Goal: Task Accomplishment & Management: Complete application form

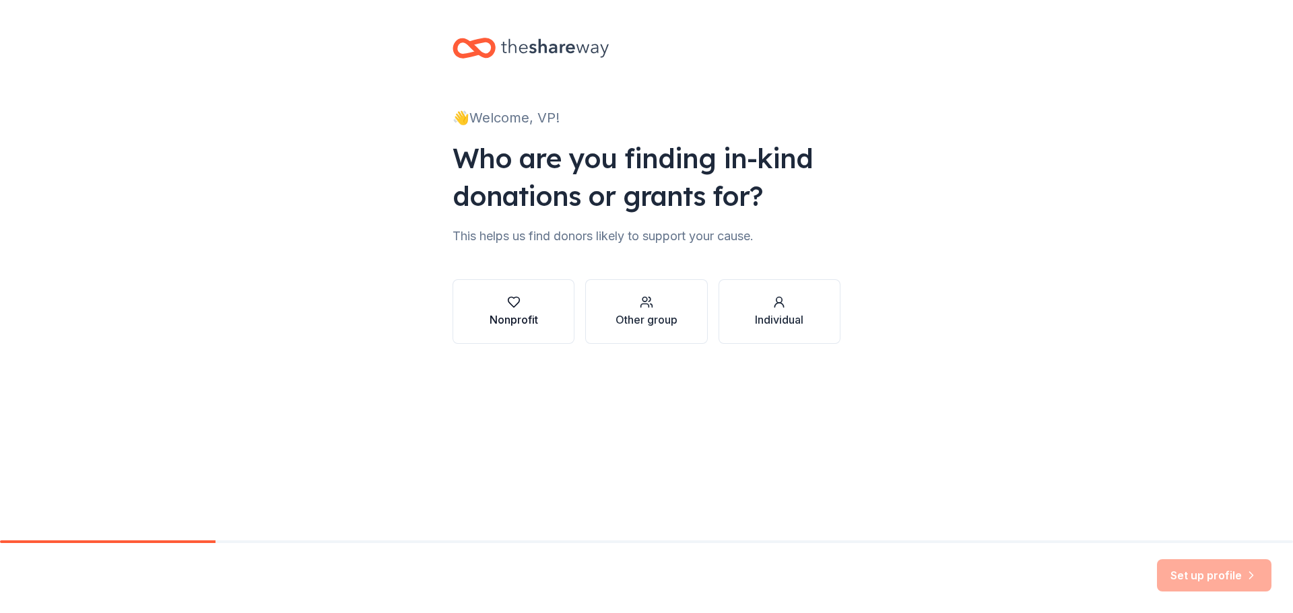
click at [549, 306] on button "Nonprofit" at bounding box center [513, 311] width 122 height 65
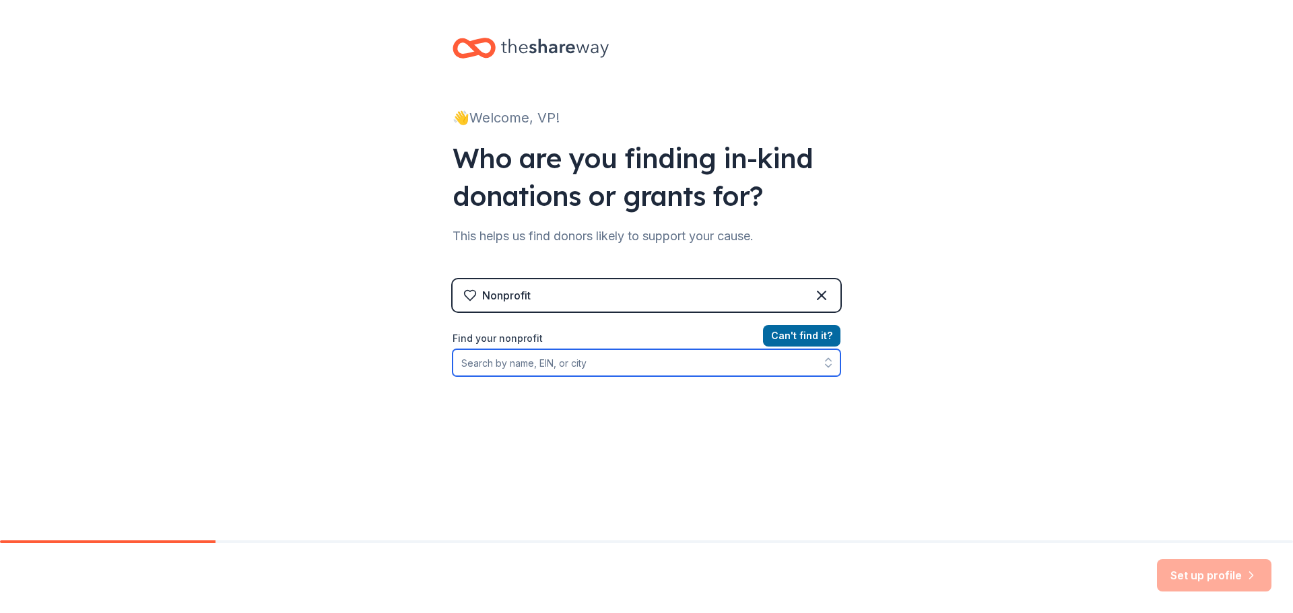
click at [555, 366] on input "Find your nonprofit" at bounding box center [646, 362] width 388 height 27
paste input "September 29, 2025 Dear Local Community Member, On behalf of the Holmes Middle …"
type input "September 29, 2025 Dear Local Community Member, On behalf of the Holmes Middle …"
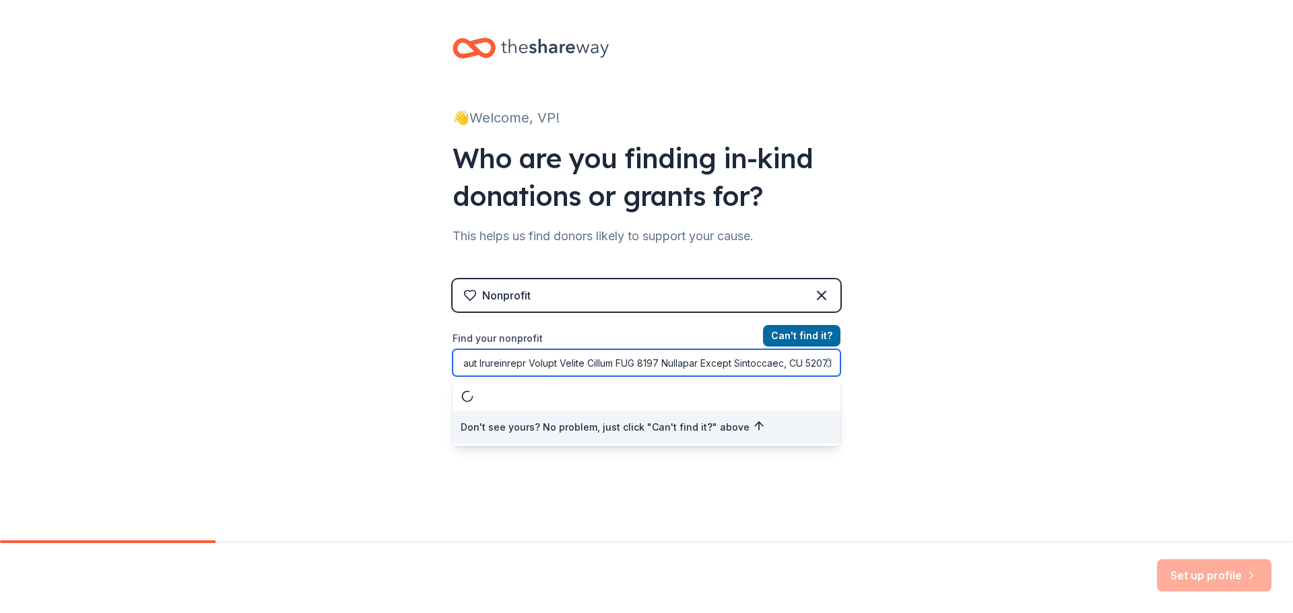
click at [551, 371] on input "Find your nonprofit" at bounding box center [646, 362] width 388 height 27
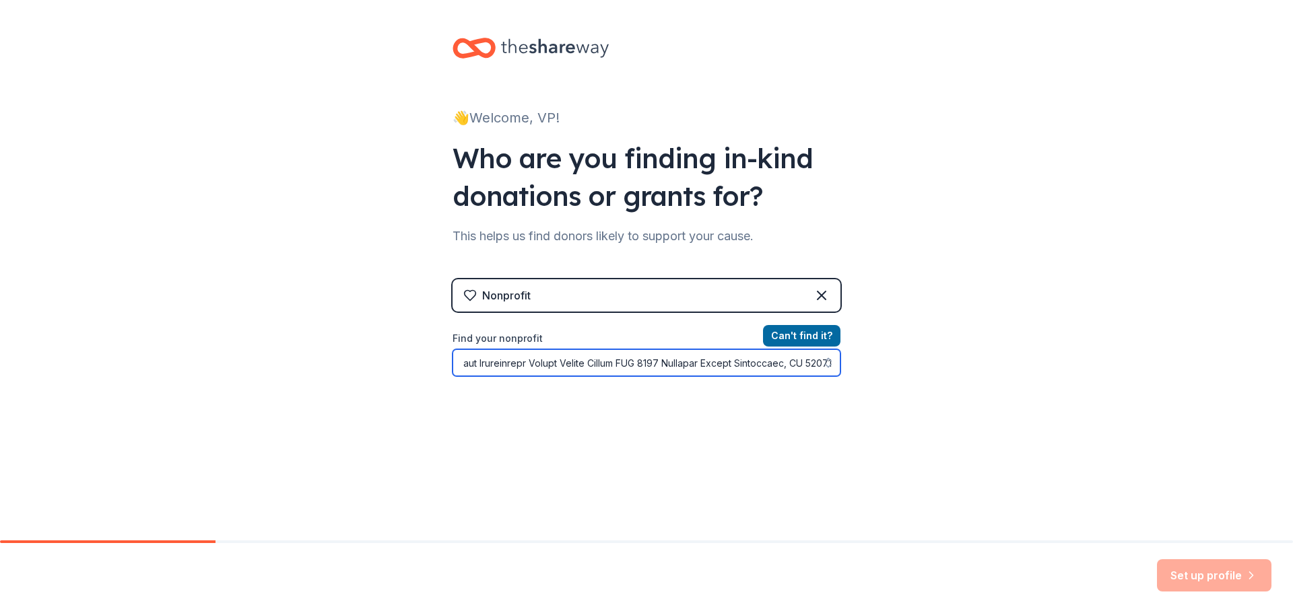
click at [551, 371] on input "Find your nonprofit" at bounding box center [646, 362] width 388 height 27
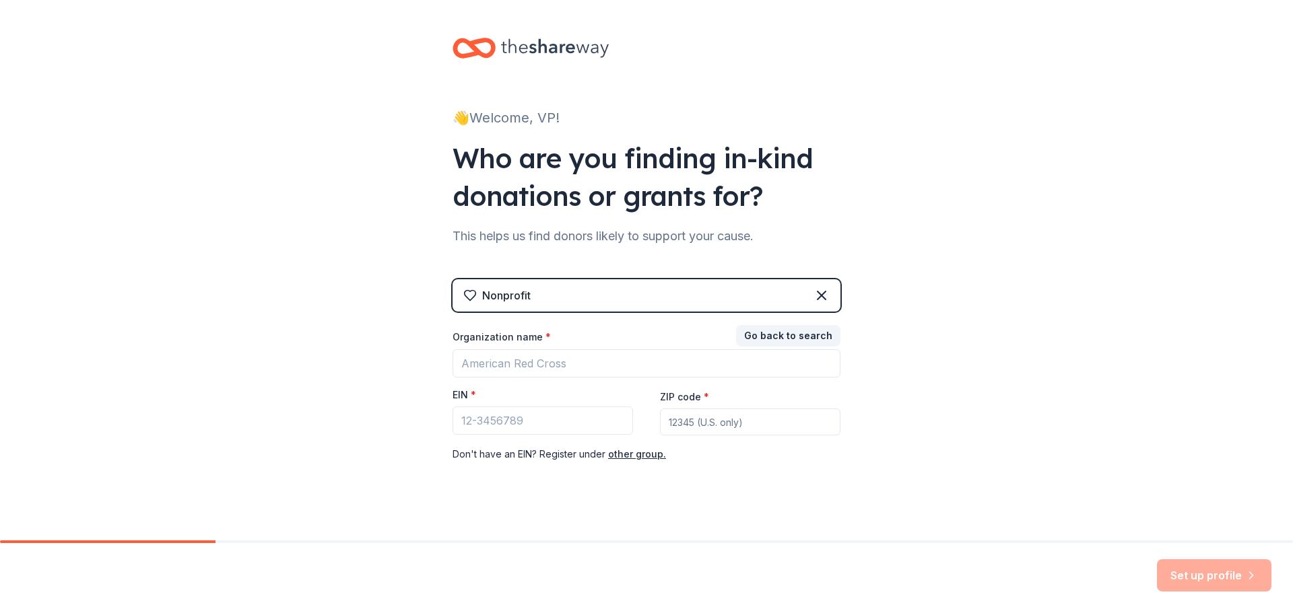
click at [532, 298] on div "Nonprofit" at bounding box center [646, 295] width 388 height 32
click at [544, 372] on input "Organization name *" at bounding box center [646, 363] width 388 height 28
click at [521, 427] on input "EIN *" at bounding box center [542, 421] width 180 height 28
paste input "54-1333645"
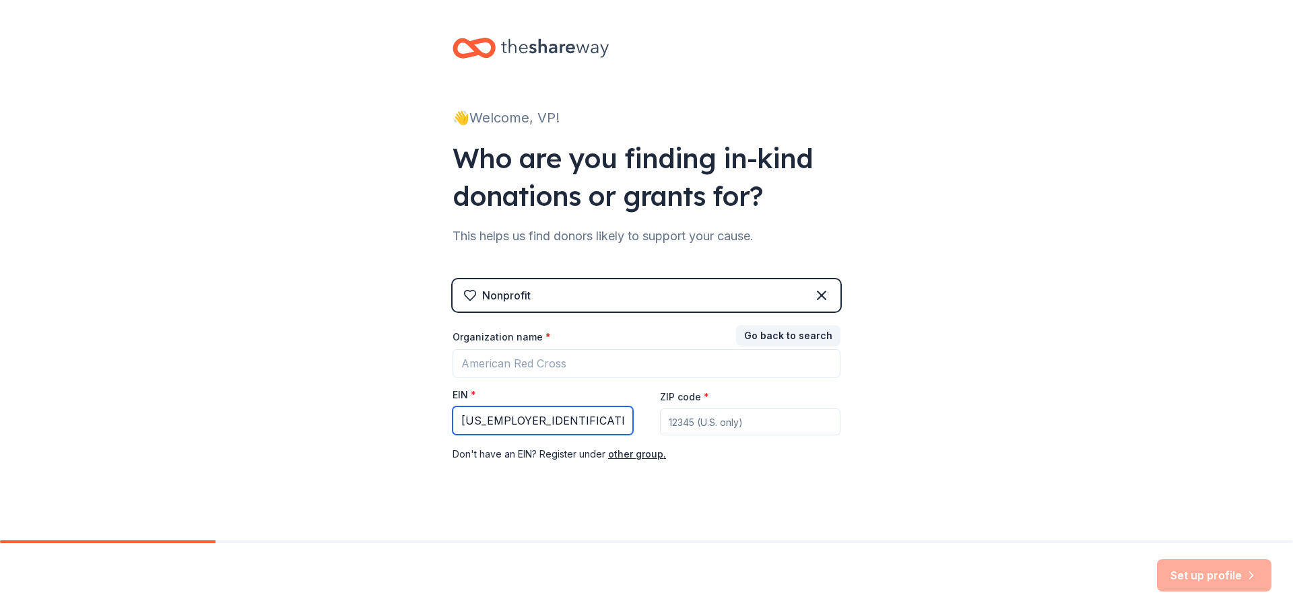
type input "54-1333645"
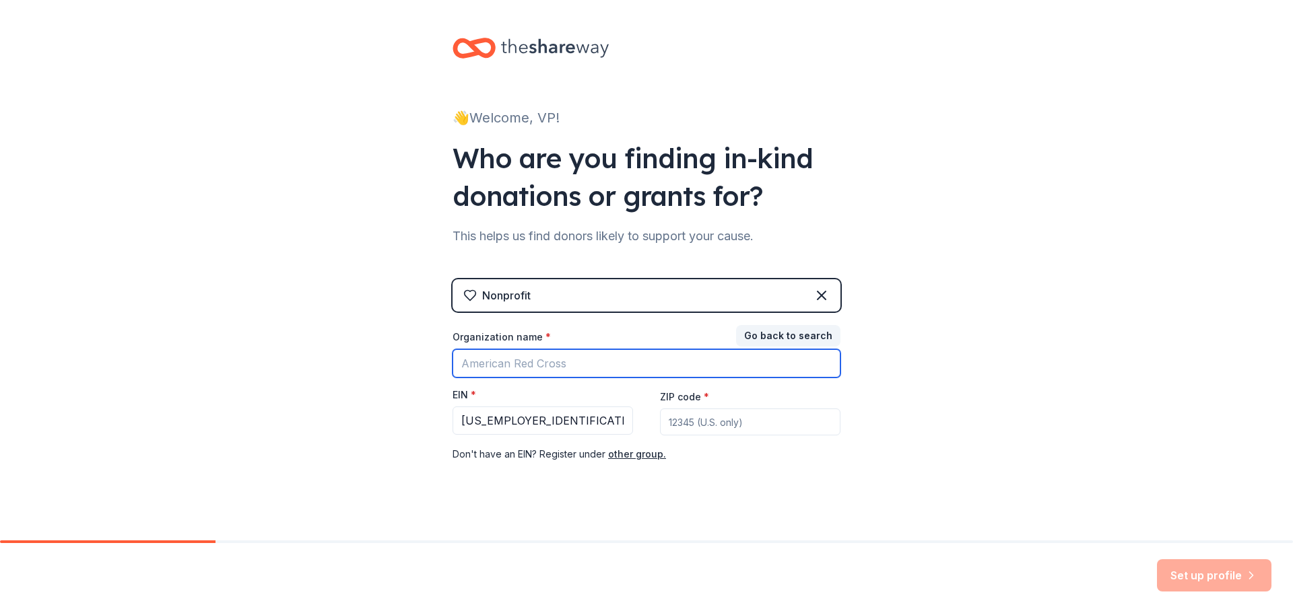
click at [534, 376] on input "Organization name *" at bounding box center [646, 363] width 388 height 28
click at [826, 335] on button "Go back to search" at bounding box center [788, 336] width 104 height 22
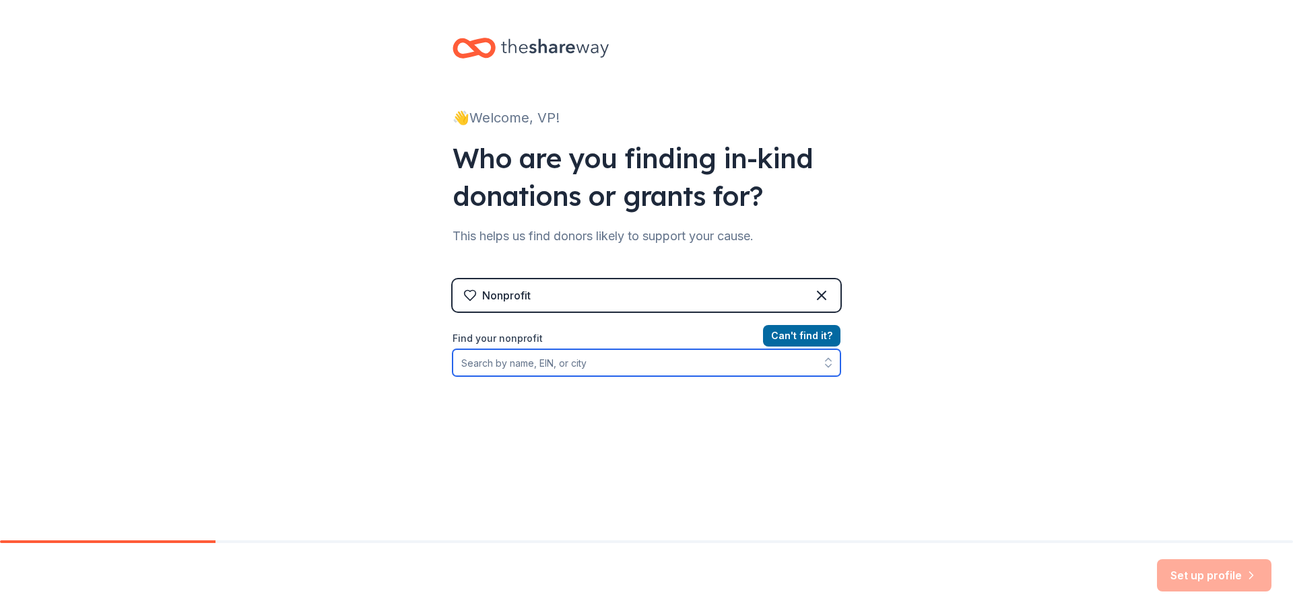
click at [605, 367] on input "Find your nonprofit" at bounding box center [646, 362] width 388 height 27
paste input "541333645"
type input "541333645"
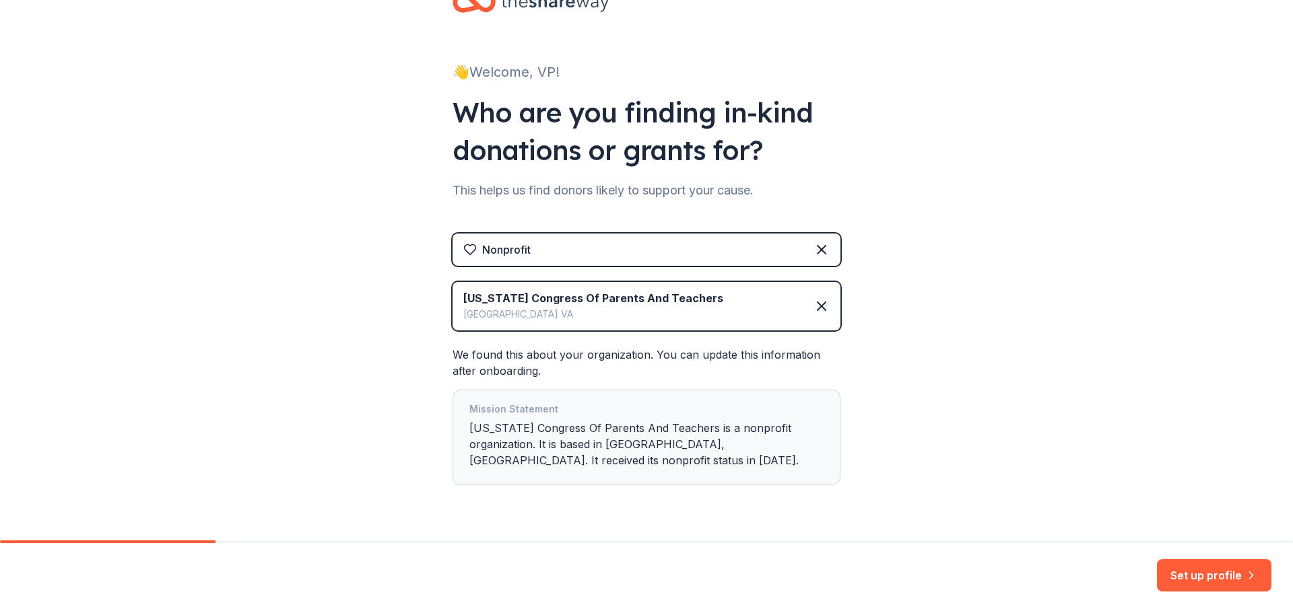
scroll to position [82, 0]
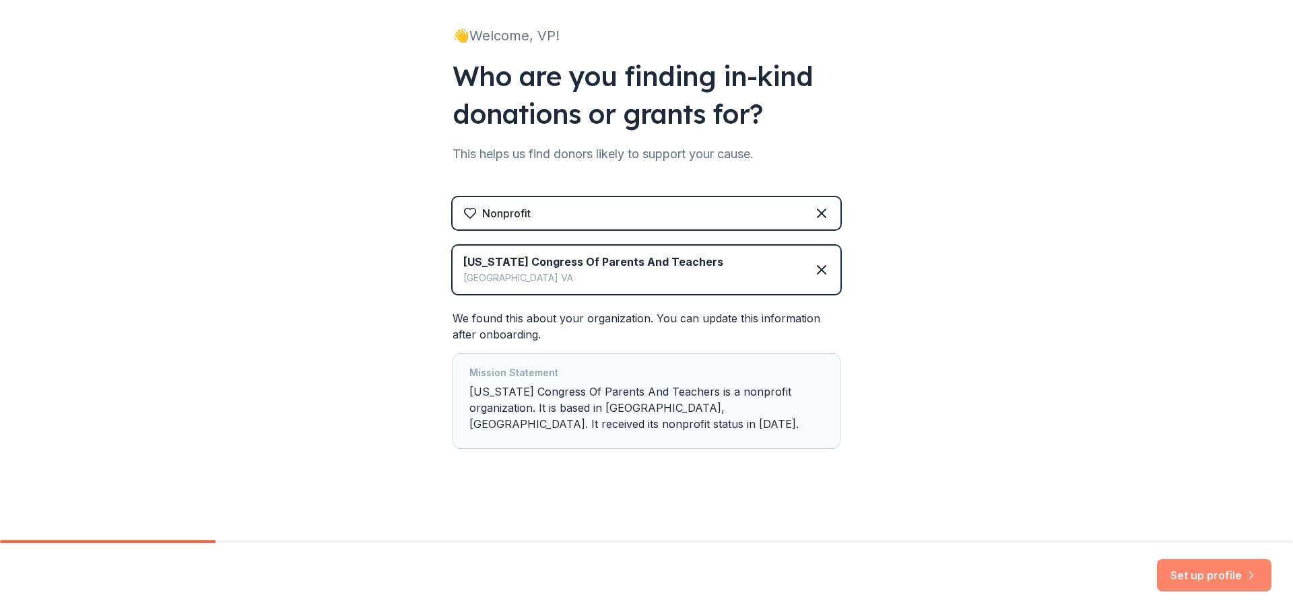
click at [1206, 574] on button "Set up profile" at bounding box center [1214, 575] width 114 height 32
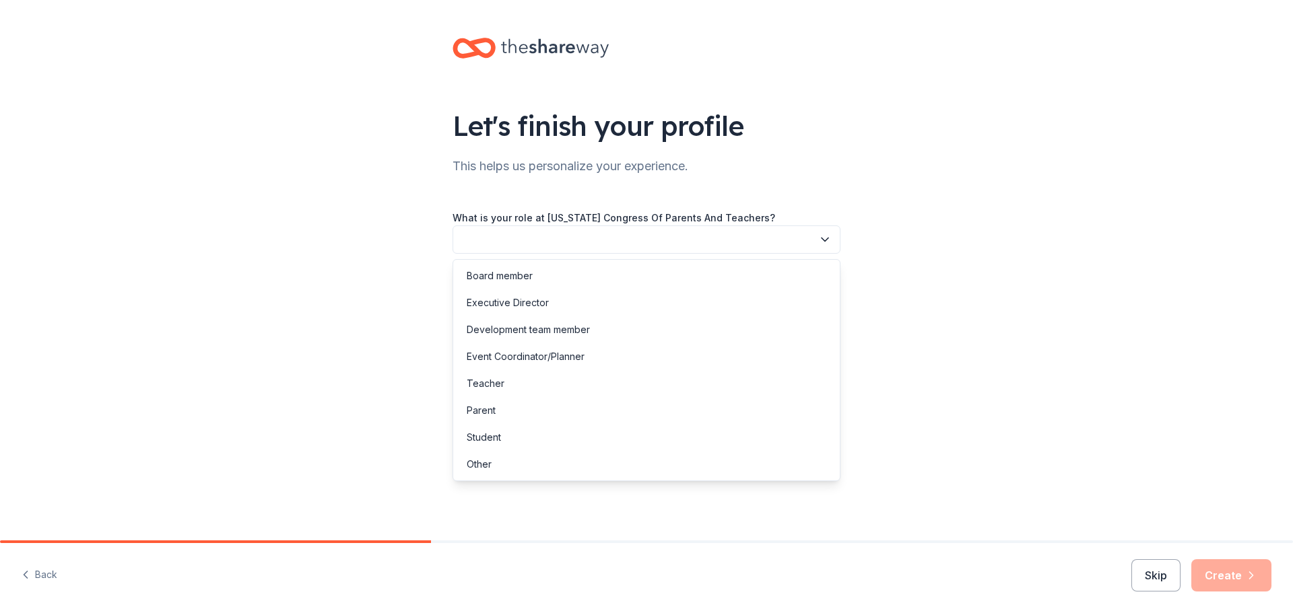
click at [693, 237] on button "button" at bounding box center [646, 240] width 388 height 28
click at [654, 408] on div "Parent" at bounding box center [646, 410] width 381 height 27
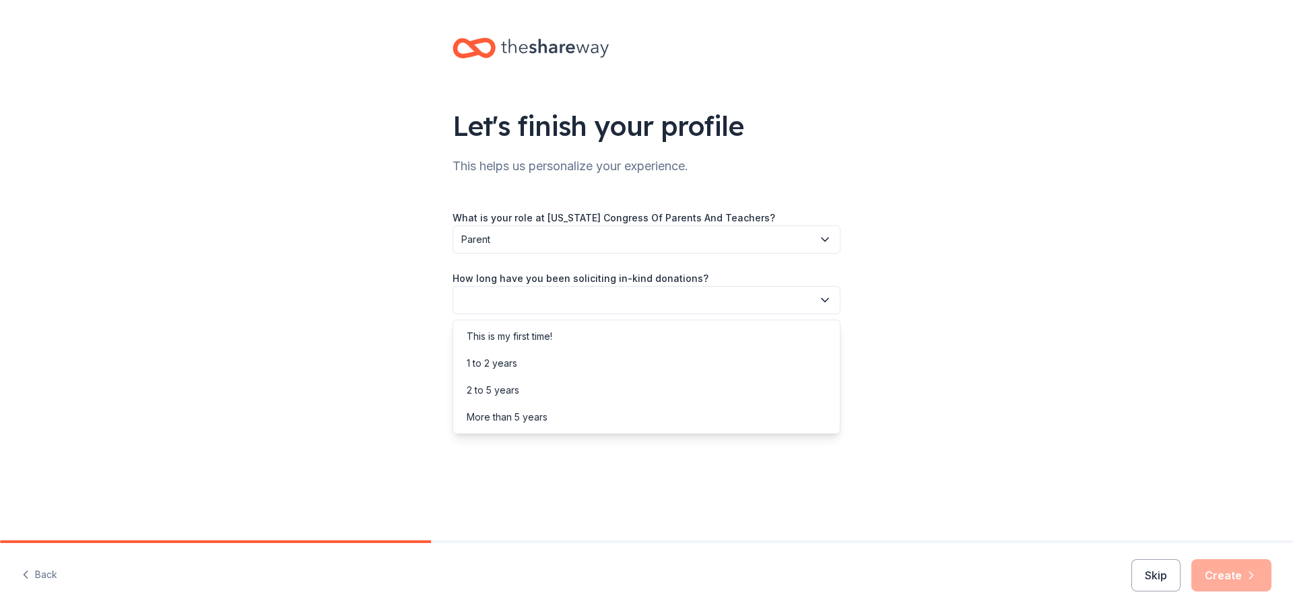
click at [588, 299] on button "button" at bounding box center [646, 300] width 388 height 28
click at [588, 368] on div "1 to 2 years" at bounding box center [646, 363] width 381 height 27
click at [590, 356] on button "button" at bounding box center [646, 361] width 388 height 28
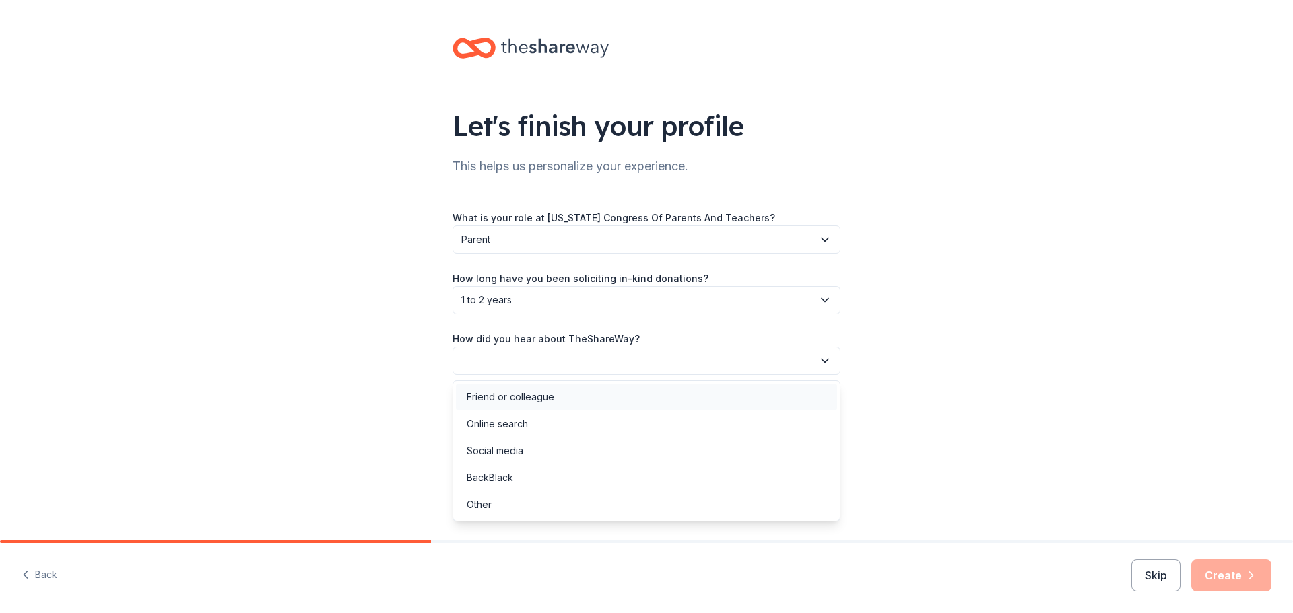
click at [590, 399] on div "Friend or colleague" at bounding box center [646, 397] width 381 height 27
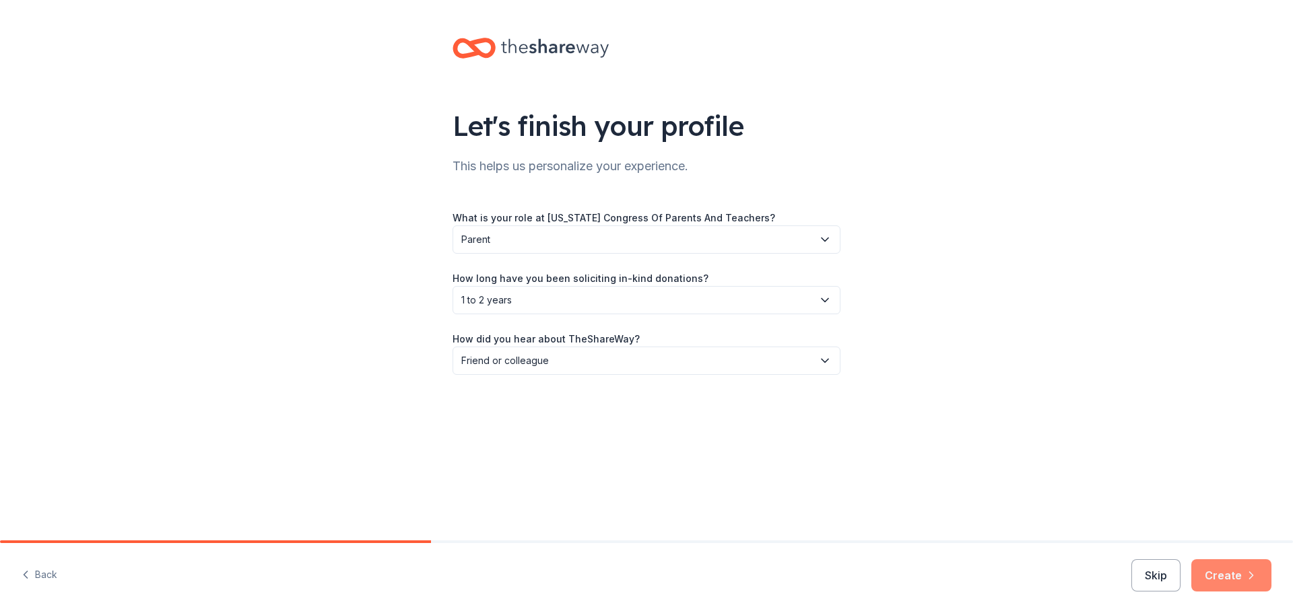
click at [1210, 573] on button "Create" at bounding box center [1231, 575] width 80 height 32
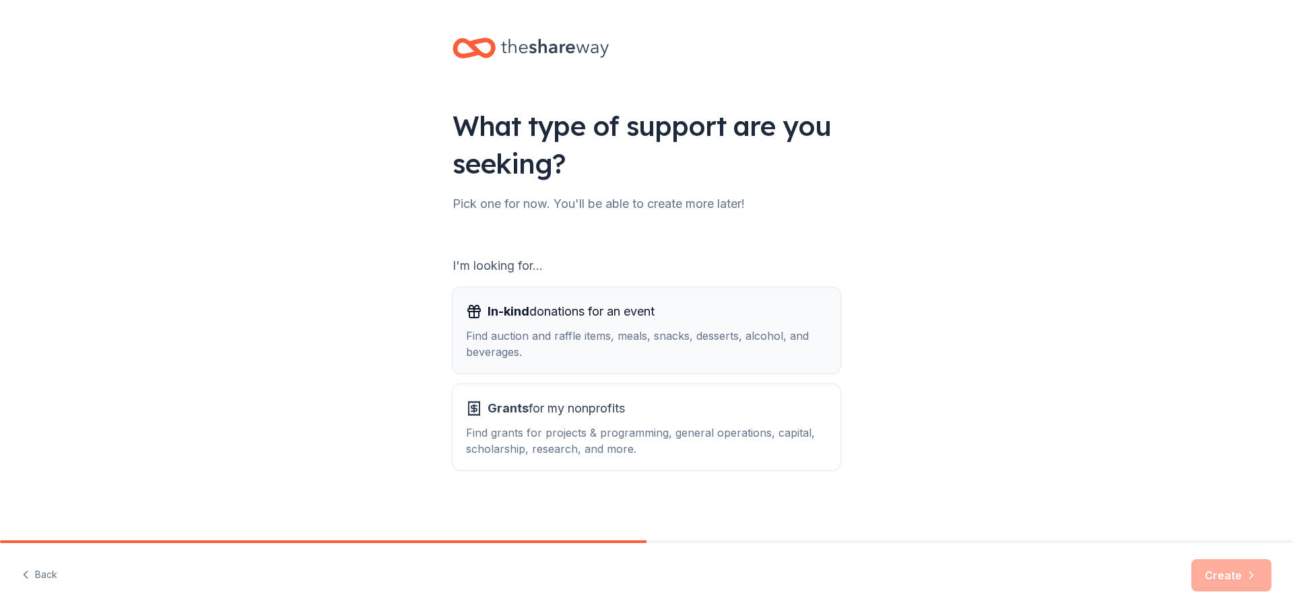
click at [541, 322] on span "In-kind donations for an event" at bounding box center [570, 312] width 167 height 22
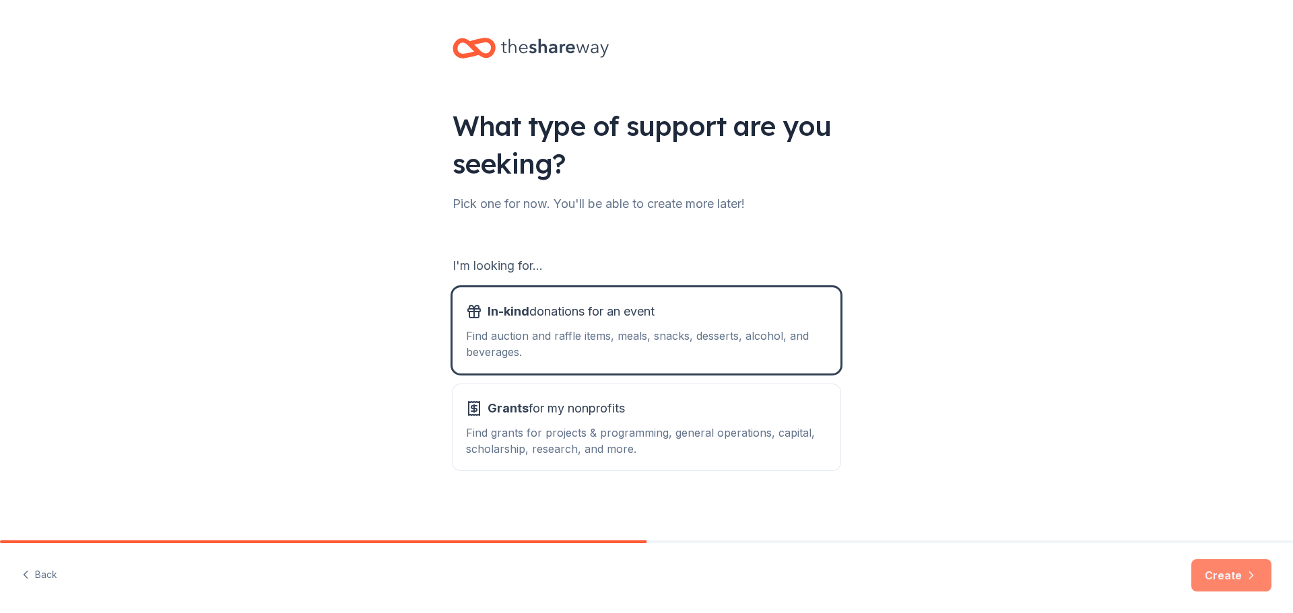
click at [1236, 580] on button "Create" at bounding box center [1231, 575] width 80 height 32
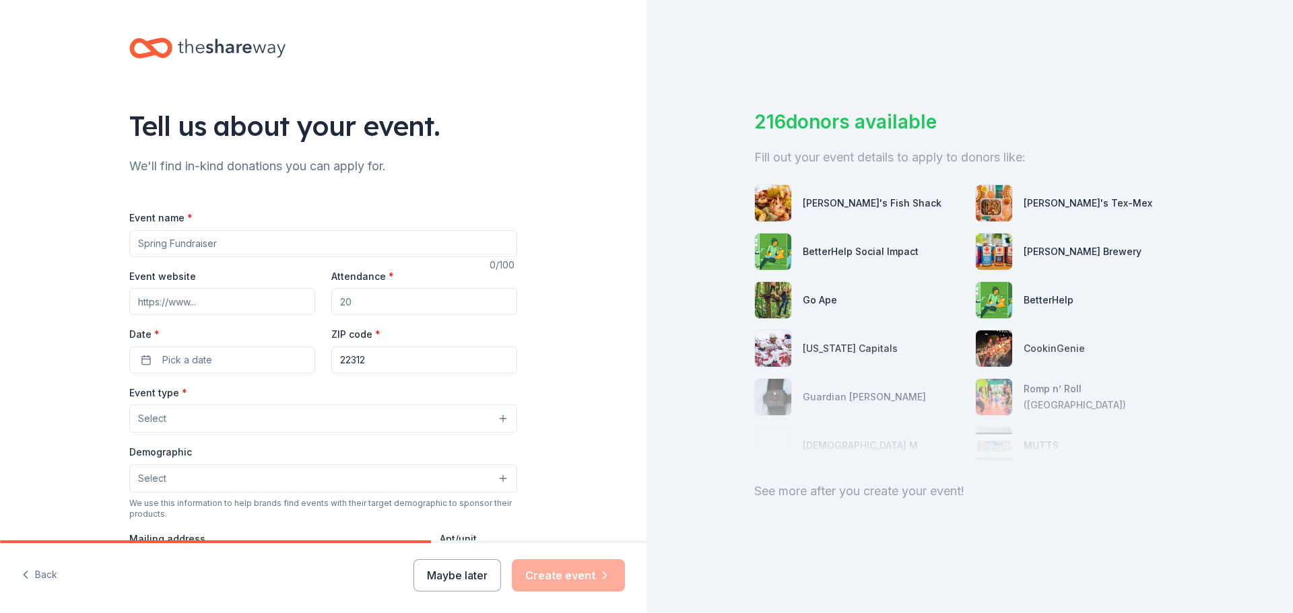
click at [384, 250] on input "Event name *" at bounding box center [323, 243] width 388 height 27
type input "31 Days of Gift Cards"
click at [283, 285] on div "Event website" at bounding box center [222, 292] width 186 height 48
click at [270, 298] on input "Event website" at bounding box center [222, 301] width 186 height 27
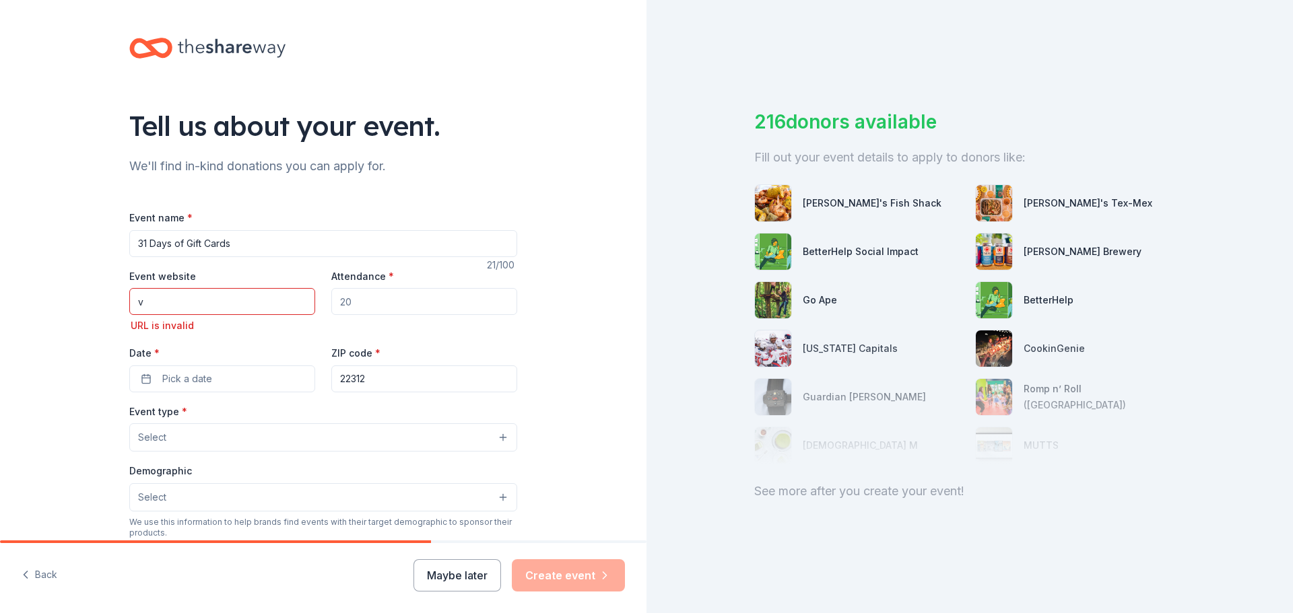
click at [376, 307] on input "Attendance *" at bounding box center [424, 301] width 186 height 27
click at [274, 304] on input "v" at bounding box center [222, 301] width 186 height 27
paste input "https://www.holmesmspta.com/"
type input "https://www.holmesmspta.com/"
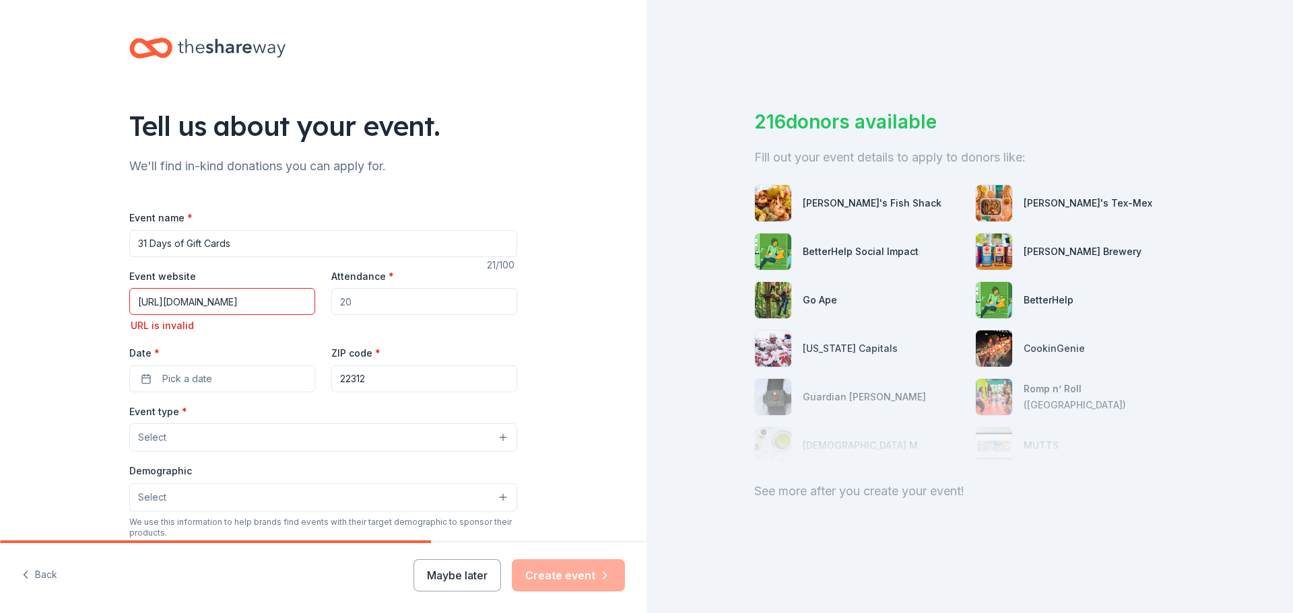
click at [403, 301] on input "Attendance *" at bounding box center [424, 301] width 186 height 27
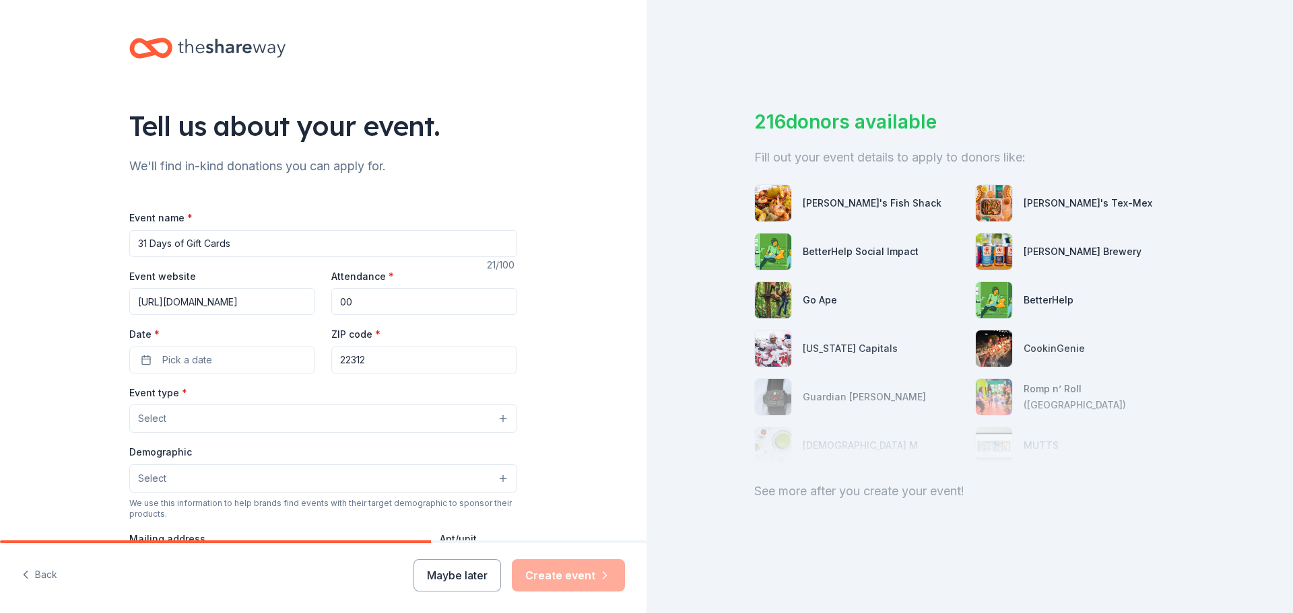
type input "0"
type input "300"
click at [252, 365] on button "Pick a date" at bounding box center [222, 360] width 186 height 27
click at [279, 394] on div "September 2025" at bounding box center [218, 394] width 170 height 19
click at [285, 394] on button "Go to next month" at bounding box center [290, 395] width 19 height 19
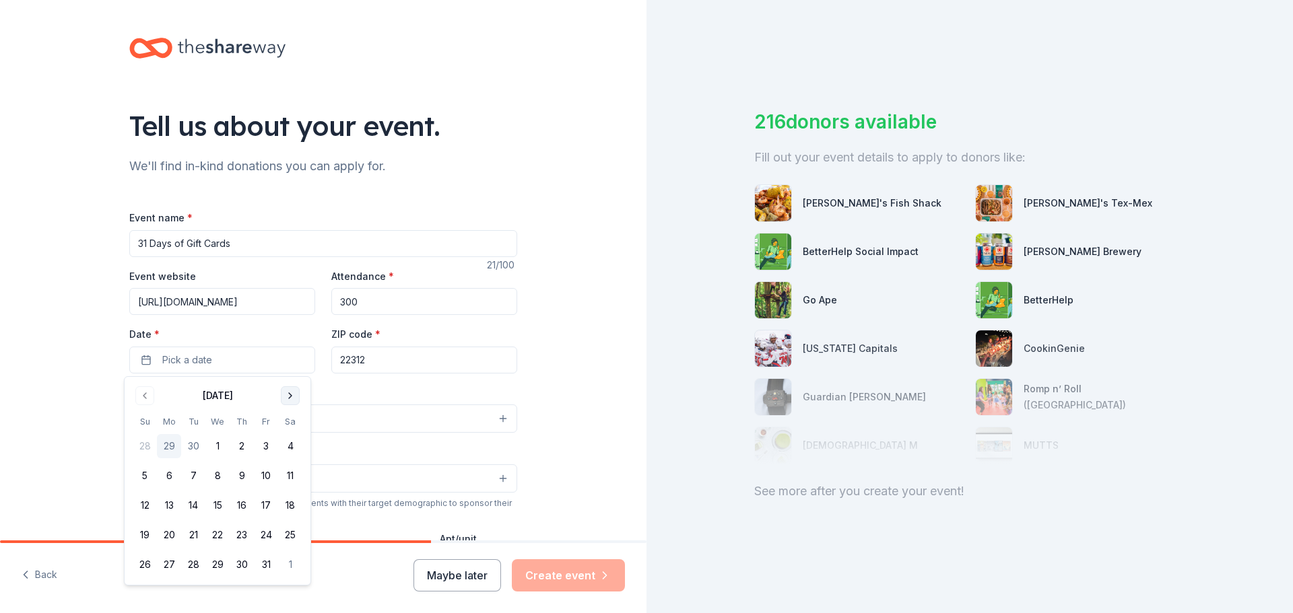
click at [285, 394] on button "Go to next month" at bounding box center [290, 395] width 19 height 19
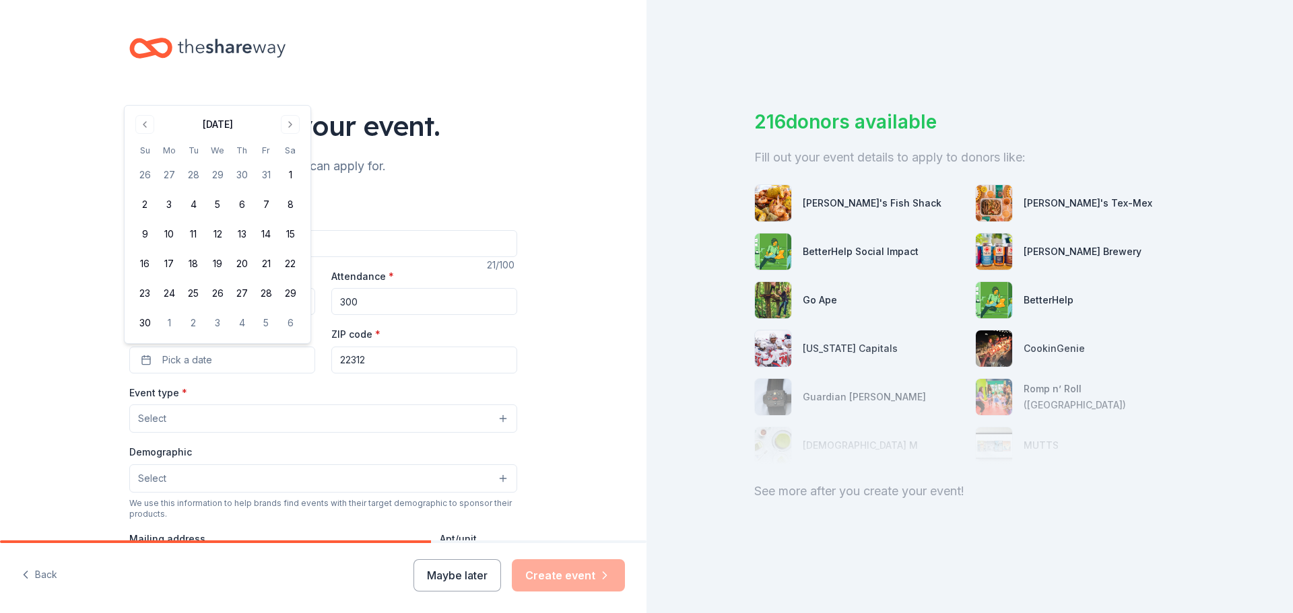
click at [287, 121] on button "Go to next month" at bounding box center [290, 124] width 19 height 19
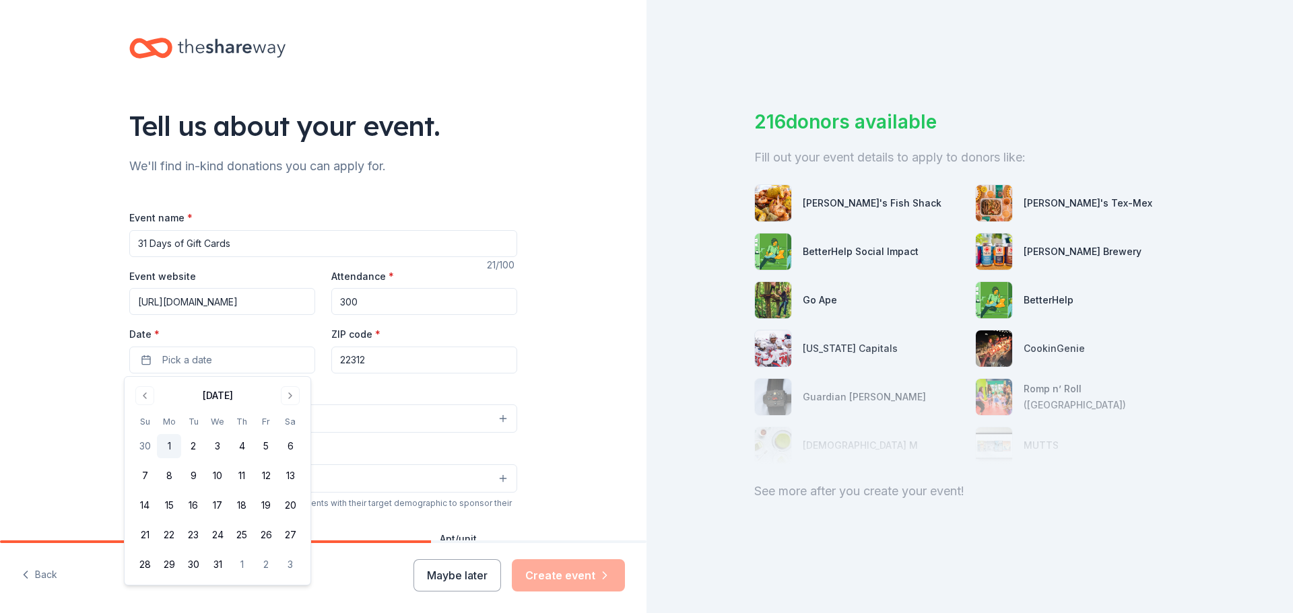
click at [166, 446] on button "1" at bounding box center [169, 446] width 24 height 24
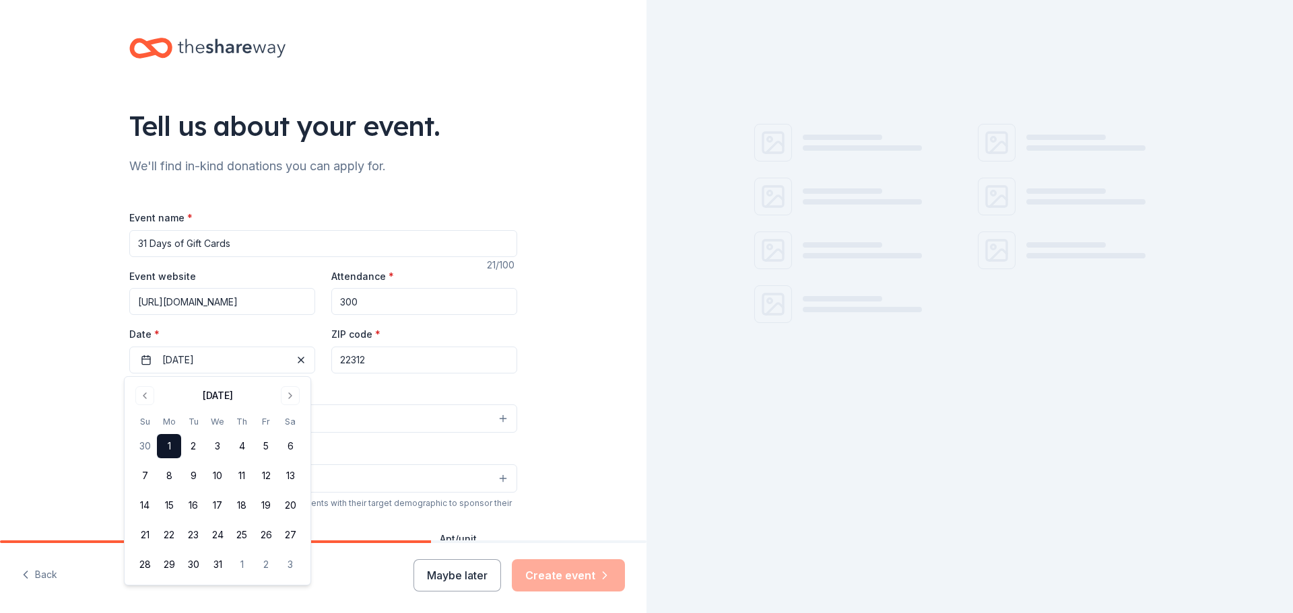
click at [558, 399] on div "Tell us about your event. We'll find in-kind donations you can apply for. Event…" at bounding box center [323, 448] width 646 height 896
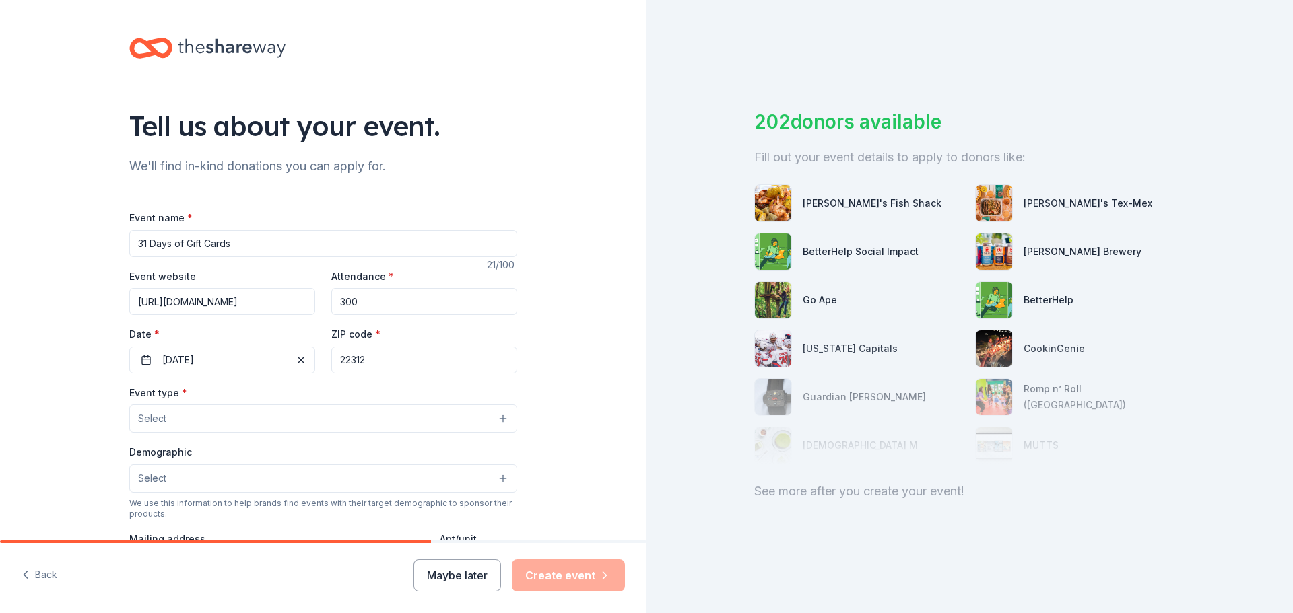
click at [401, 419] on button "Select" at bounding box center [323, 419] width 388 height 28
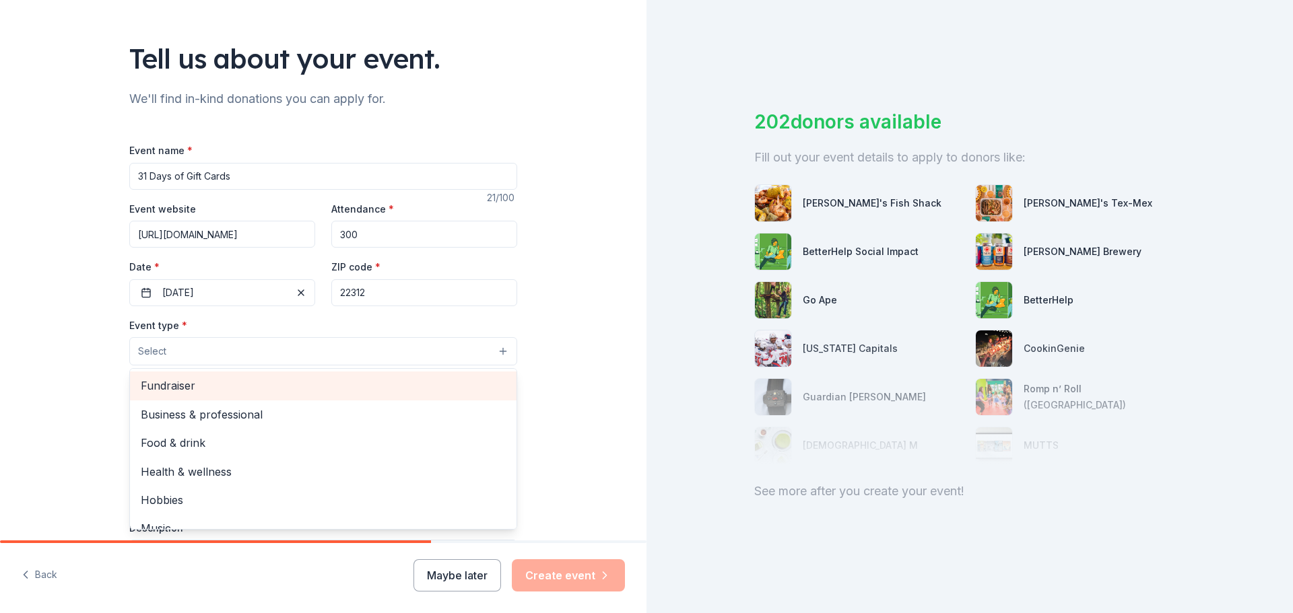
click at [337, 380] on span "Fundraiser" at bounding box center [323, 386] width 365 height 18
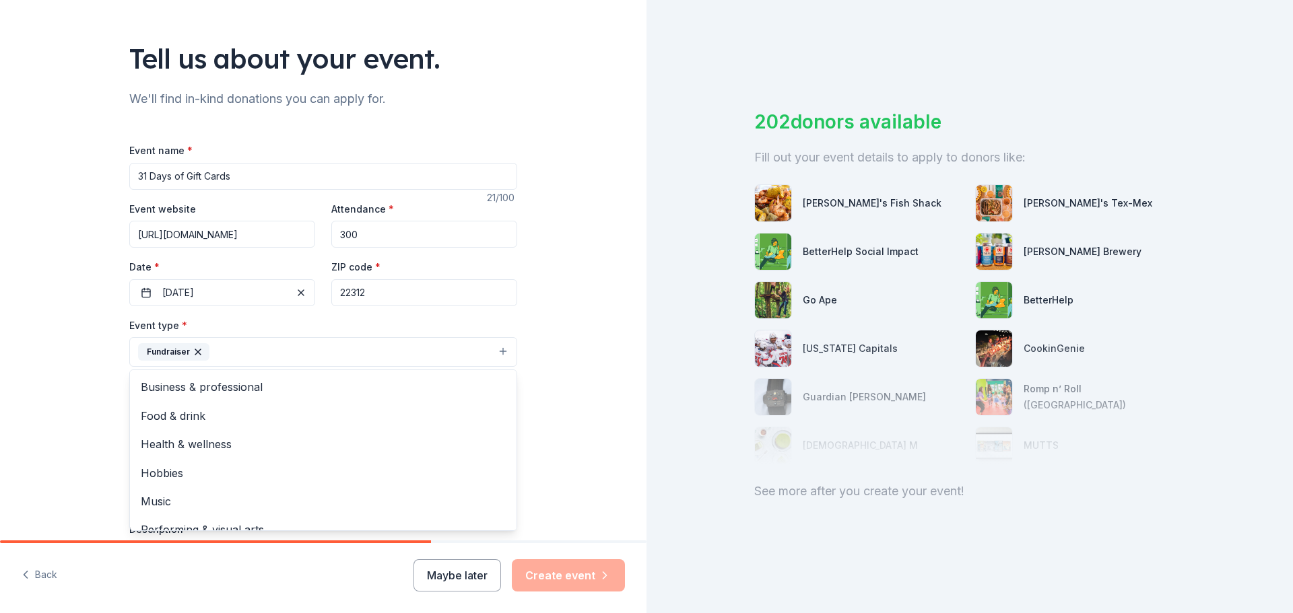
click at [123, 394] on div "Tell us about your event. We'll find in-kind donations you can apply for. Event…" at bounding box center [323, 381] width 431 height 897
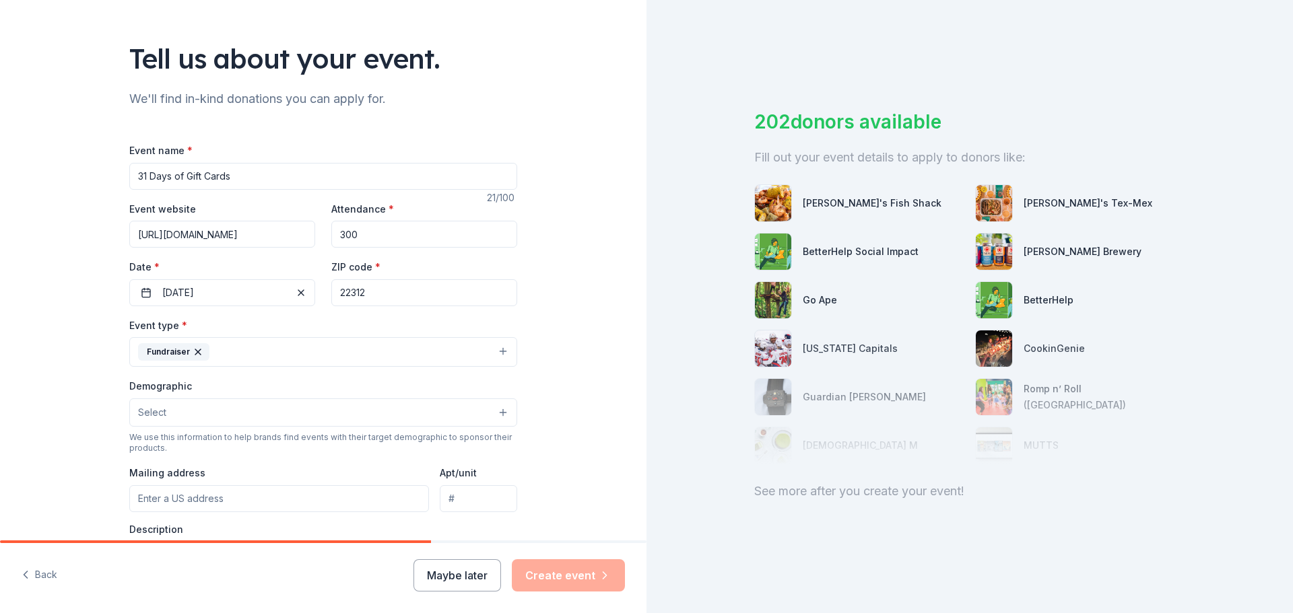
click at [293, 349] on button "Fundraiser" at bounding box center [323, 352] width 388 height 30
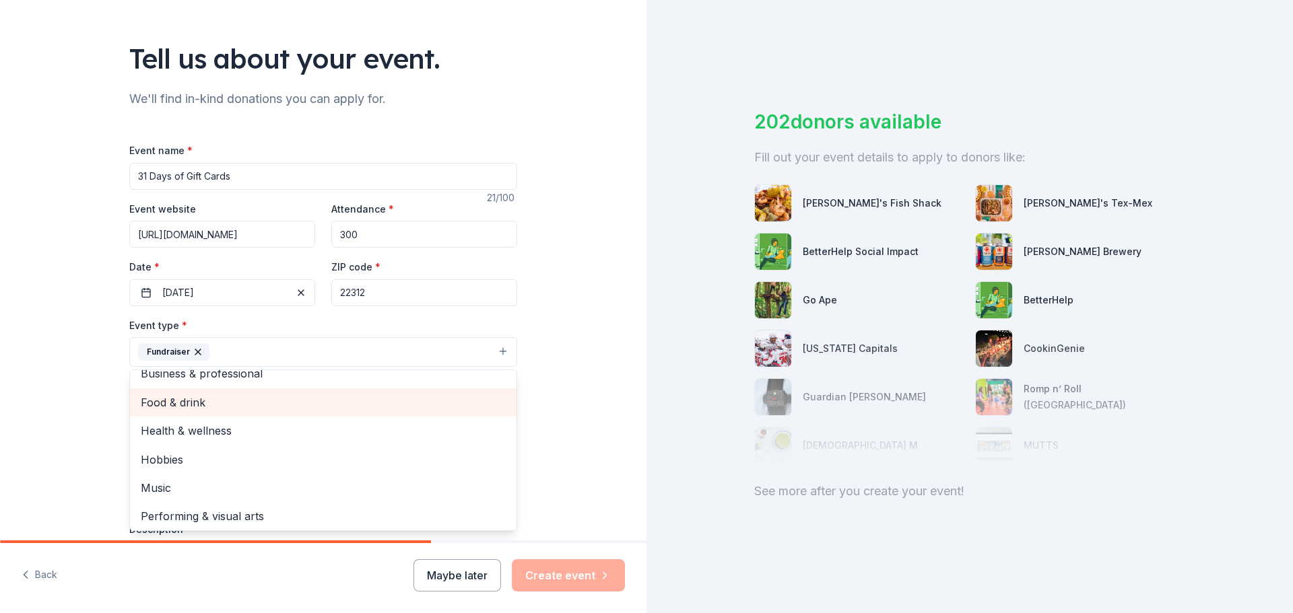
scroll to position [16, 0]
click at [83, 429] on div "Tell us about your event. We'll find in-kind donations you can apply for. Event…" at bounding box center [323, 381] width 646 height 897
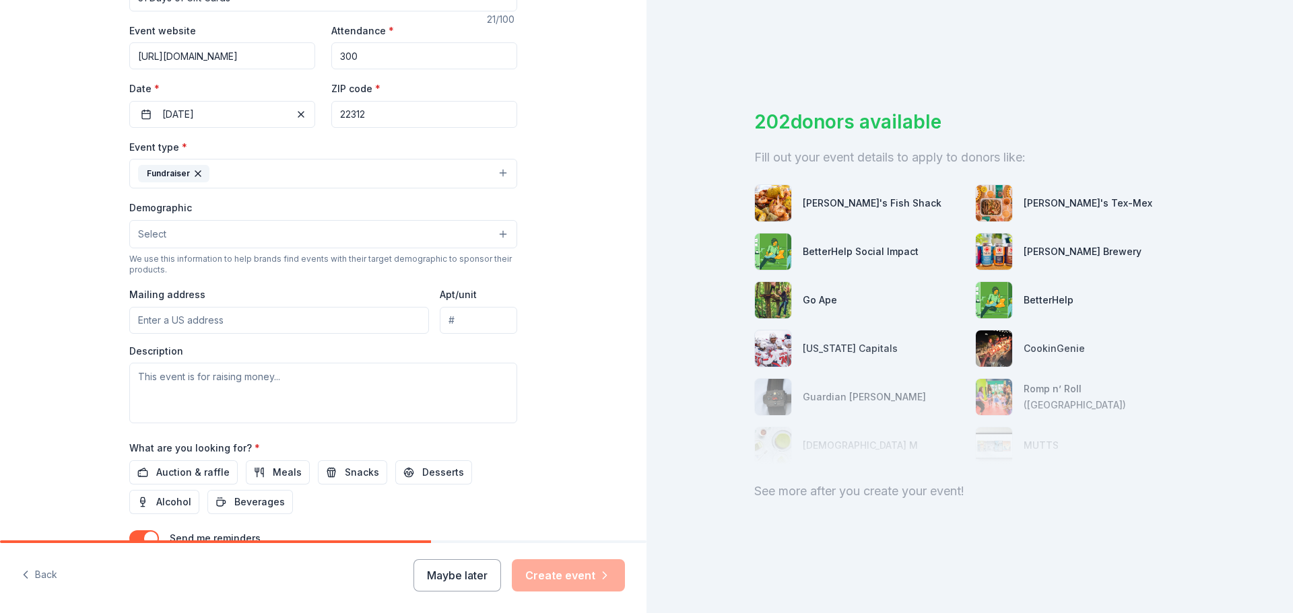
scroll to position [269, 0]
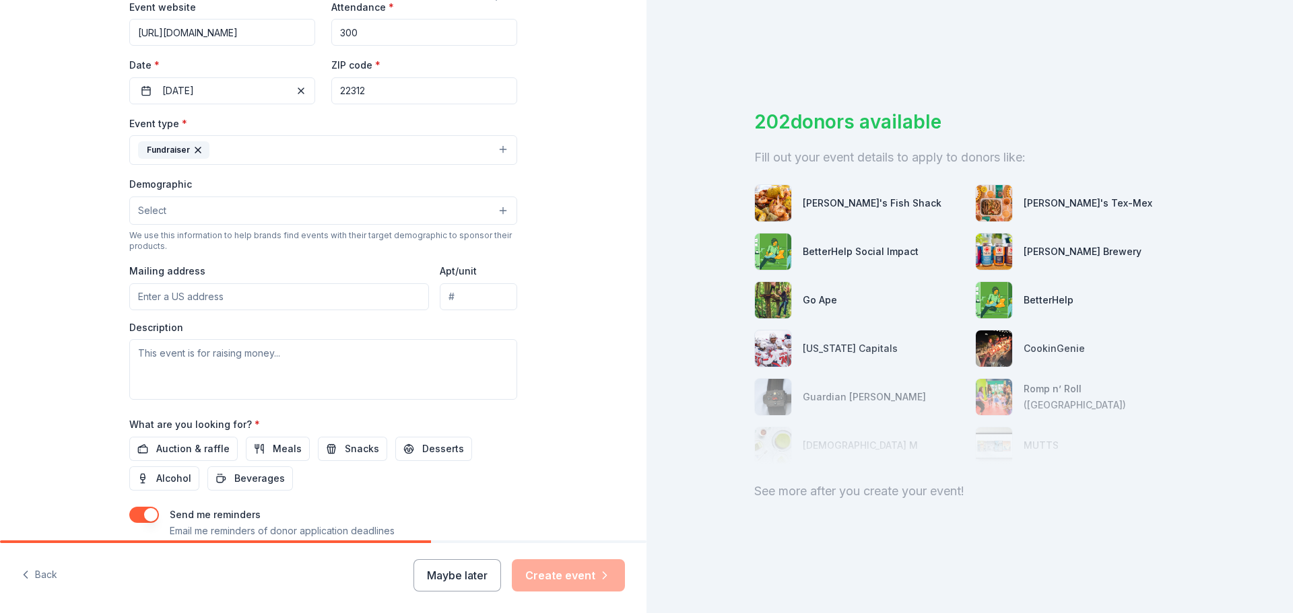
click at [215, 217] on button "Select" at bounding box center [323, 211] width 388 height 28
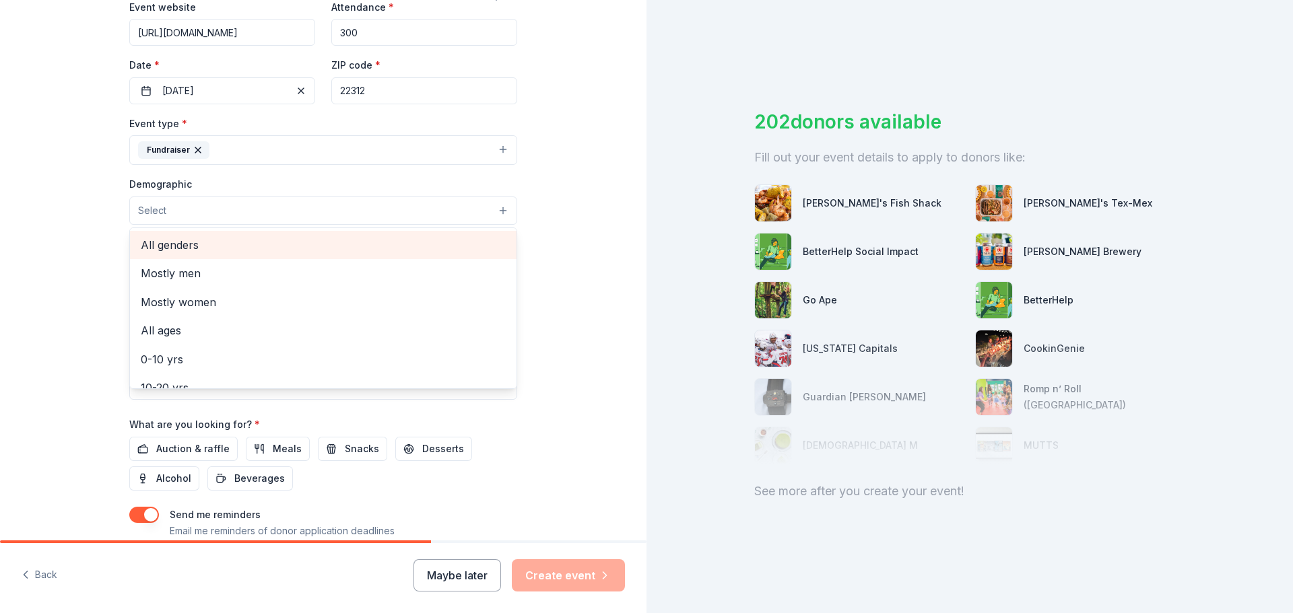
click at [193, 245] on span "All genders" at bounding box center [323, 245] width 365 height 18
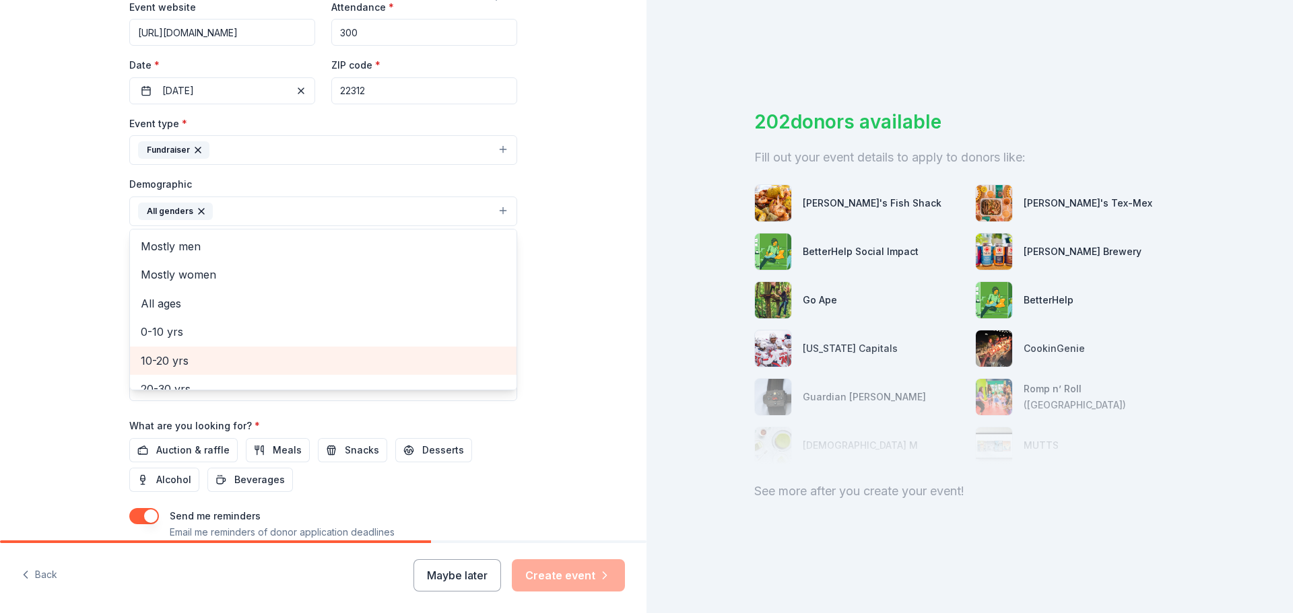
click at [213, 354] on span "10-20 yrs" at bounding box center [323, 361] width 365 height 18
click at [207, 365] on span "20-30 yrs" at bounding box center [323, 361] width 365 height 18
click at [207, 365] on span "30-40 yrs" at bounding box center [323, 361] width 365 height 18
click at [207, 365] on span "40-50 yrs" at bounding box center [323, 361] width 365 height 18
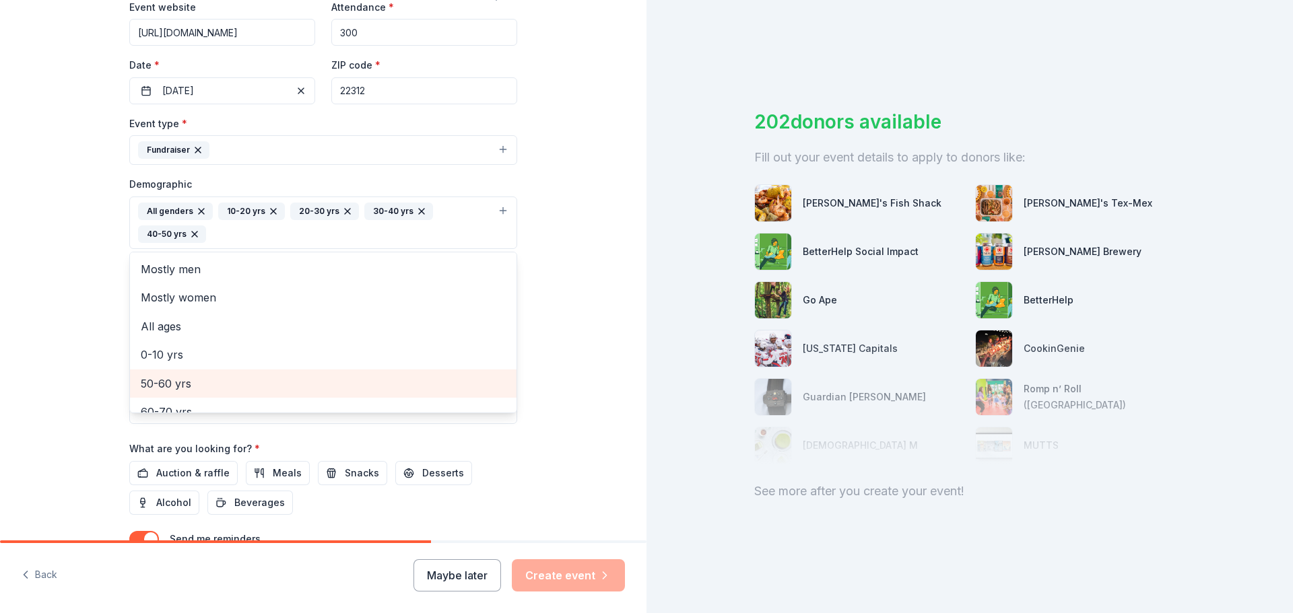
click at [199, 382] on span "50-60 yrs" at bounding box center [323, 384] width 365 height 18
click at [199, 392] on div "60-70 yrs" at bounding box center [323, 384] width 386 height 28
click at [199, 392] on span "70-80 yrs" at bounding box center [323, 384] width 365 height 18
click at [199, 384] on span "80+ yrs" at bounding box center [323, 384] width 365 height 18
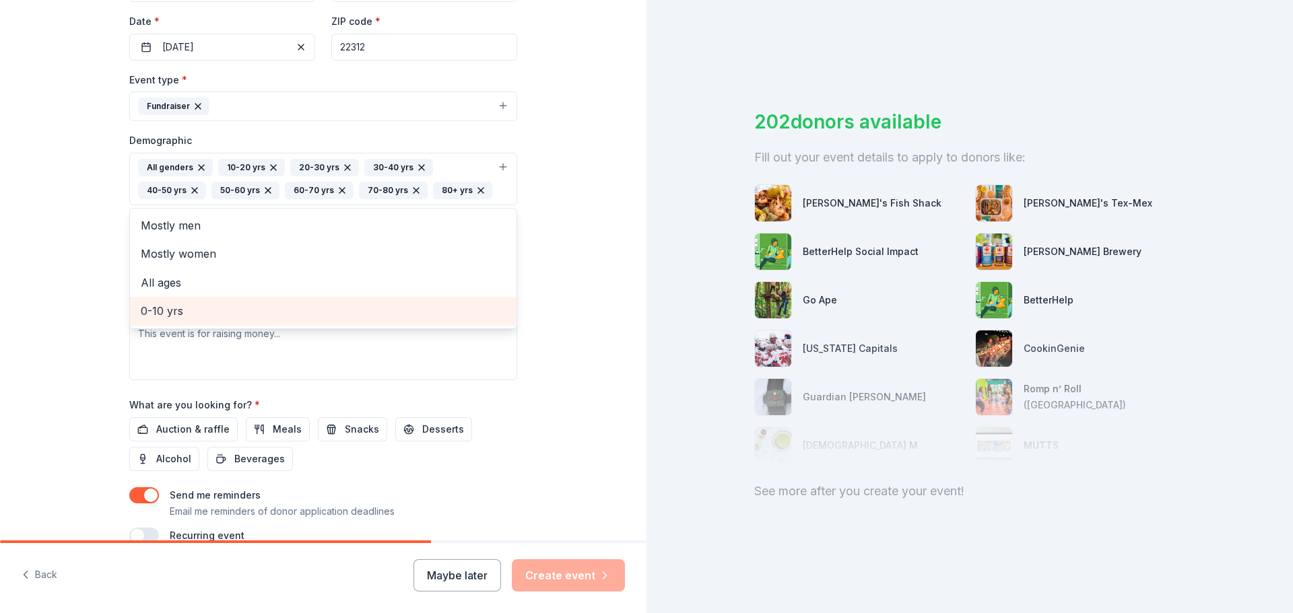
scroll to position [337, 0]
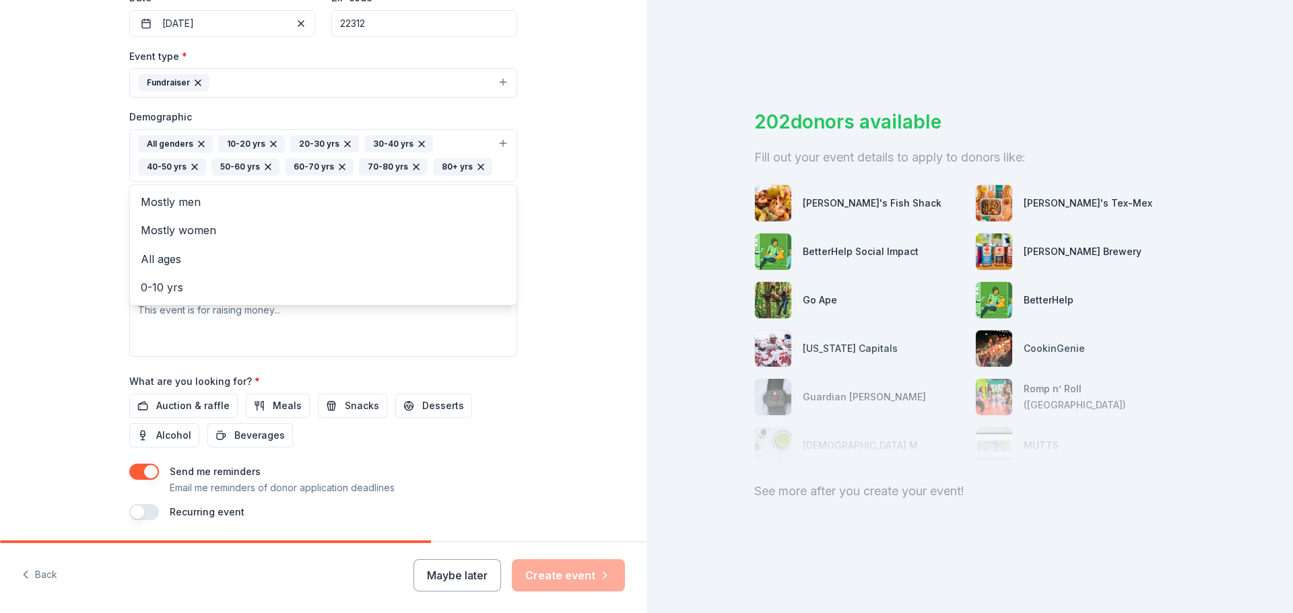
click at [543, 223] on div "Tell us about your event. We'll find in-kind donations you can apply for. Event…" at bounding box center [323, 124] width 646 height 922
click at [232, 251] on input "Mailing address" at bounding box center [279, 253] width 300 height 27
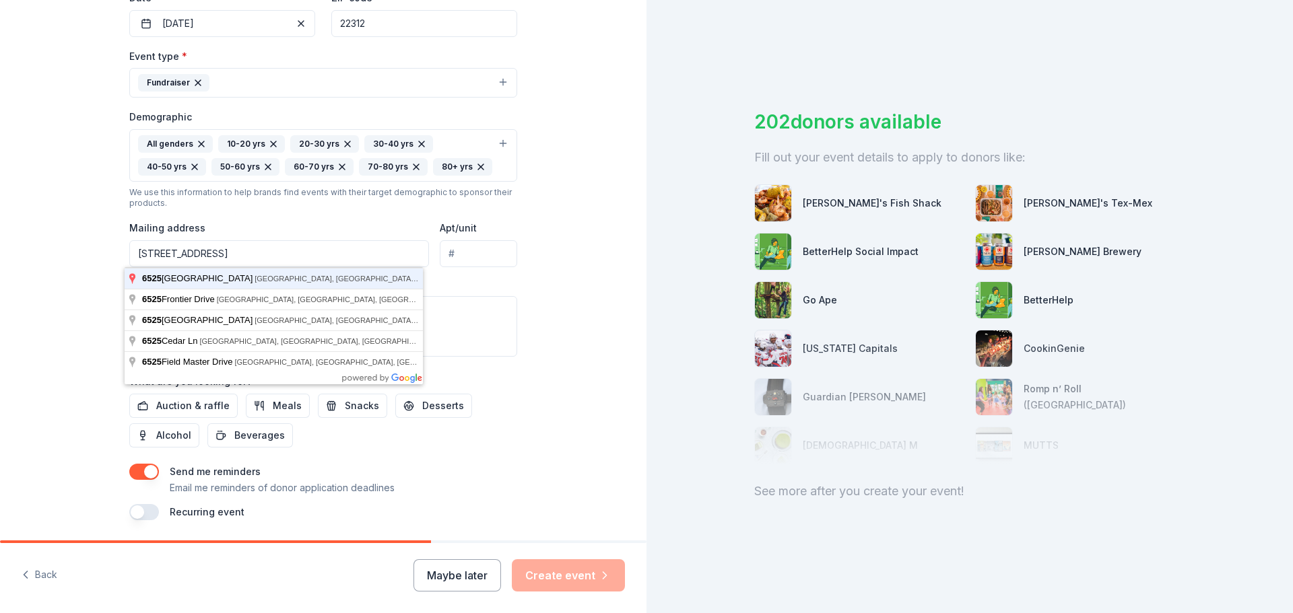
type input "6525 Montrose Street, Alexandria, VA, 22312"
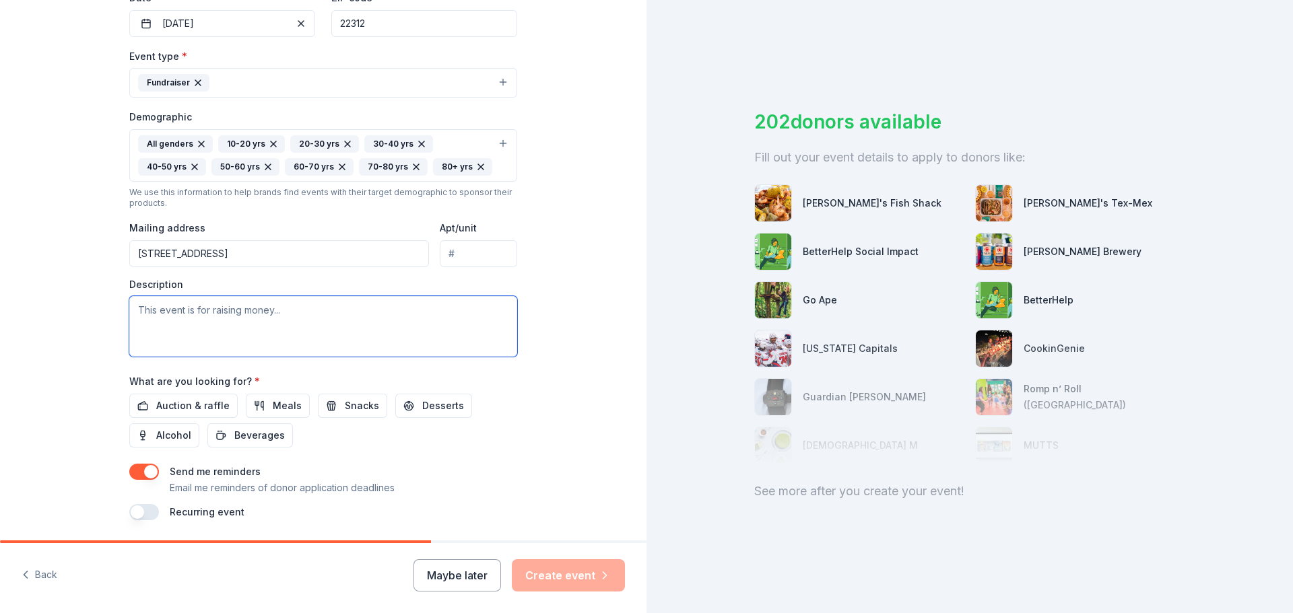
click at [333, 310] on textarea at bounding box center [323, 326] width 388 height 61
click at [179, 329] on textarea at bounding box center [323, 326] width 388 height 61
paste textarea "Holmes Middle School, located in Alexandria, Virginia, serves 900 students in g…"
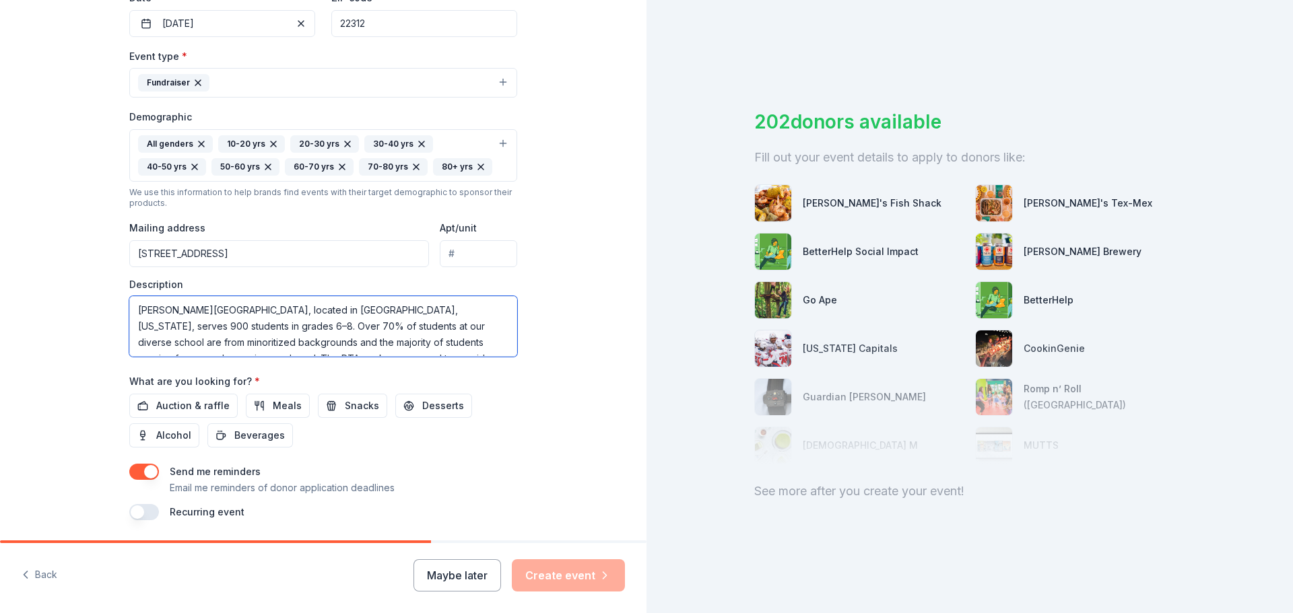
scroll to position [154, 0]
type textarea "Holmes Middle School, located in Alexandria, Virginia, serves 900 students in g…"
click at [170, 416] on button "Auction & raffle" at bounding box center [183, 406] width 108 height 24
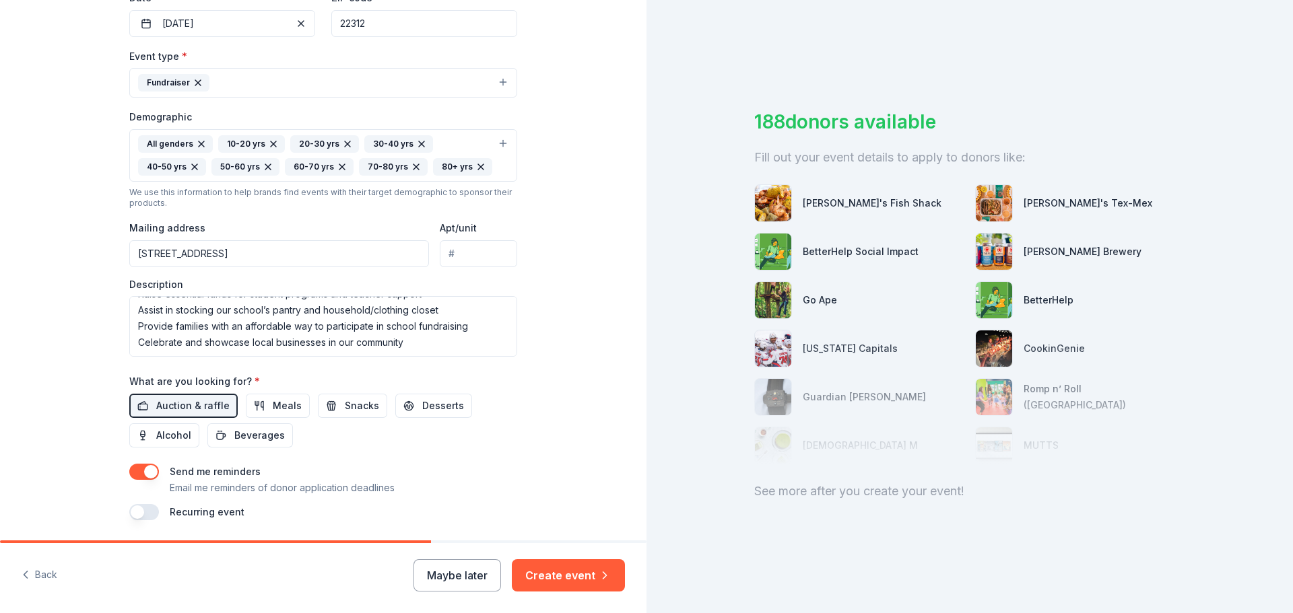
click at [467, 489] on div "Send me reminders Email me reminders of donor application deadlines" at bounding box center [323, 480] width 388 height 32
click at [549, 575] on button "Create event" at bounding box center [568, 575] width 113 height 32
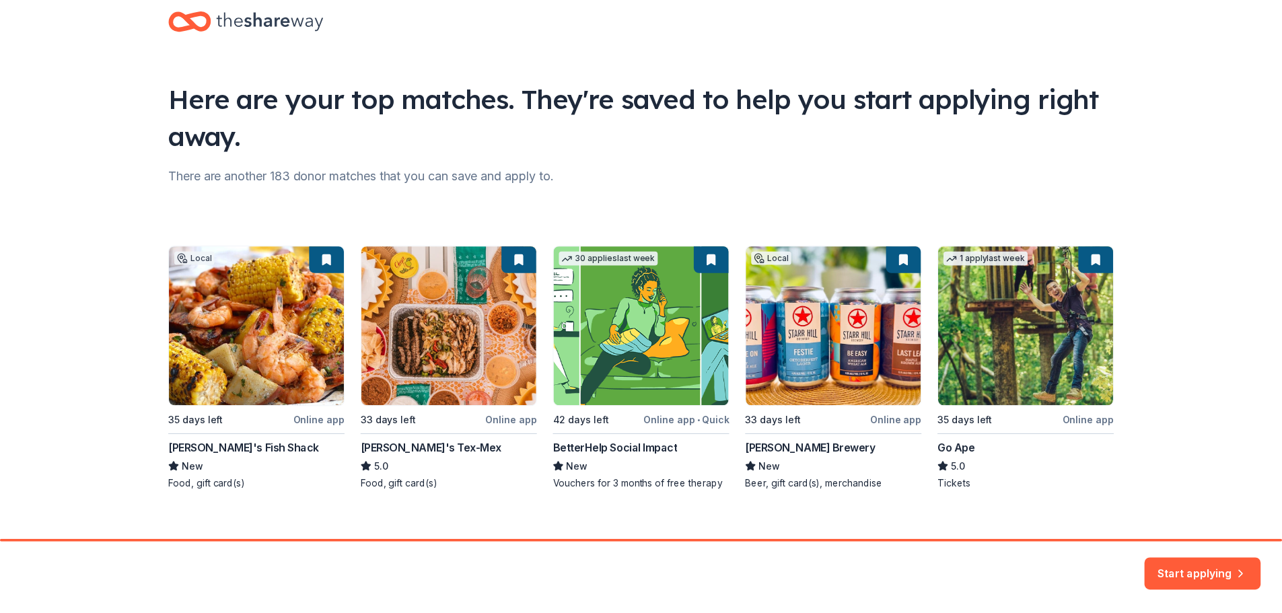
scroll to position [44, 0]
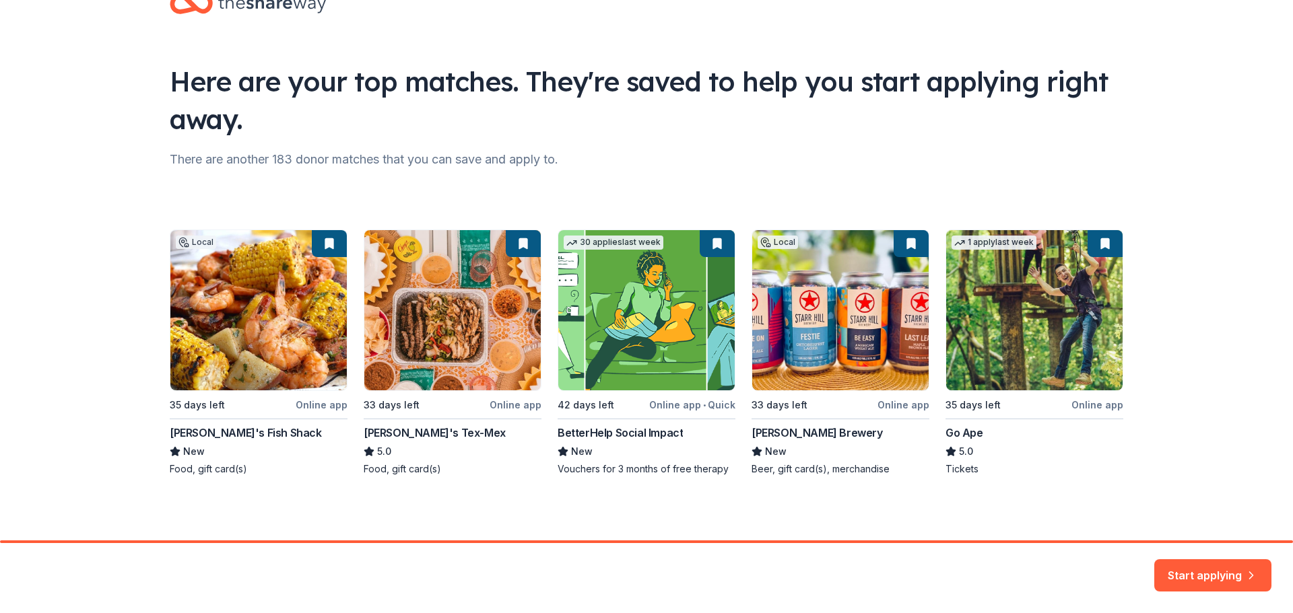
drag, startPoint x: 1202, startPoint y: 572, endPoint x: 1191, endPoint y: 563, distance: 14.0
click at [1202, 572] on button "Start applying" at bounding box center [1212, 567] width 117 height 32
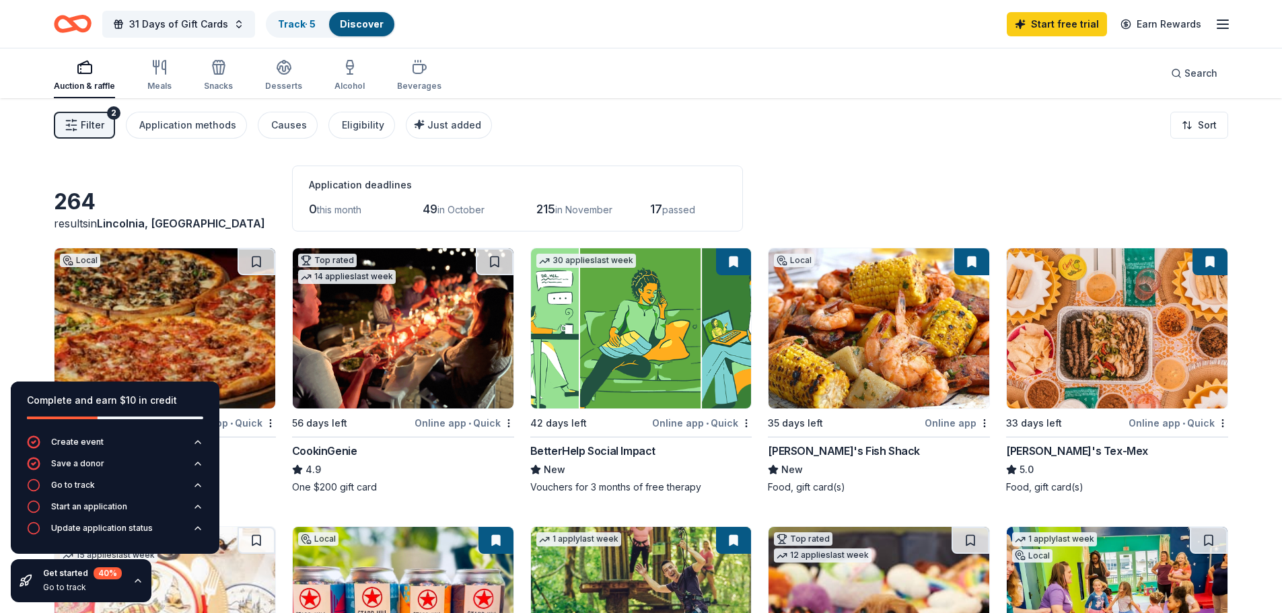
click at [660, 72] on div "Auction & raffle Meals Snacks Desserts Alcohol Beverages Search" at bounding box center [641, 73] width 1175 height 50
click at [31, 151] on div "Filter 2 Application methods Causes Eligibility Just added Sort" at bounding box center [641, 125] width 1282 height 54
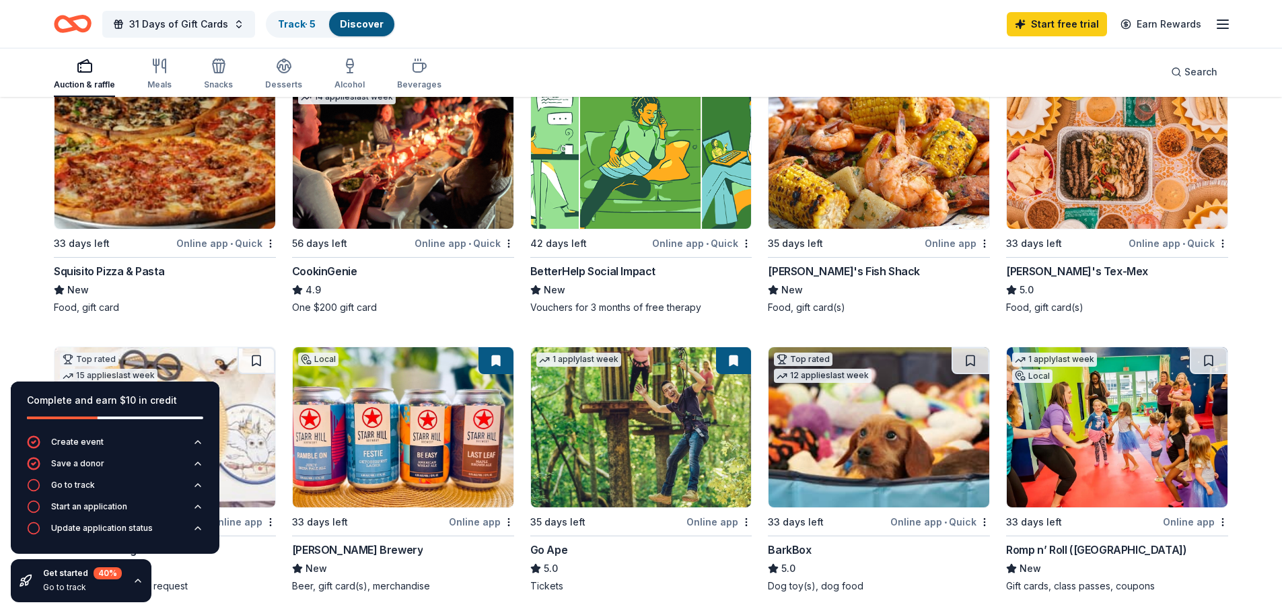
scroll to position [135, 0]
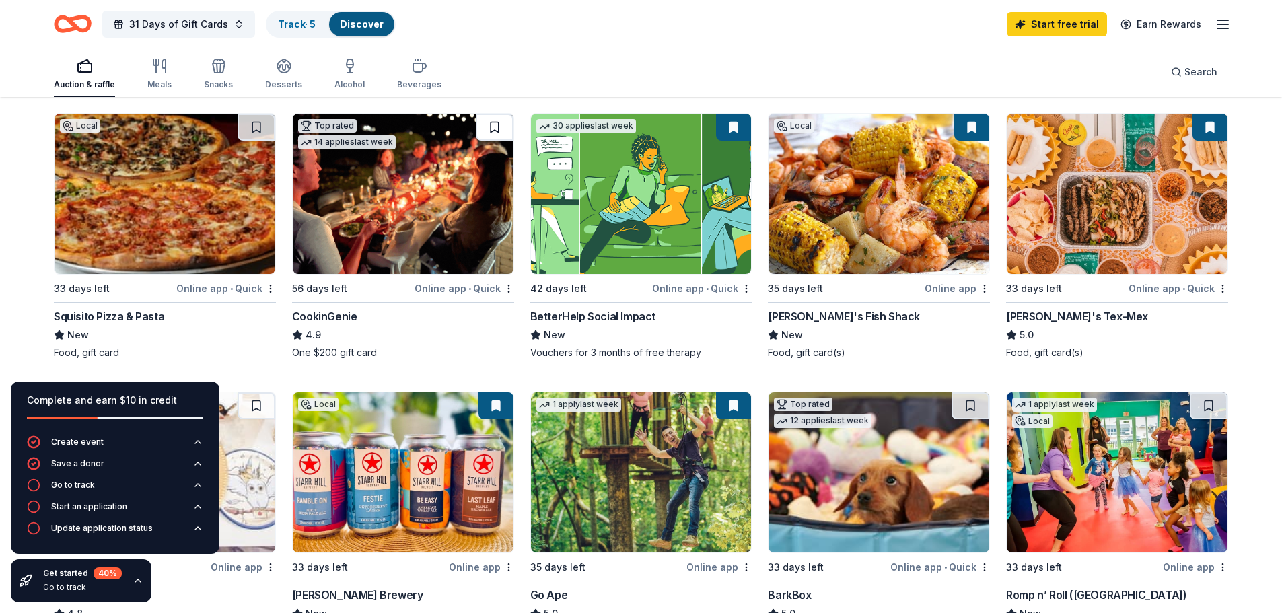
click at [495, 128] on button at bounding box center [495, 127] width 38 height 27
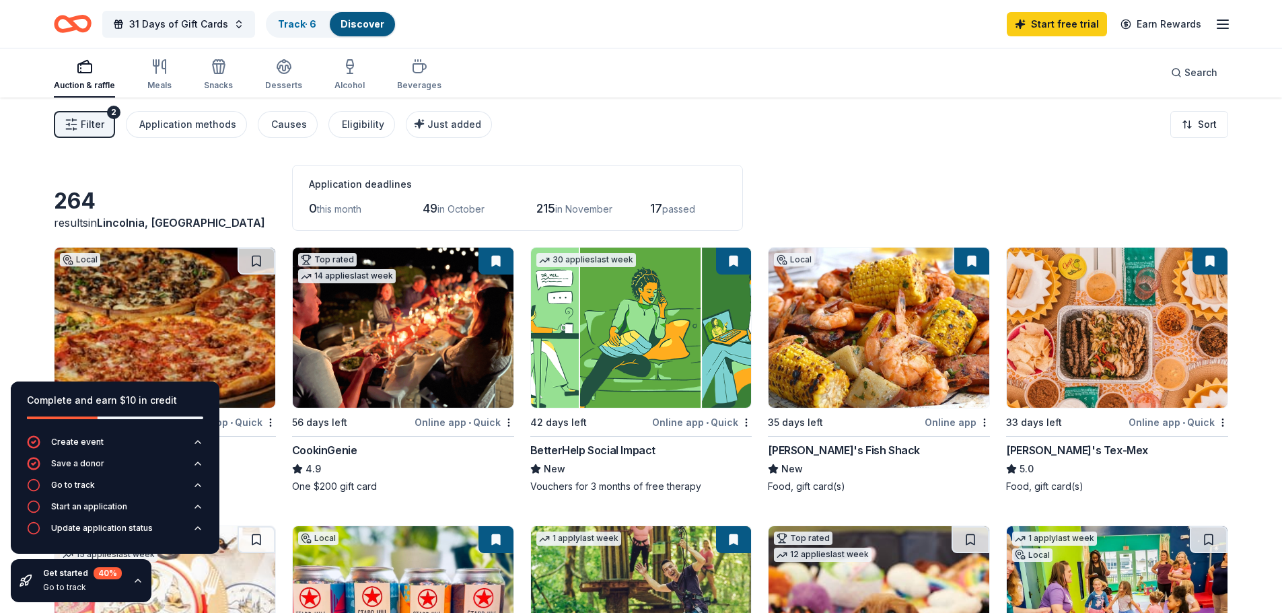
scroll to position [0, 0]
click at [475, 328] on img at bounding box center [403, 328] width 221 height 160
click at [140, 581] on icon "button" at bounding box center [138, 581] width 11 height 11
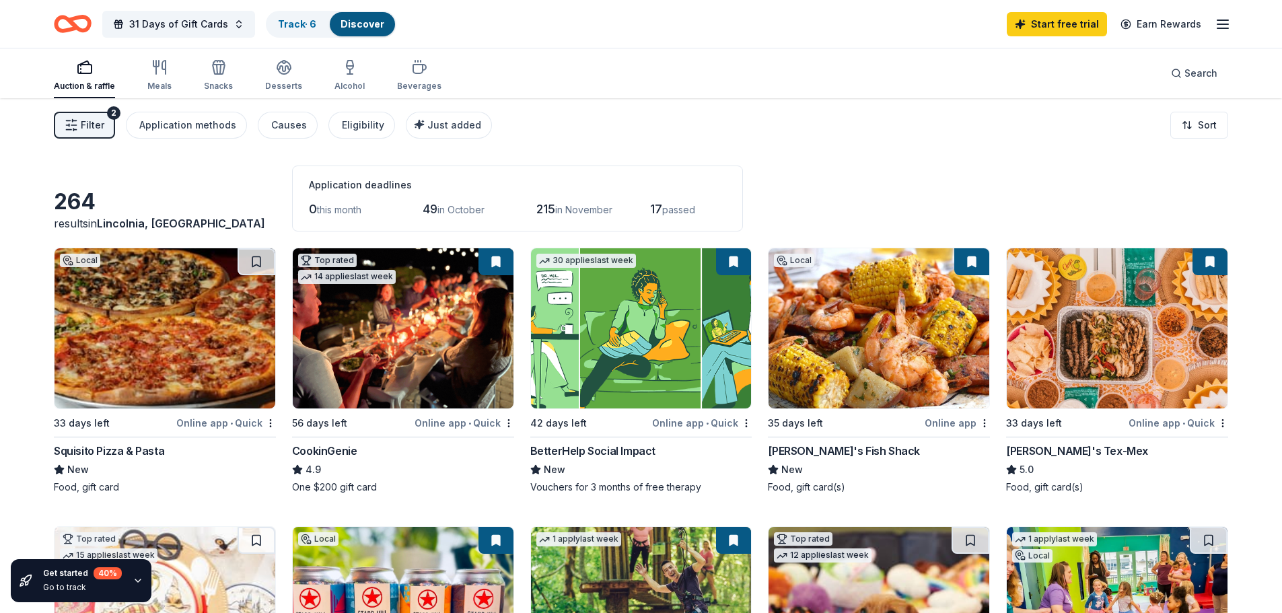
click at [98, 574] on div "40 %" at bounding box center [108, 573] width 28 height 12
click at [141, 584] on icon "button" at bounding box center [138, 581] width 11 height 11
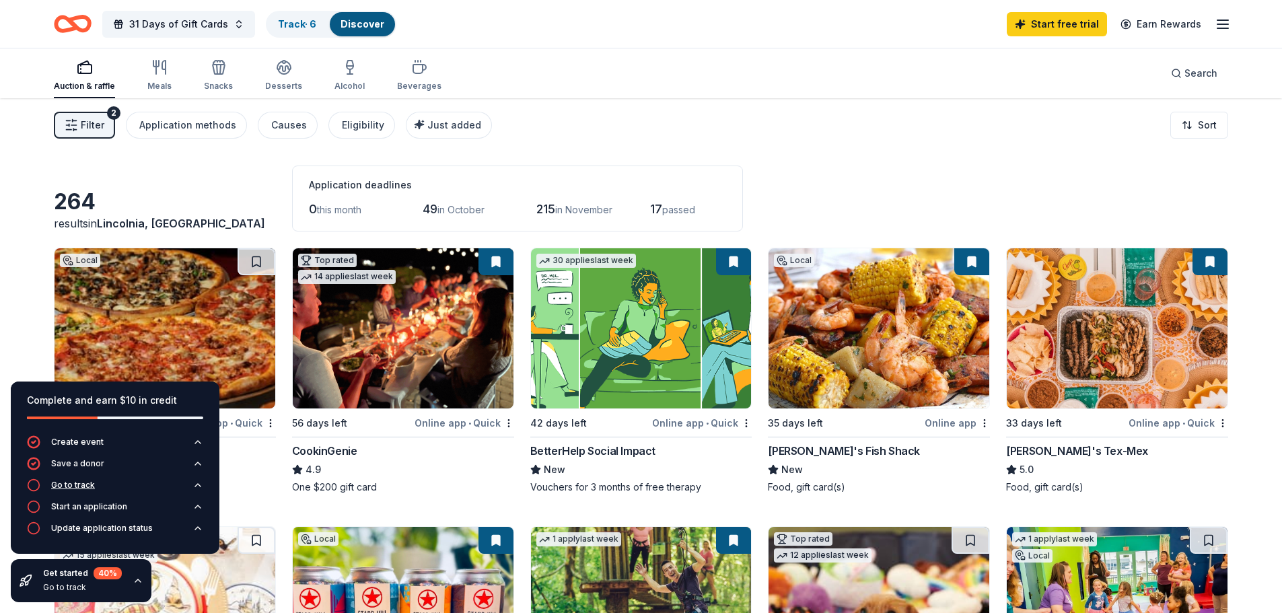
click at [75, 485] on div "Go to track" at bounding box center [73, 485] width 44 height 11
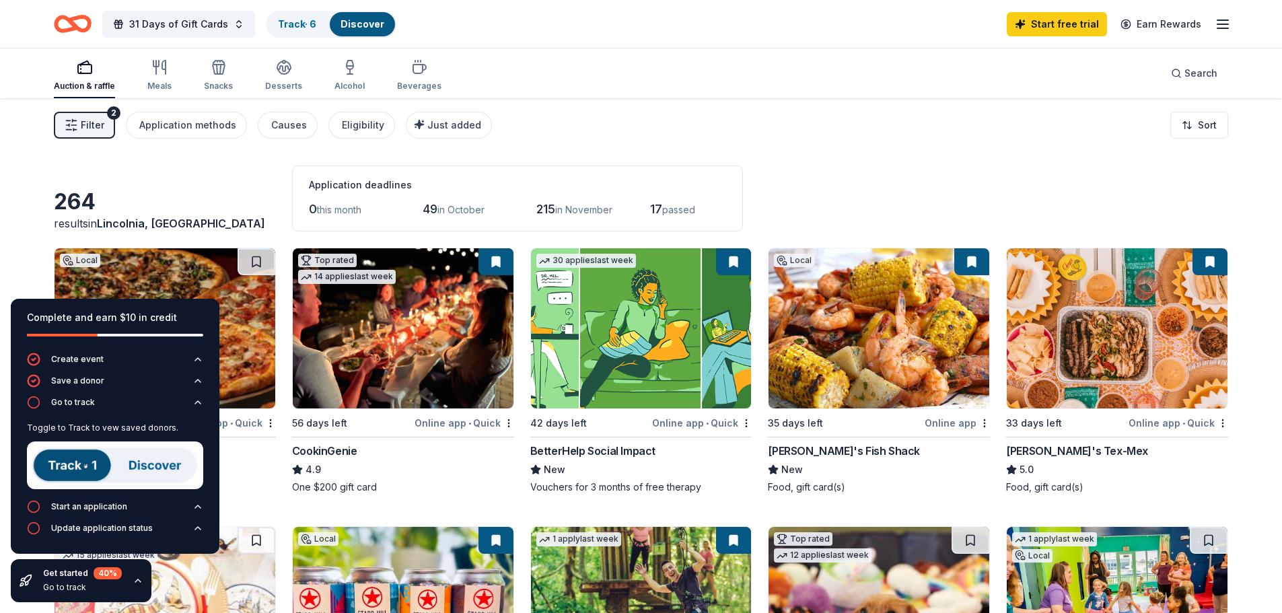
click at [77, 471] on img at bounding box center [115, 466] width 176 height 48
click at [646, 118] on div "Filter 2 Application methods Causes Eligibility Just added Sort" at bounding box center [641, 125] width 1282 height 54
click at [97, 126] on span "Filter" at bounding box center [93, 125] width 24 height 16
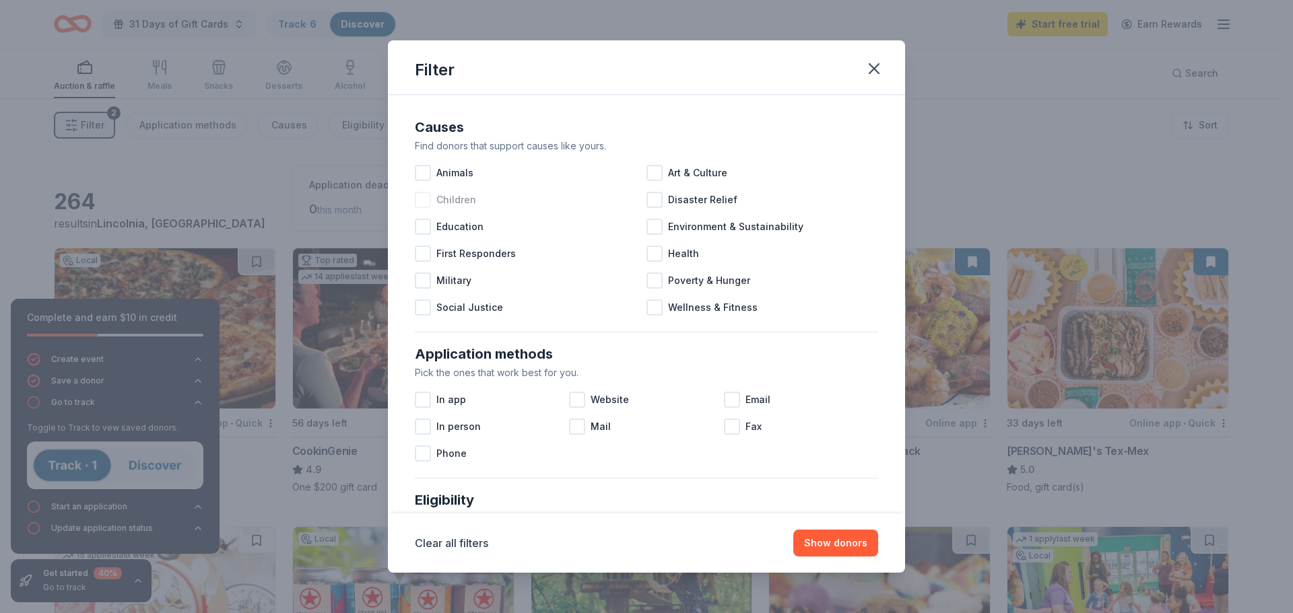
click at [423, 199] on div at bounding box center [423, 200] width 16 height 16
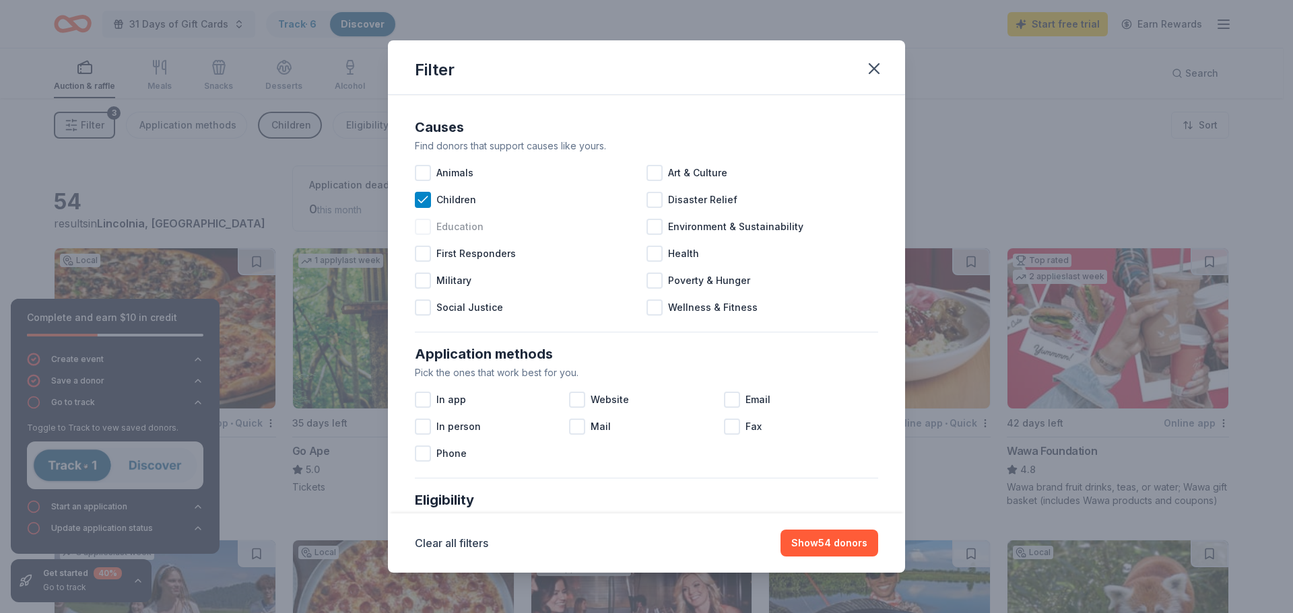
click at [417, 223] on div at bounding box center [423, 227] width 16 height 16
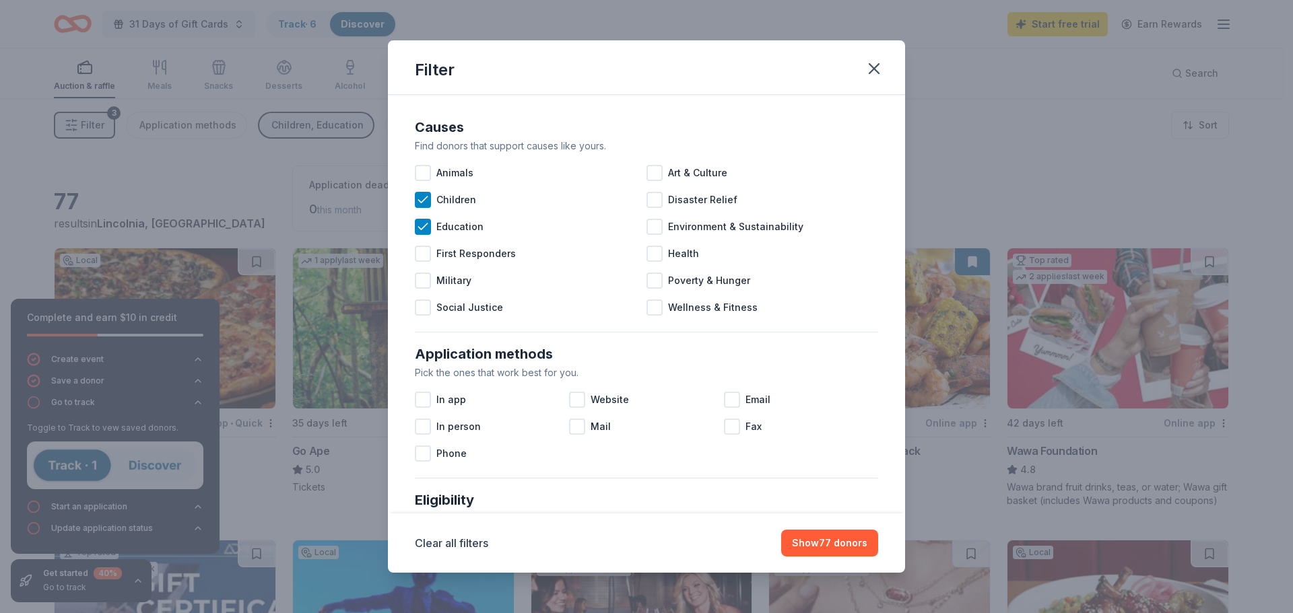
click at [813, 528] on div "Clear all filters Show 77 donors" at bounding box center [646, 543] width 517 height 59
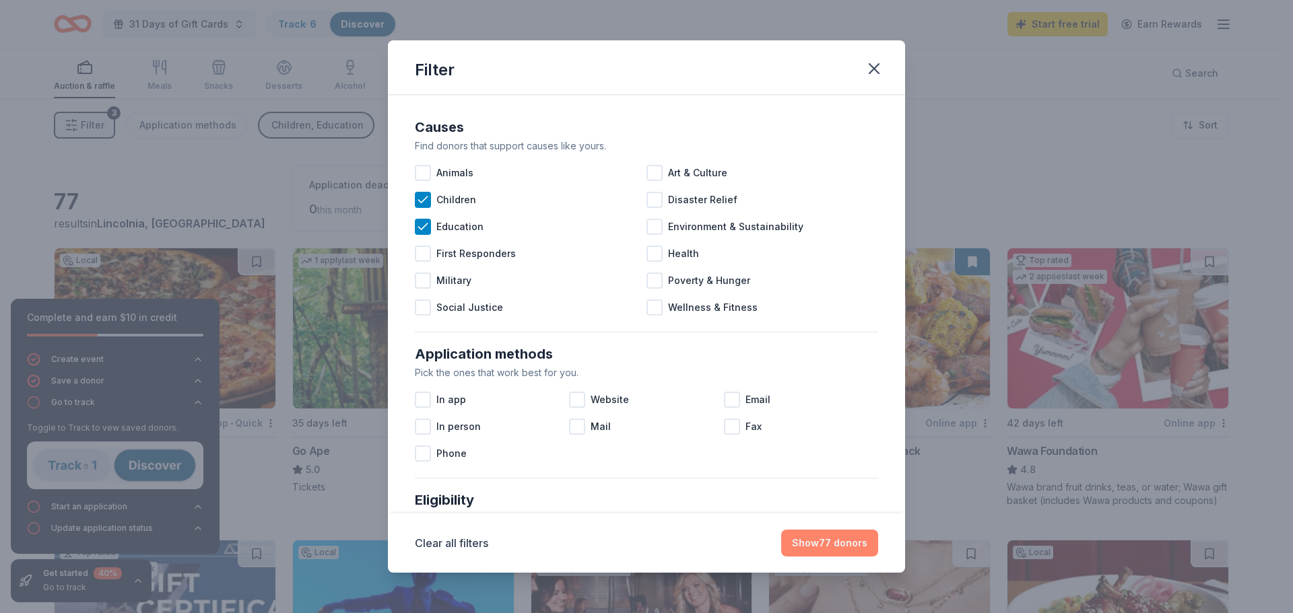
click at [849, 551] on button "Show 77 donors" at bounding box center [829, 543] width 97 height 27
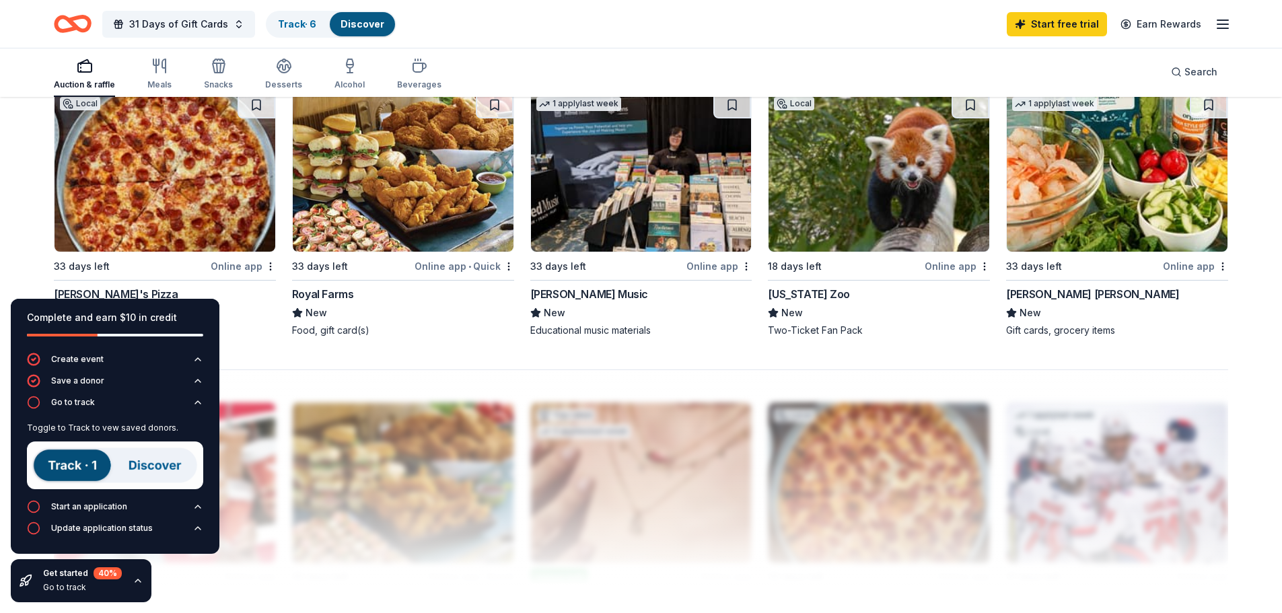
scroll to position [1010, 0]
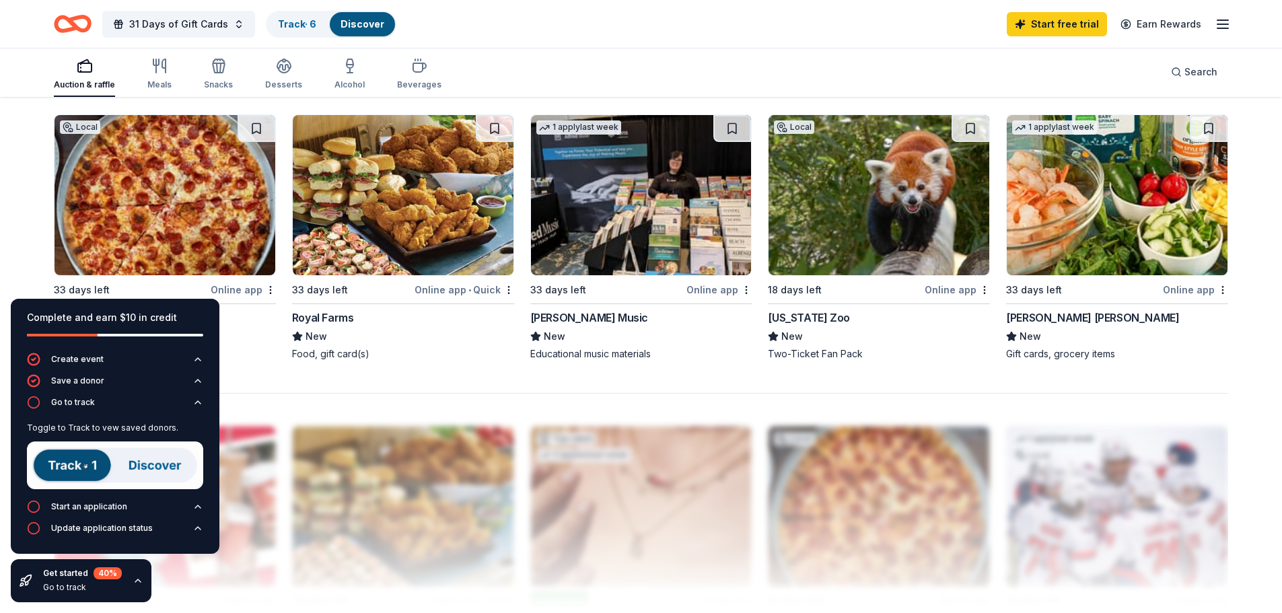
click at [95, 75] on div "Auction & raffle" at bounding box center [84, 74] width 61 height 32
click at [63, 399] on div "Go to track" at bounding box center [73, 402] width 44 height 11
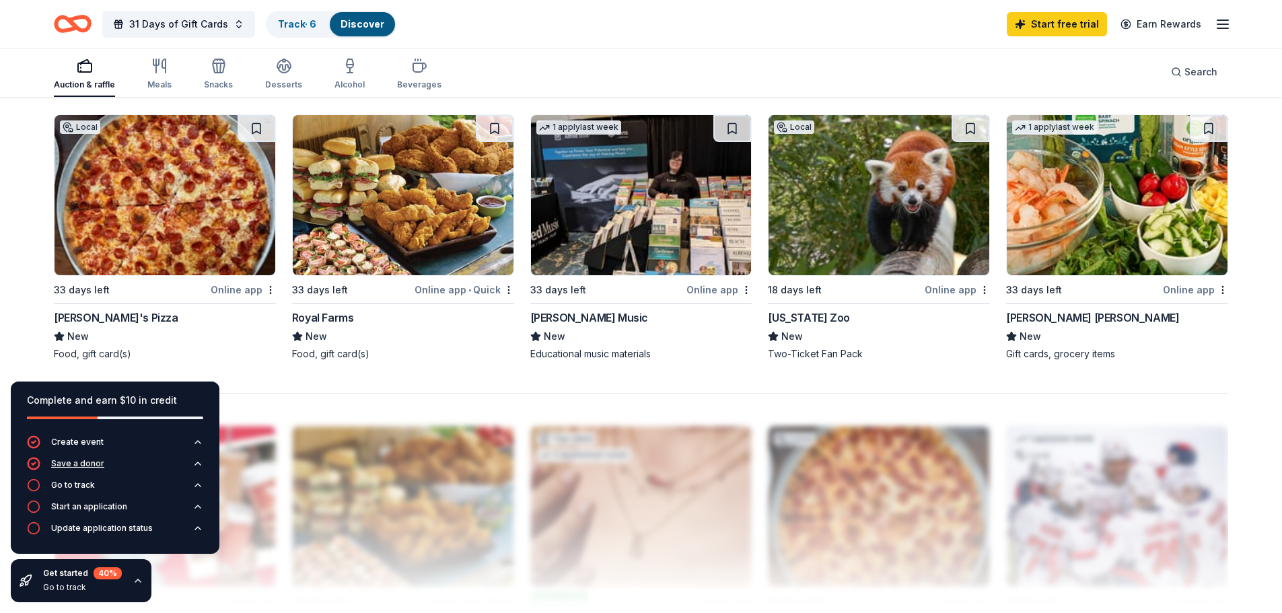
click at [72, 462] on div "Save a donor" at bounding box center [77, 463] width 53 height 11
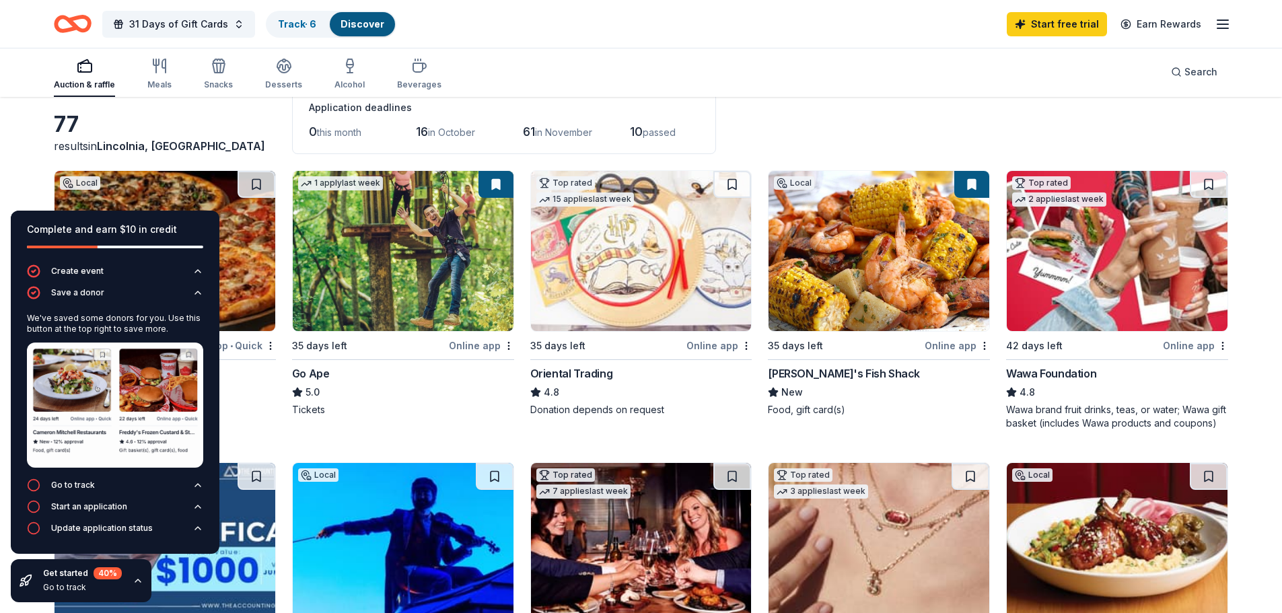
scroll to position [0, 0]
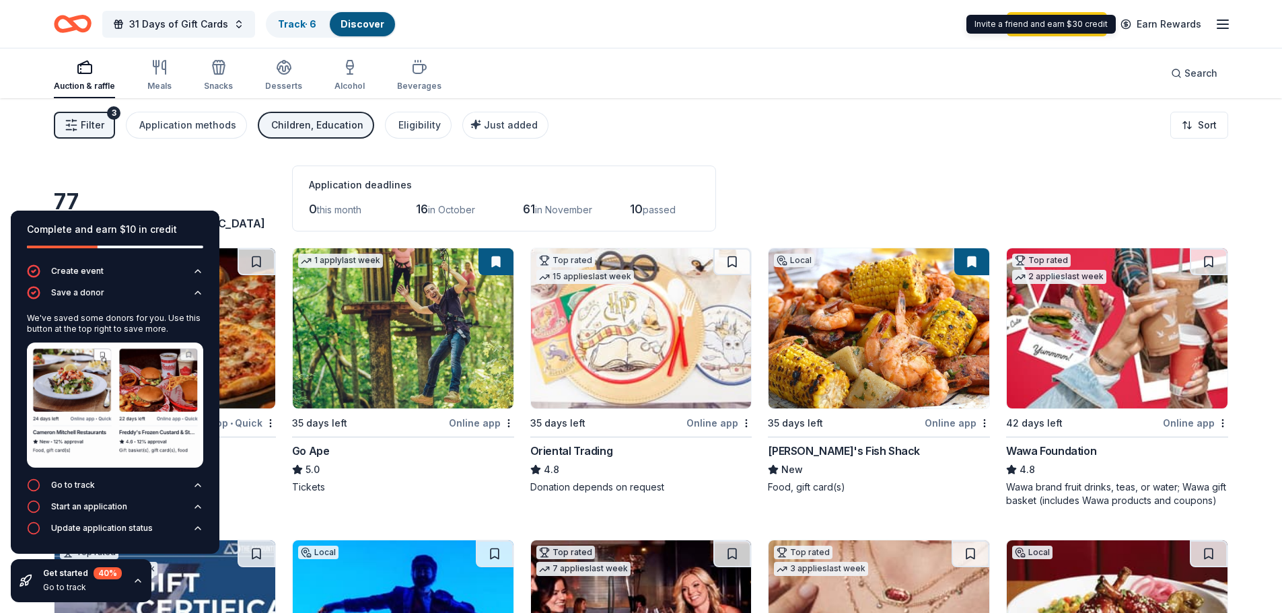
click at [1082, 22] on div "Invite a friend and earn $30 credit Invite a friend and earn $30 credit" at bounding box center [1041, 24] width 149 height 19
click at [1062, 30] on link "Start free trial" at bounding box center [1057, 24] width 100 height 24
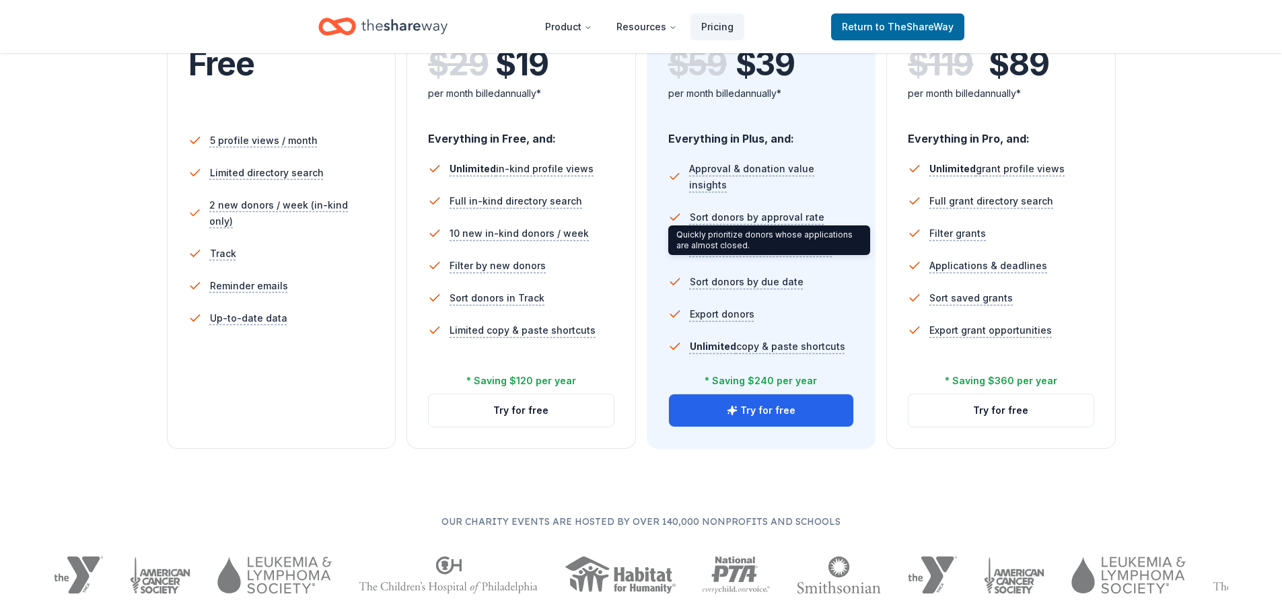
scroll to position [337, 0]
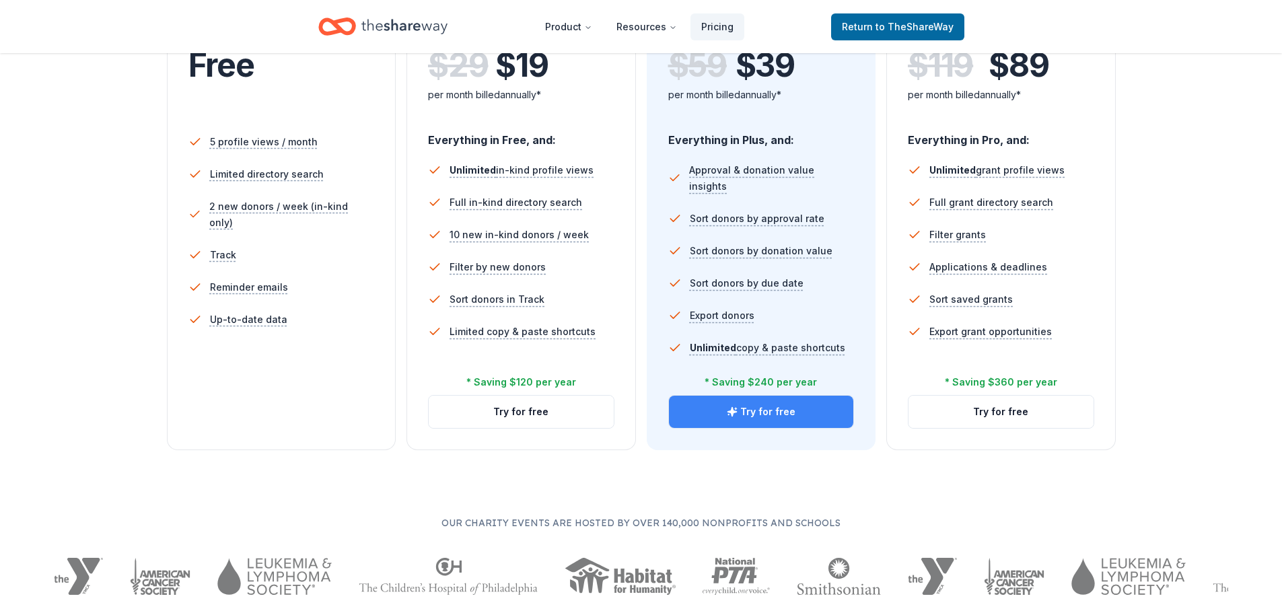
click at [732, 415] on icon "button" at bounding box center [732, 412] width 11 height 11
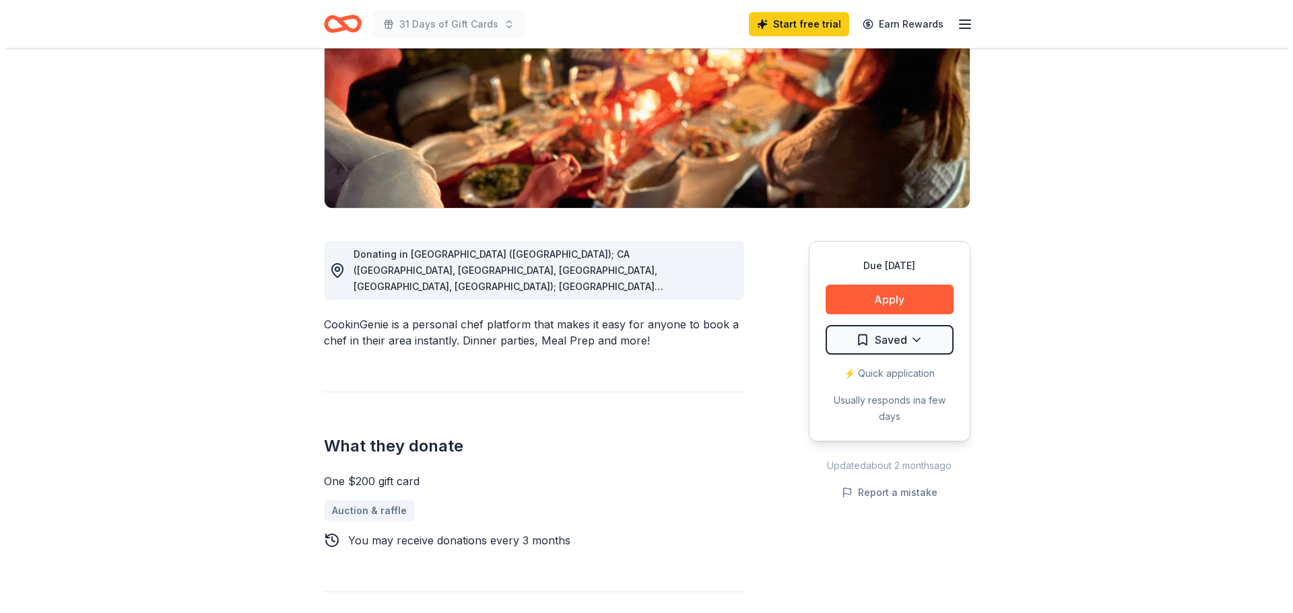
scroll to position [202, 0]
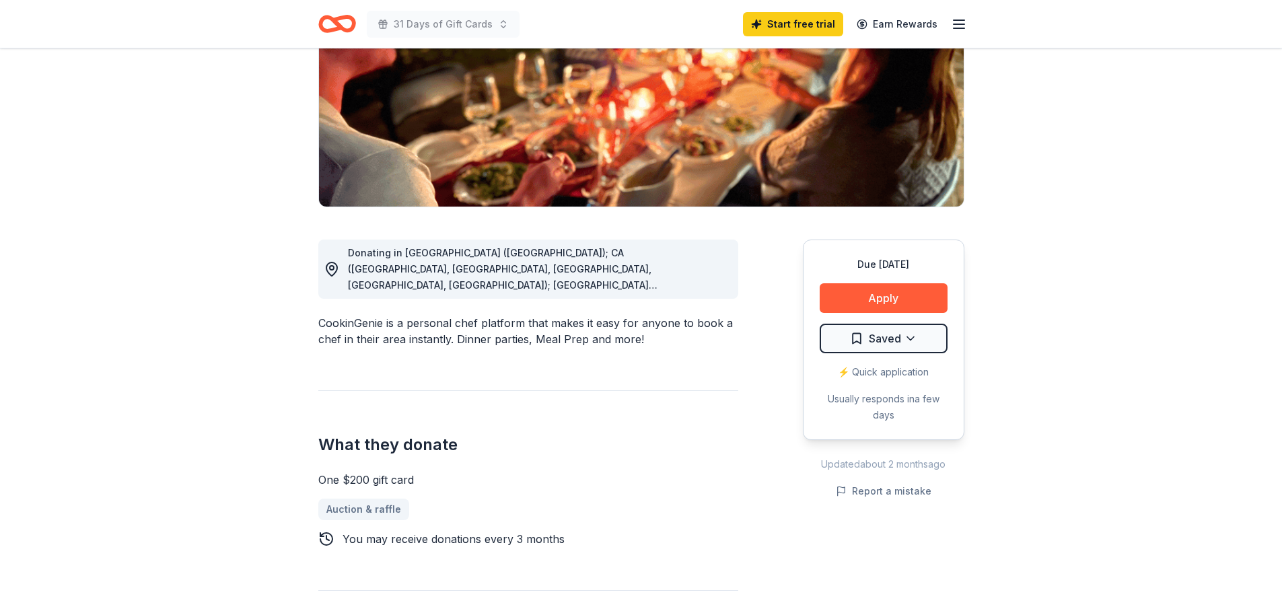
click at [658, 295] on div "Donating in AZ (Maricopa County); CA (Los Angeles County, Riverside County, San…" at bounding box center [528, 269] width 420 height 59
click at [839, 298] on button "Apply" at bounding box center [884, 298] width 128 height 30
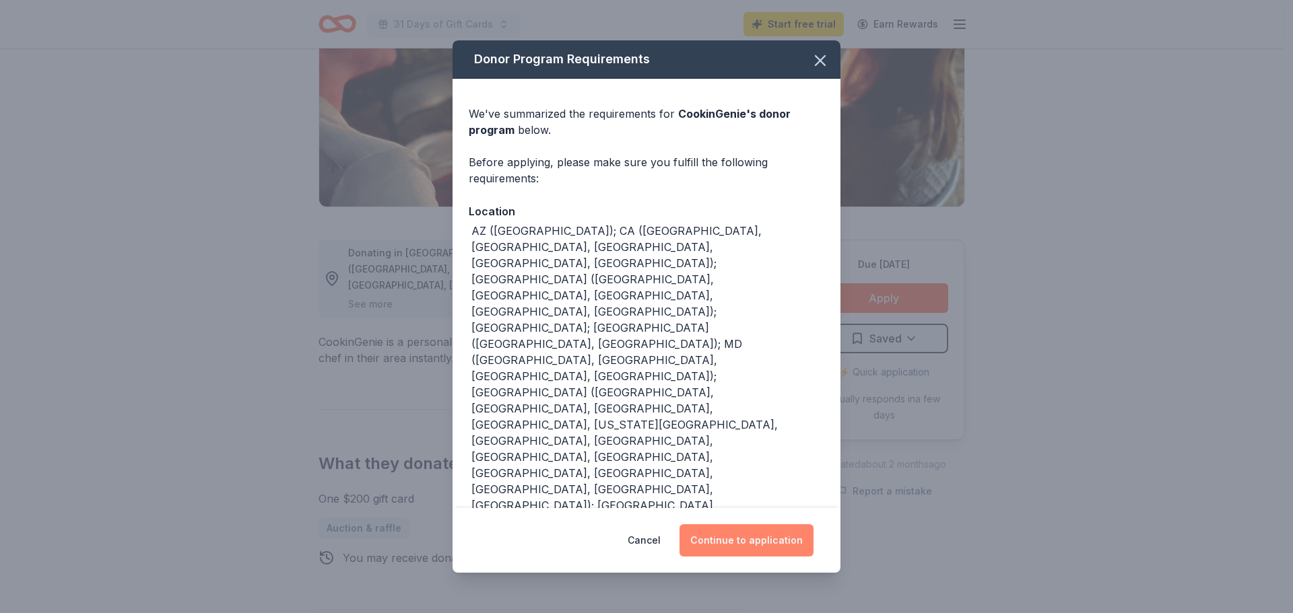
click at [758, 537] on button "Continue to application" at bounding box center [746, 540] width 134 height 32
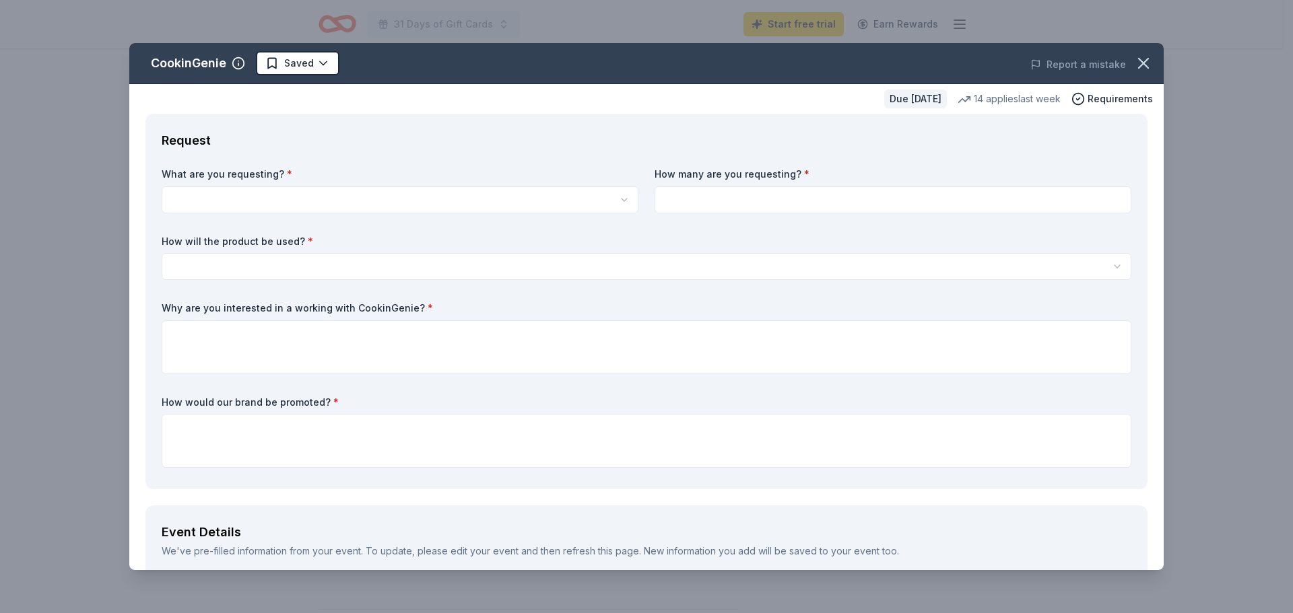
scroll to position [0, 0]
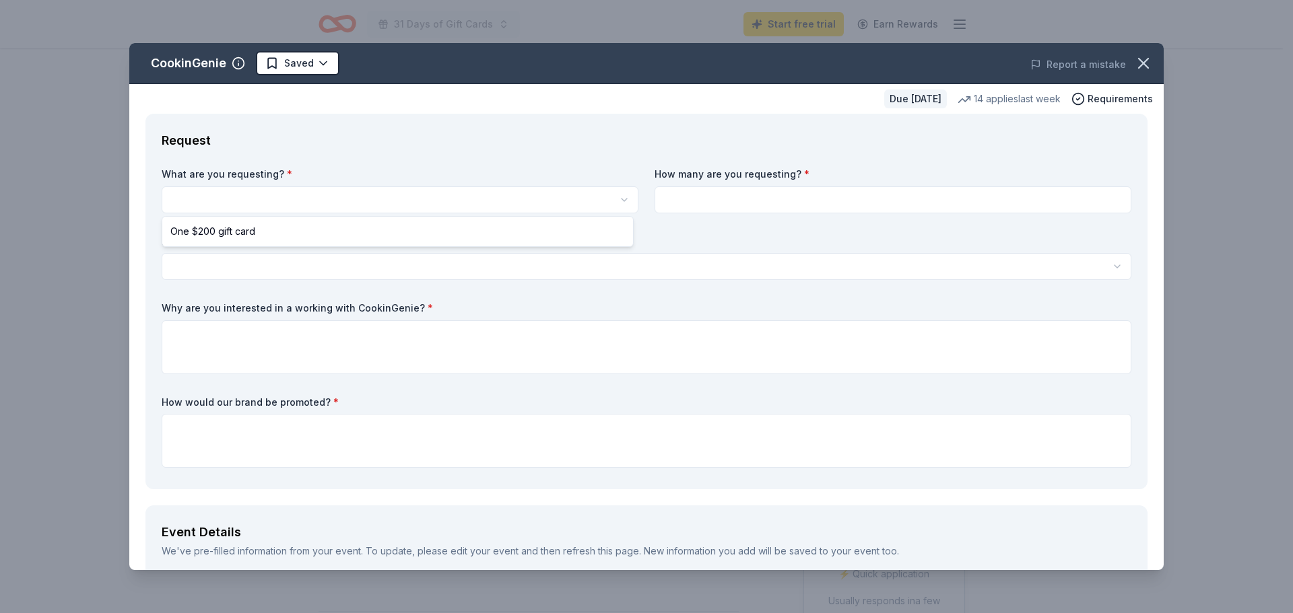
click at [395, 203] on html "31 Days of Gift Cards Start free trial Earn Rewards Due in 56 days Share Cookin…" at bounding box center [646, 306] width 1293 height 613
click at [420, 211] on html "31 Days of Gift Cards Start free trial Earn Rewards Due in 56 days Share Cookin…" at bounding box center [646, 306] width 1293 height 613
select select "One $200 gift card"
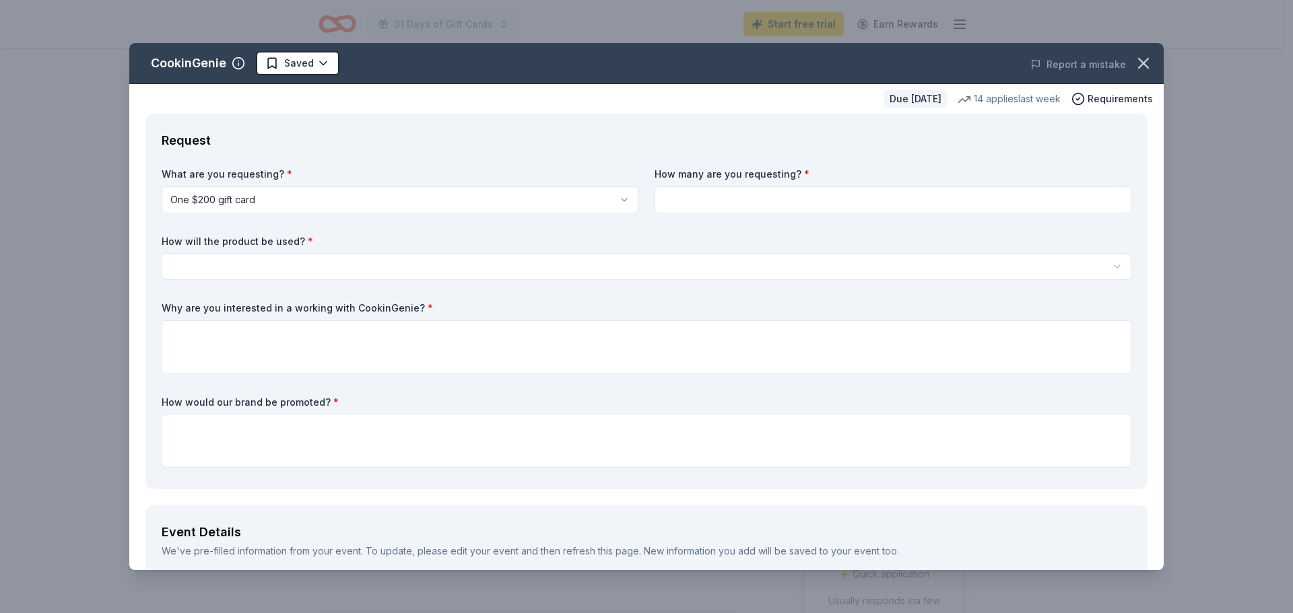
click at [738, 204] on input at bounding box center [892, 199] width 477 height 27
type input "1"
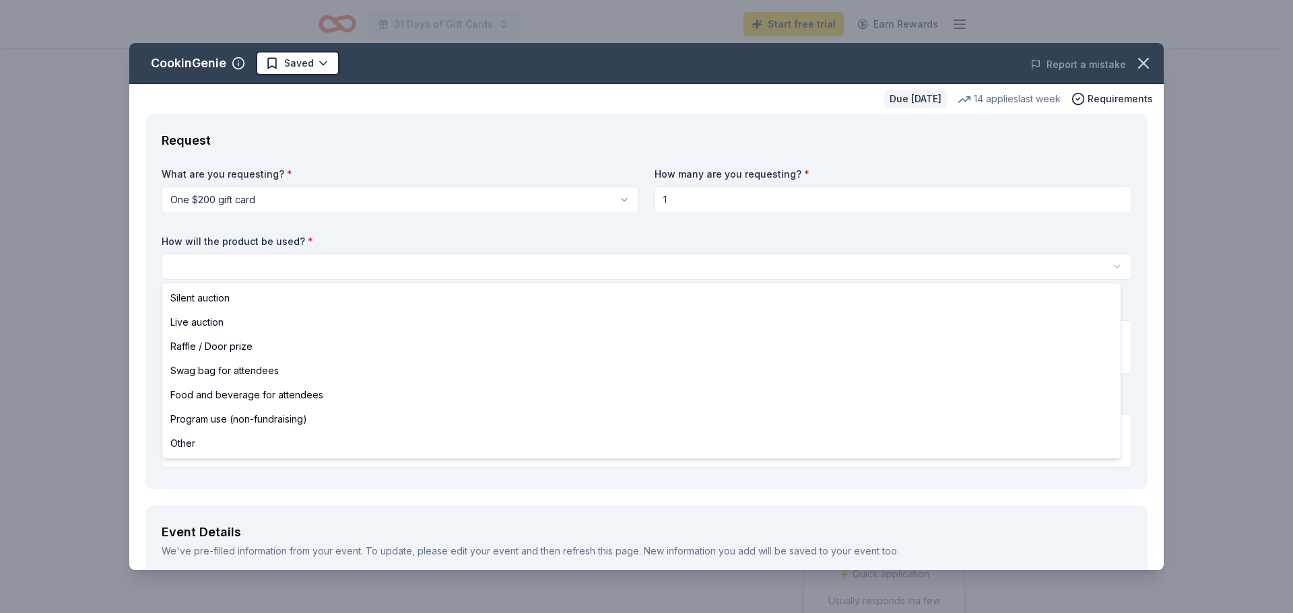
select select "raffleDoorPrize"
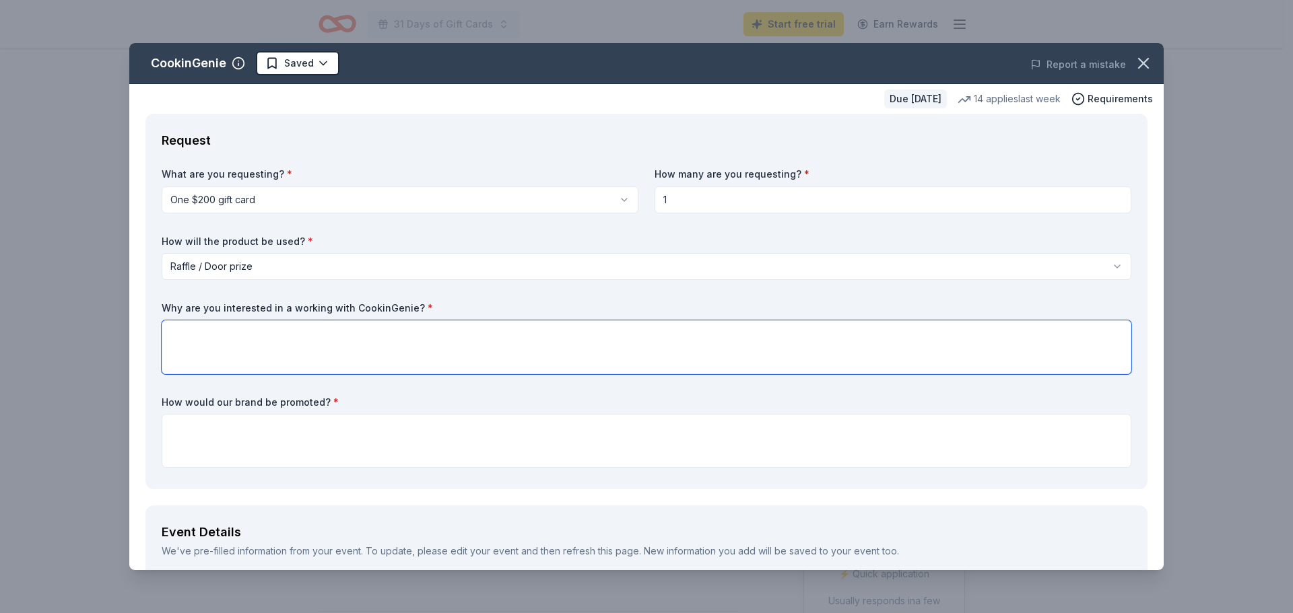
click at [457, 344] on textarea at bounding box center [646, 347] width 969 height 54
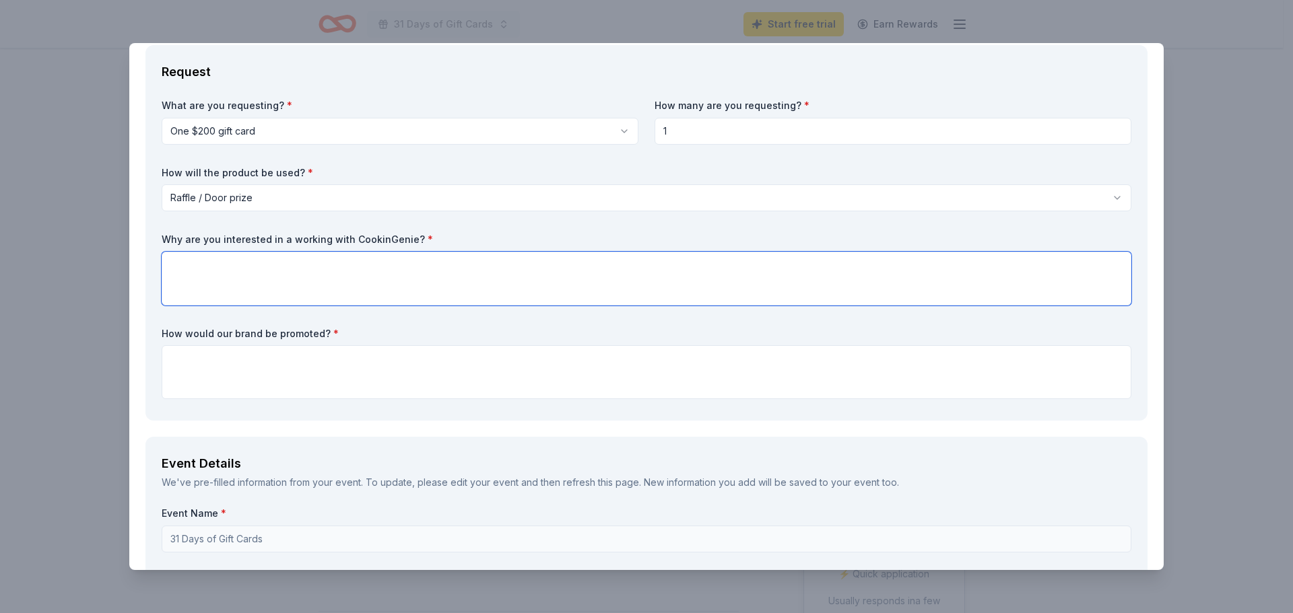
scroll to position [67, 0]
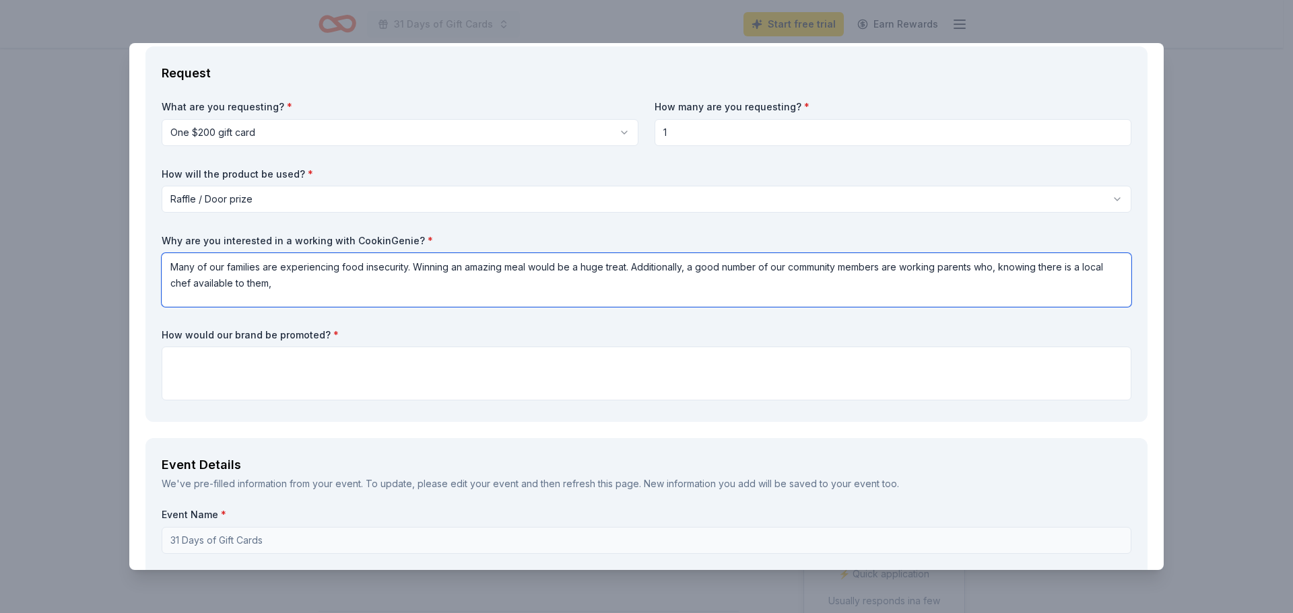
click at [952, 263] on textarea "Many of our families are experiencing food insecurity. Winning an amazing meal …" at bounding box center [646, 280] width 969 height 54
click at [710, 294] on textarea "Many of our families are experiencing food insecurity. Winning an amazing meal …" at bounding box center [646, 280] width 969 height 54
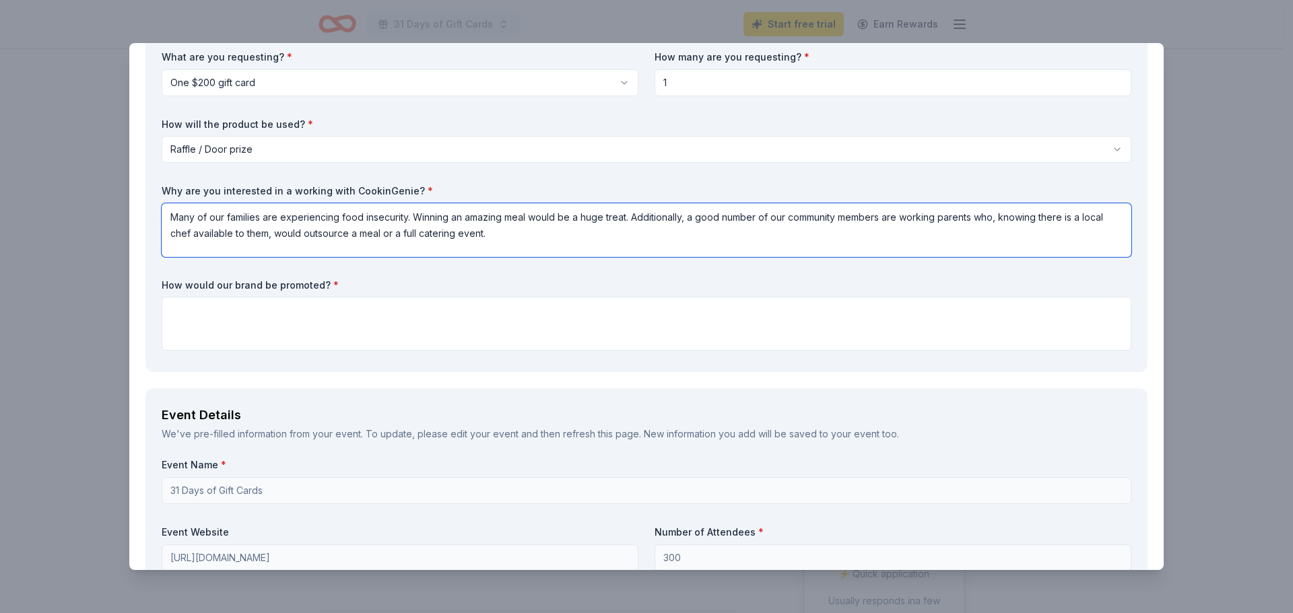
scroll to position [88, 0]
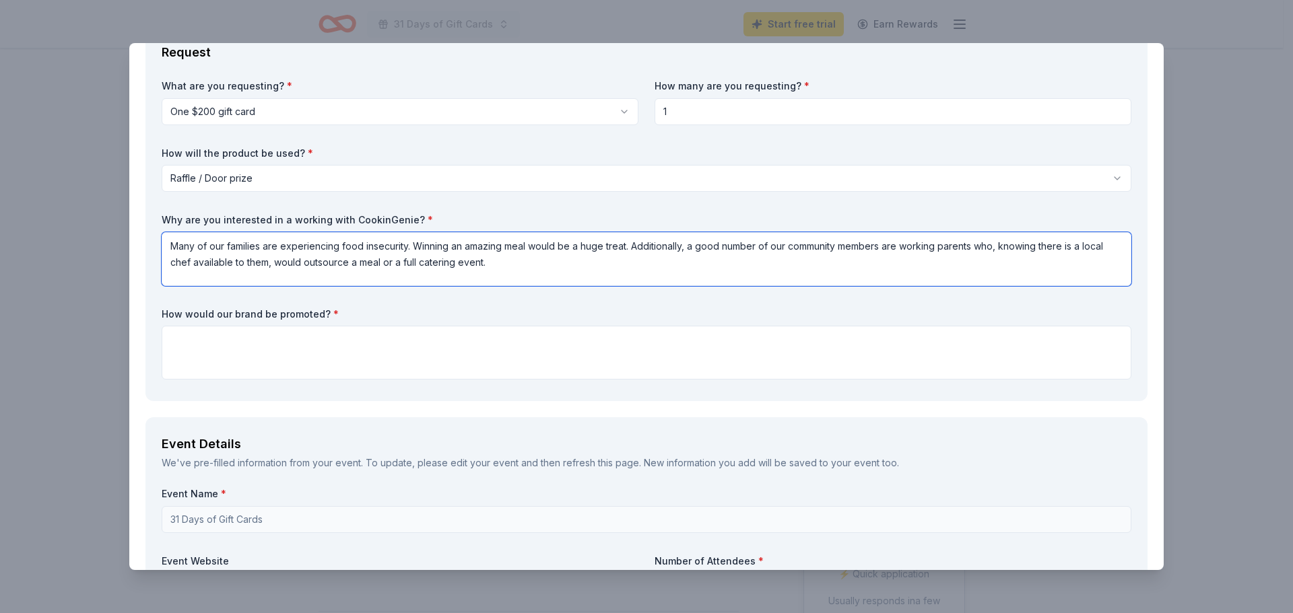
type textarea "Many of our families are experiencing food insecurity. Winning an amazing meal …"
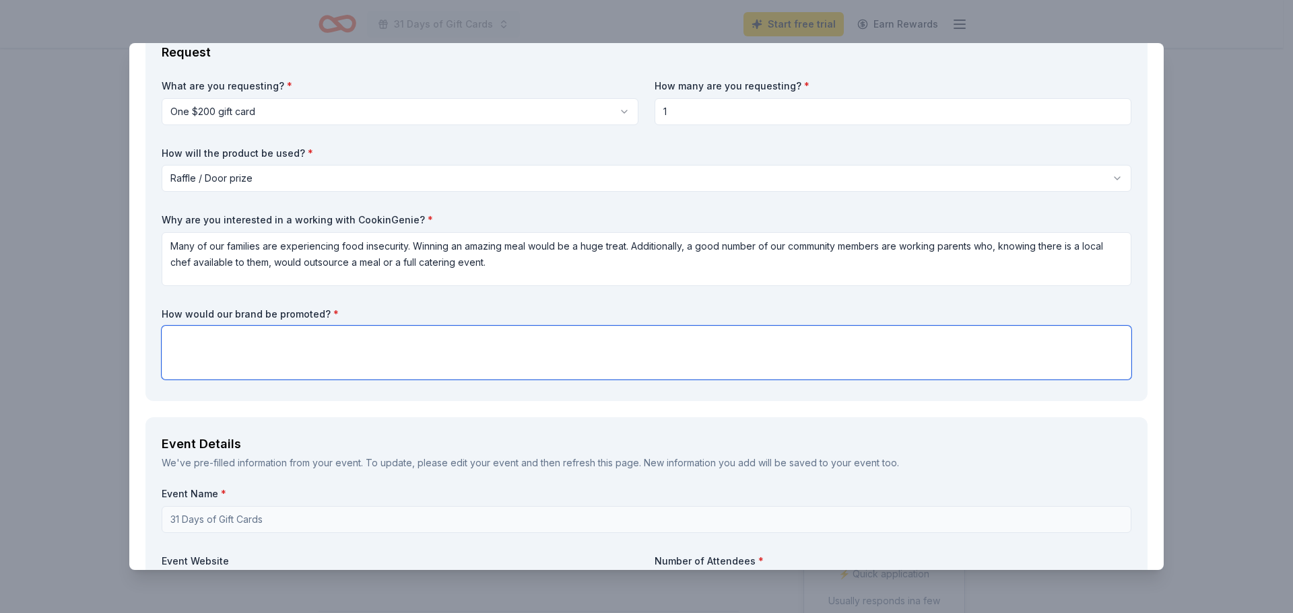
click at [312, 355] on textarea at bounding box center [646, 353] width 969 height 54
paste textarea "In recognition of your generosity, we will proudly feature your business name a…"
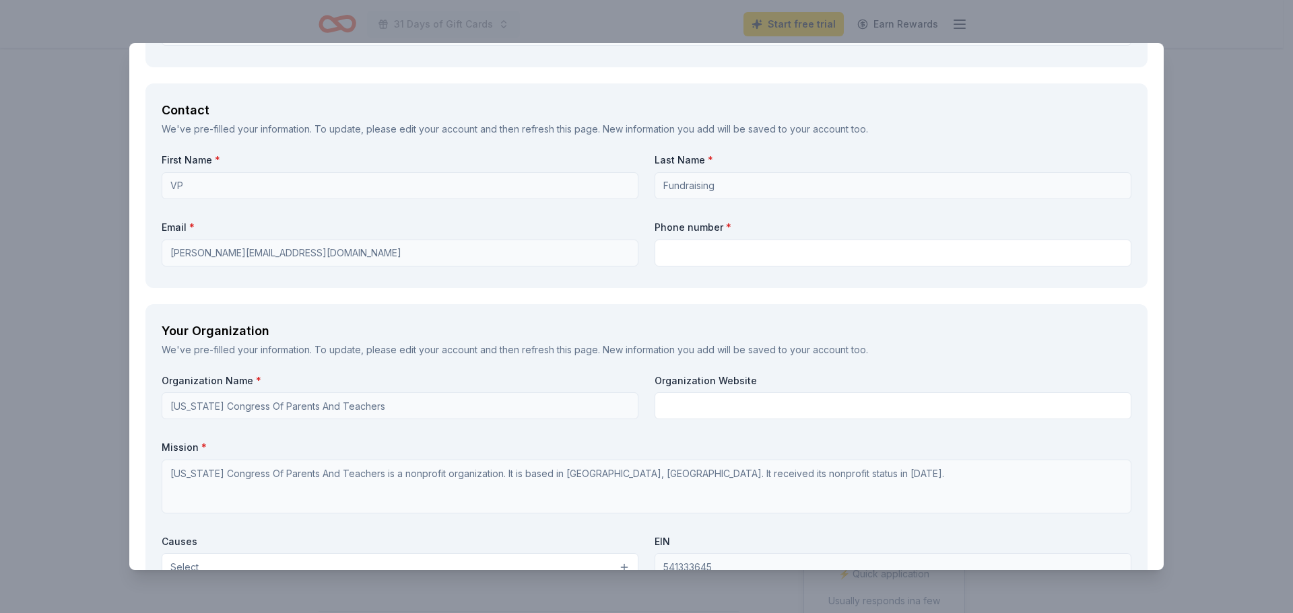
scroll to position [1031, 0]
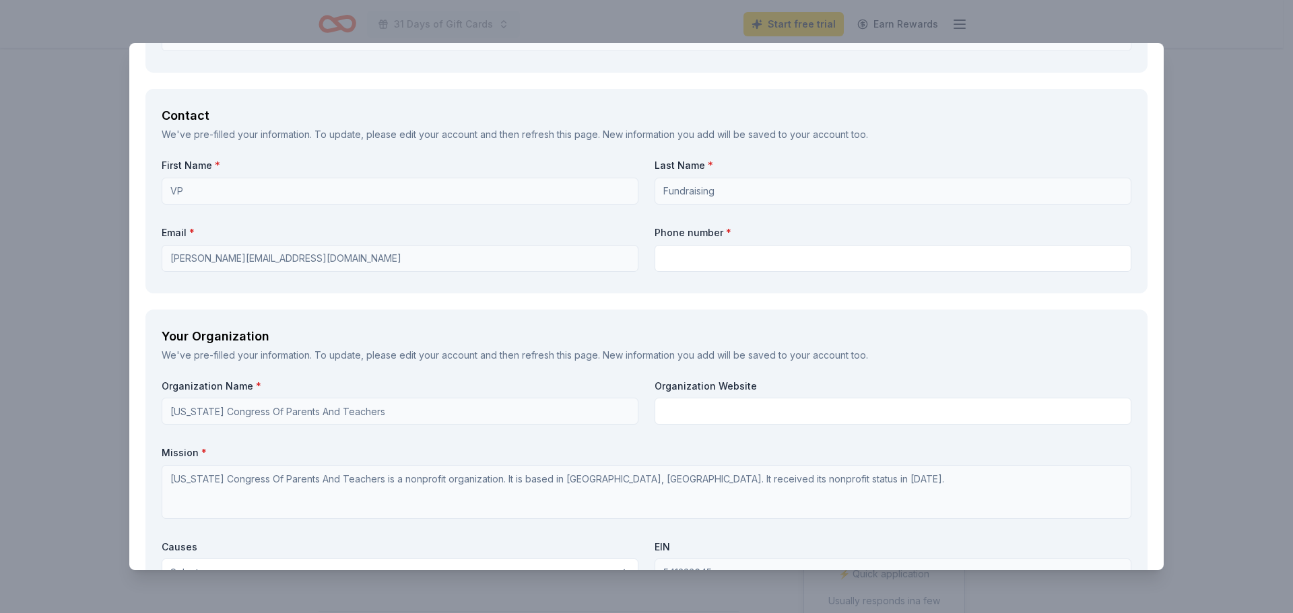
type textarea "In recognition of your generosity, we will proudly feature your business name a…"
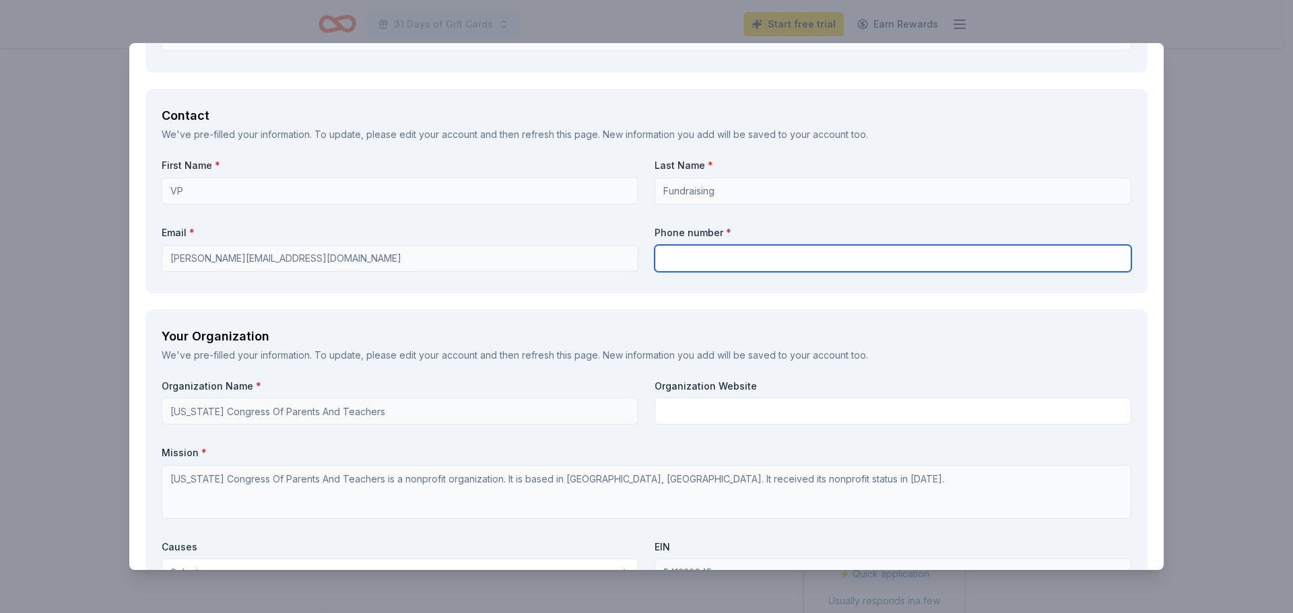
click at [681, 259] on input "text" at bounding box center [892, 258] width 477 height 27
type input "4102745315"
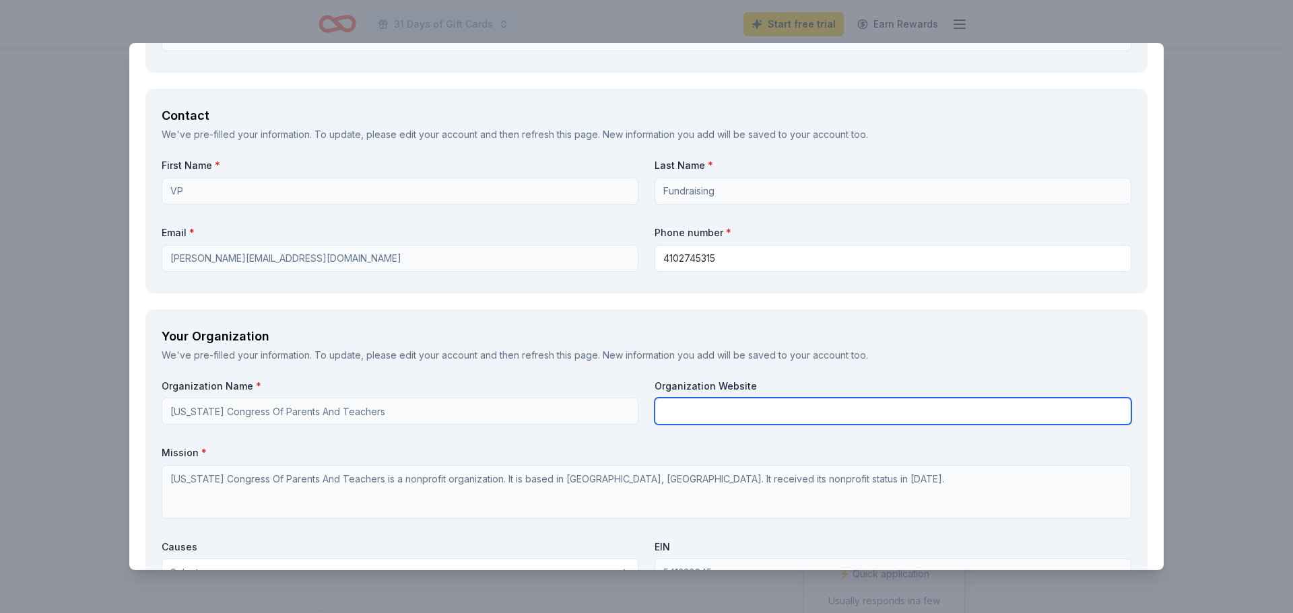
click at [755, 417] on input "text" at bounding box center [892, 411] width 477 height 27
paste input "https://www.holmesmspta.com/"
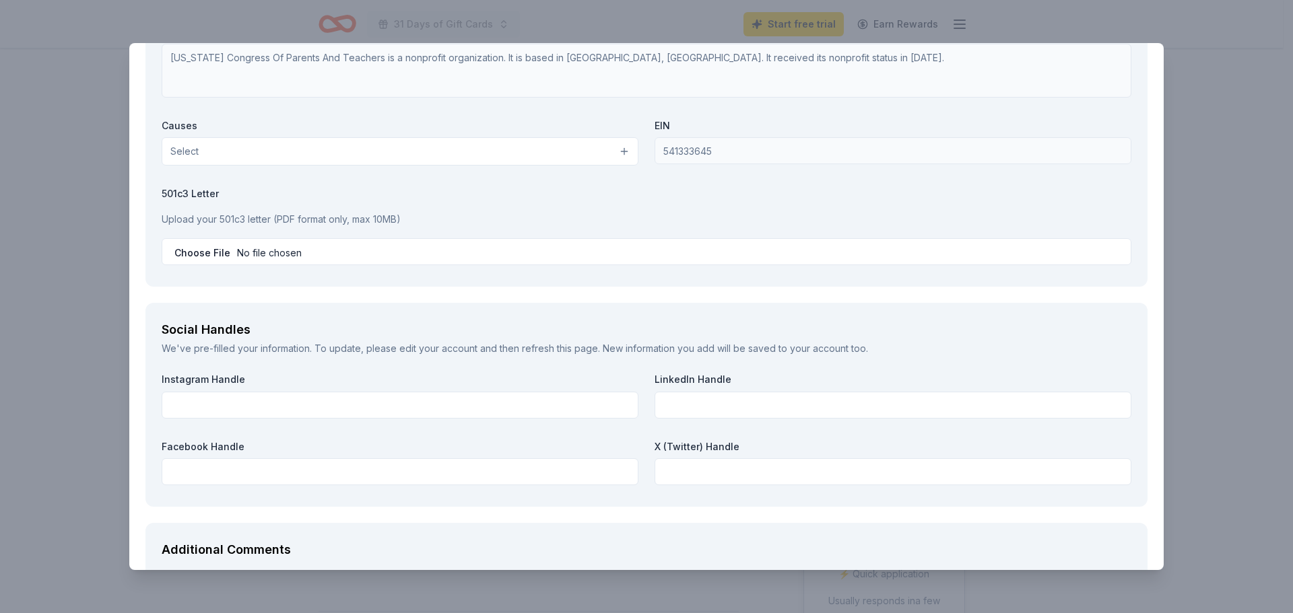
scroll to position [1435, 0]
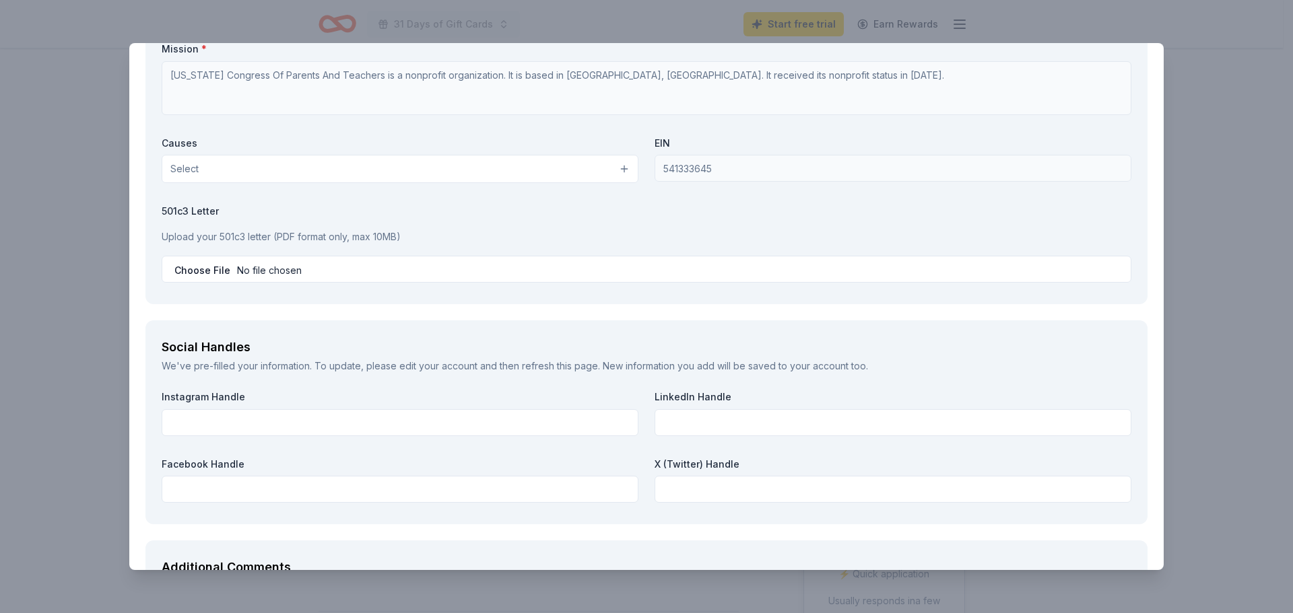
type input "https://www.holmesmspta.com/"
click at [374, 170] on button "Select" at bounding box center [400, 169] width 477 height 28
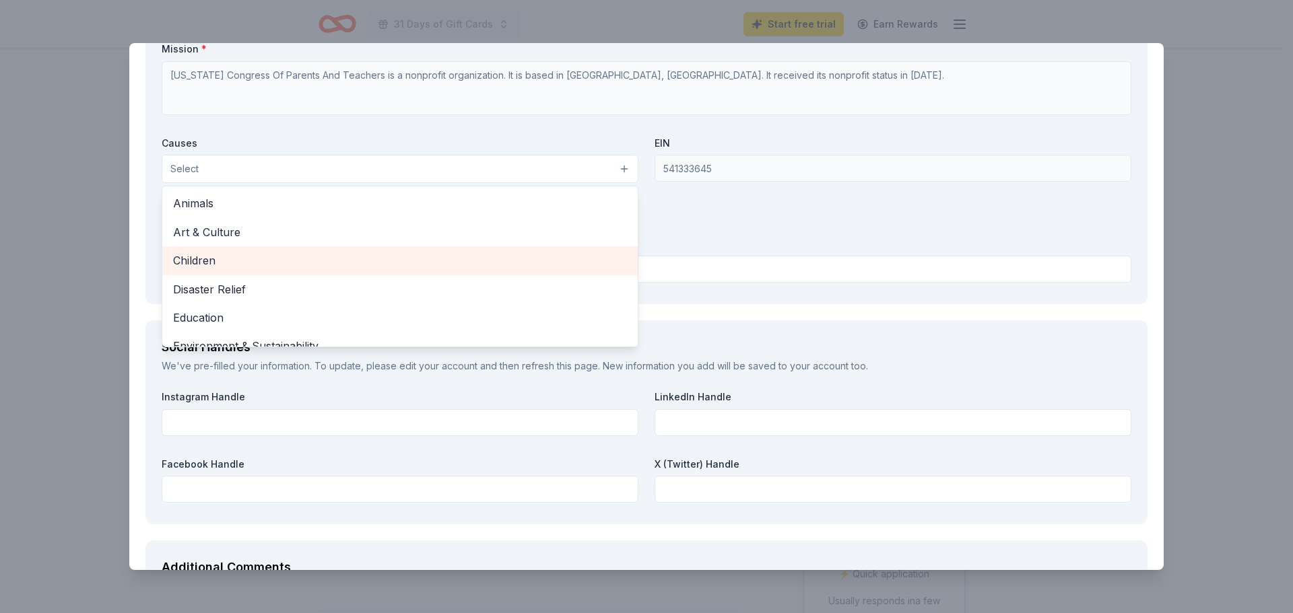
click at [322, 274] on div "Children" at bounding box center [399, 260] width 475 height 28
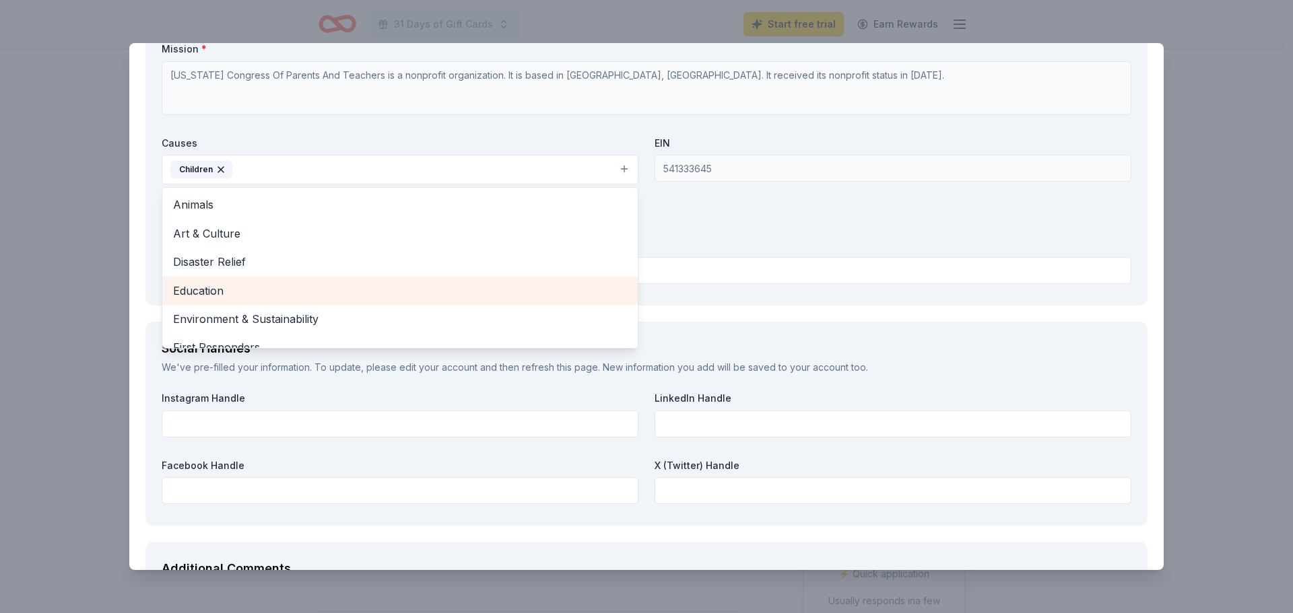
click at [310, 295] on span "Education" at bounding box center [400, 291] width 454 height 18
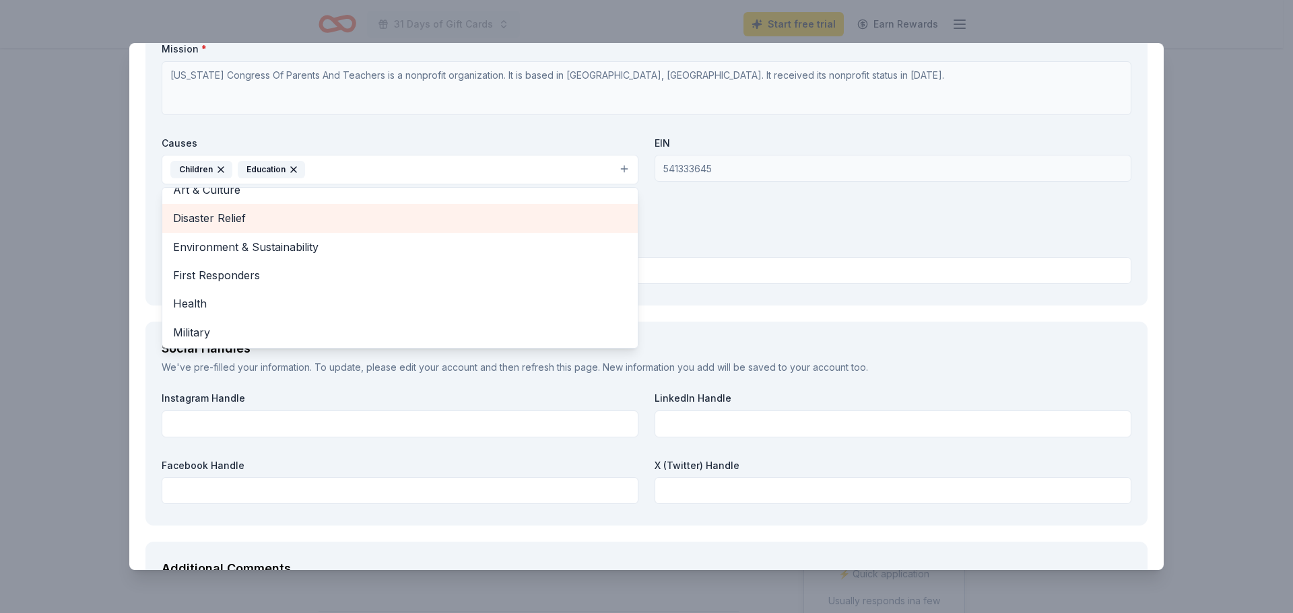
scroll to position [67, 0]
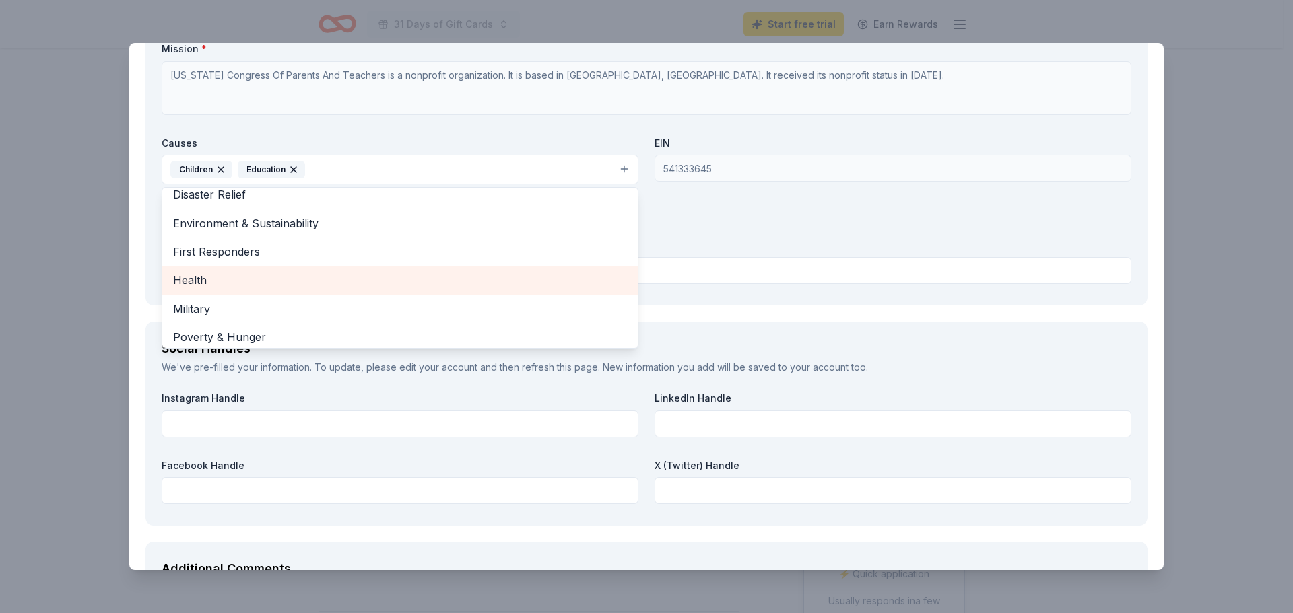
click at [329, 273] on span "Health" at bounding box center [400, 280] width 454 height 18
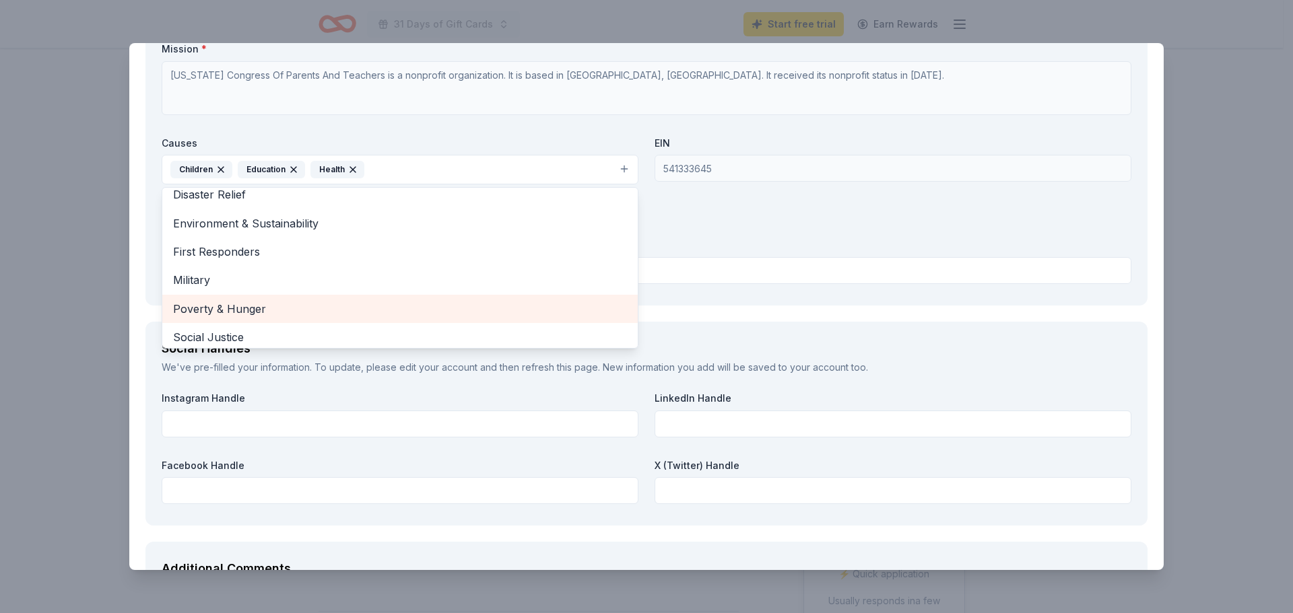
click at [320, 304] on span "Poverty & Hunger" at bounding box center [400, 309] width 454 height 18
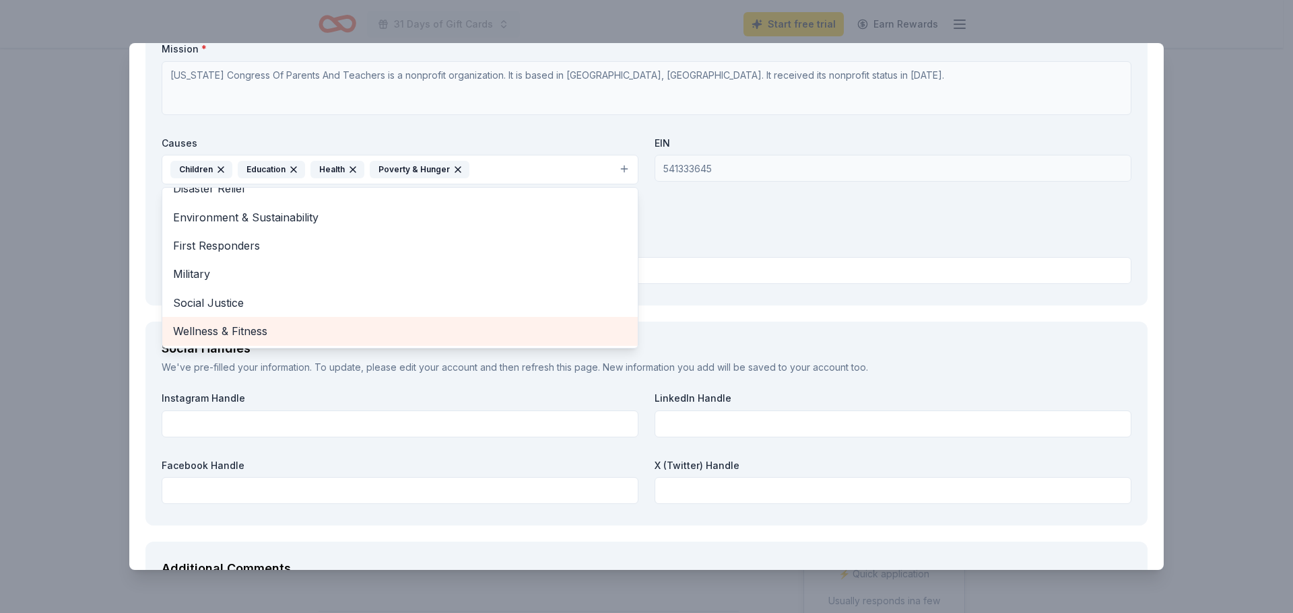
click at [307, 334] on span "Wellness & Fitness" at bounding box center [400, 331] width 454 height 18
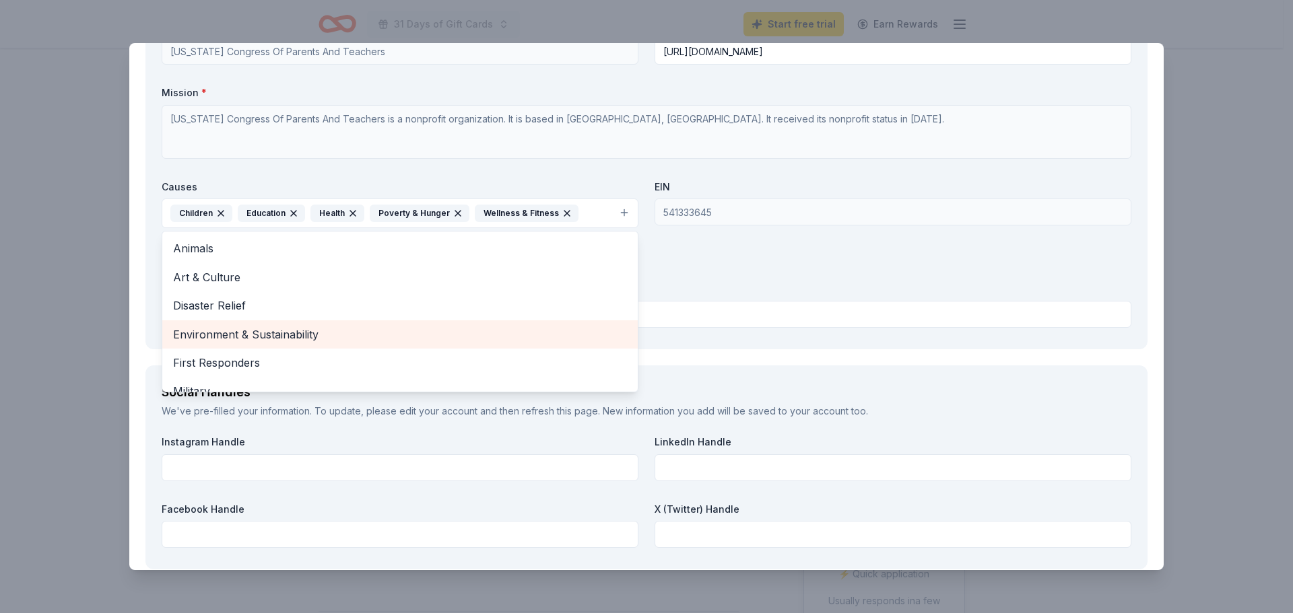
scroll to position [1367, 0]
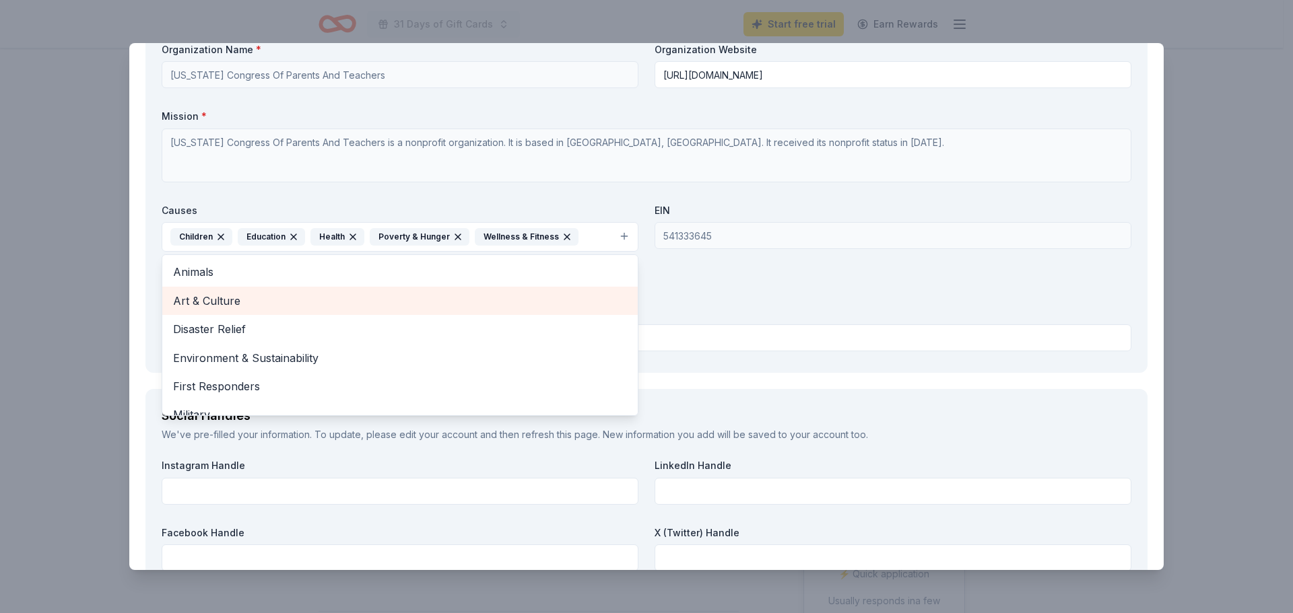
click at [306, 296] on span "Art & Culture" at bounding box center [400, 301] width 454 height 18
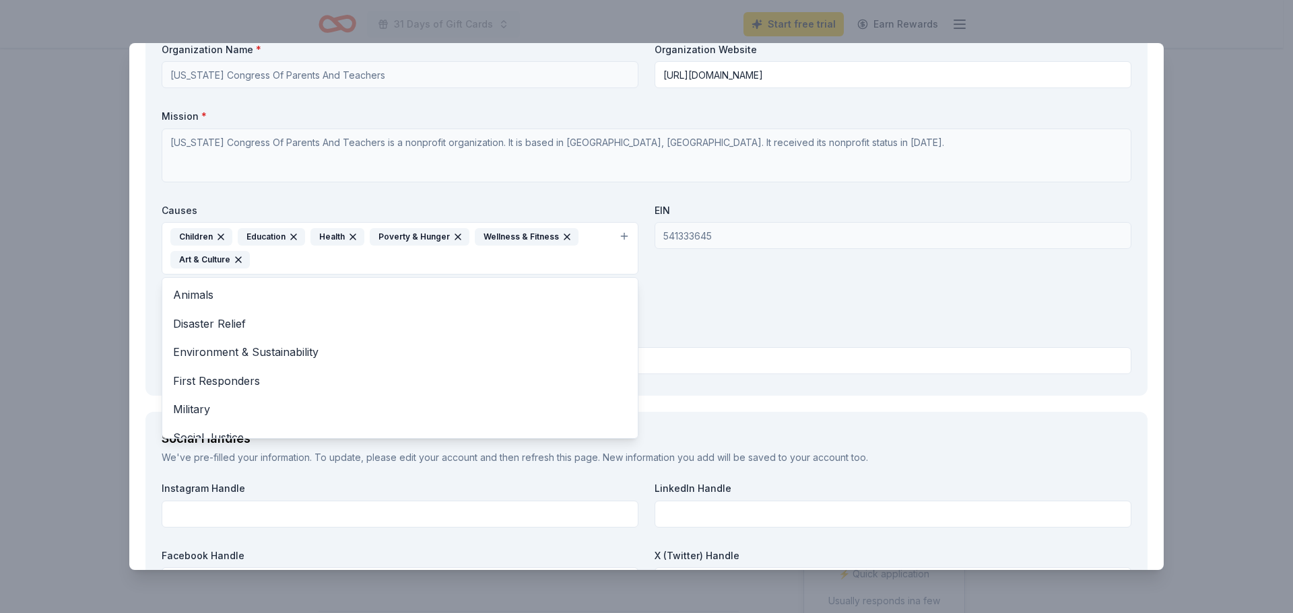
click at [907, 287] on div "Organization Name * Virginia Congress Of Parents And Teachers Organization Webs…" at bounding box center [646, 211] width 969 height 337
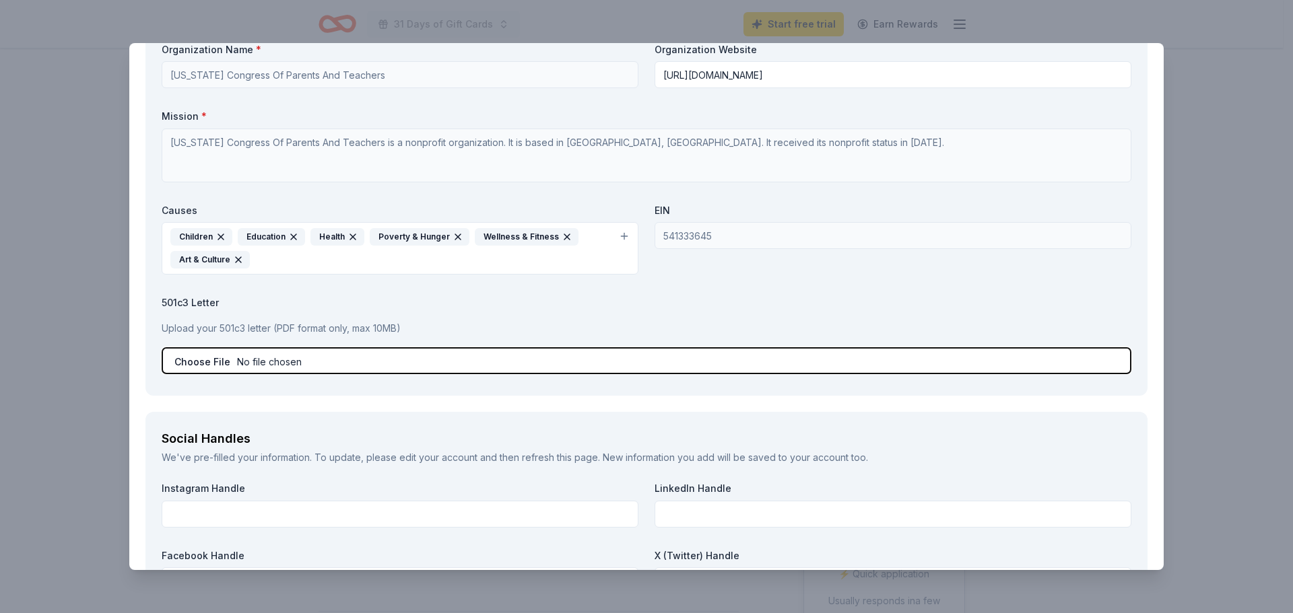
click at [241, 359] on input "file" at bounding box center [646, 360] width 969 height 27
type input "C:\fakepath\2025-26 501 letter.pdf"
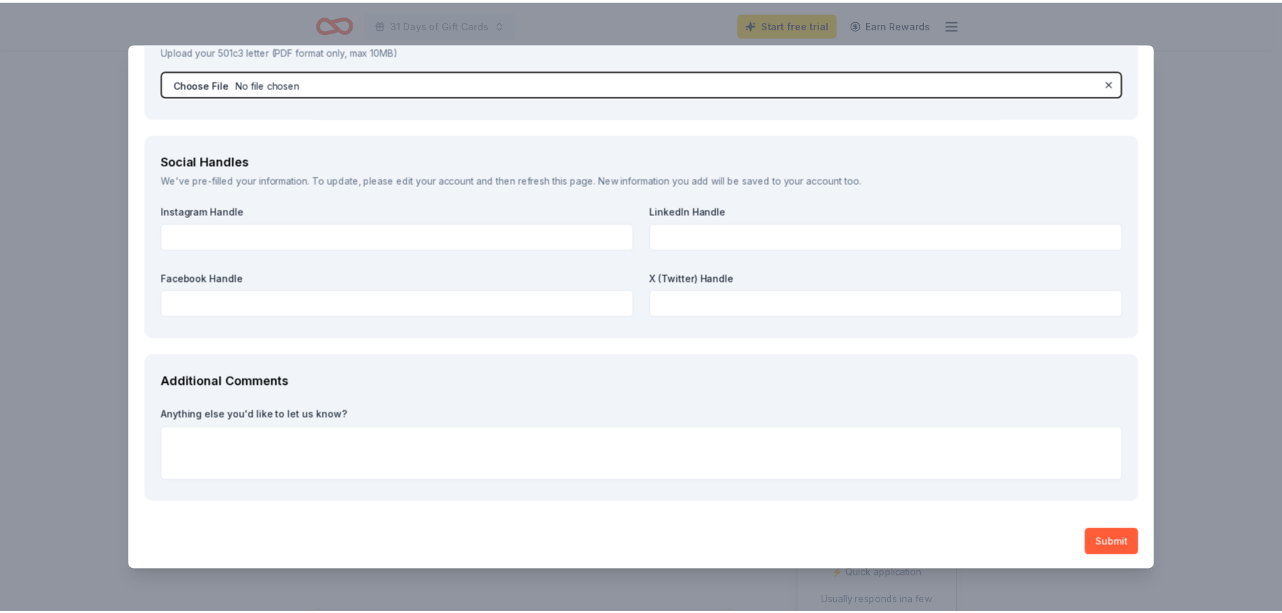
scroll to position [1647, 0]
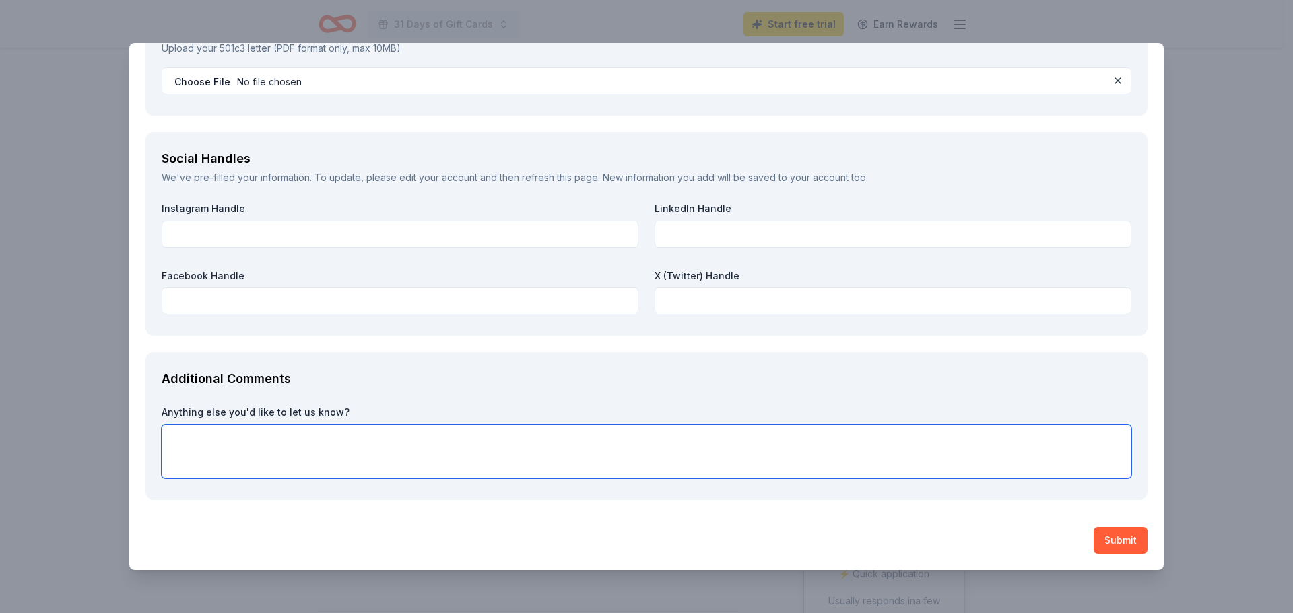
click at [318, 449] on textarea at bounding box center [646, 452] width 969 height 54
type textarea "Thank you for considering us."
click at [1093, 551] on button "Submit" at bounding box center [1120, 540] width 54 height 27
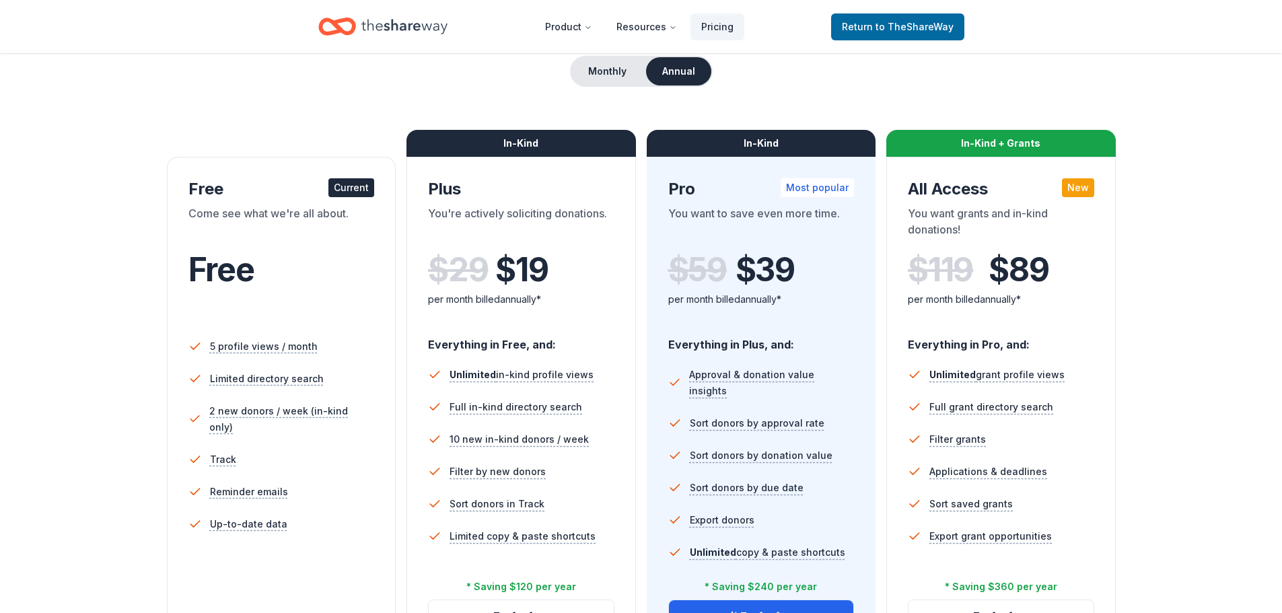
scroll to position [58, 0]
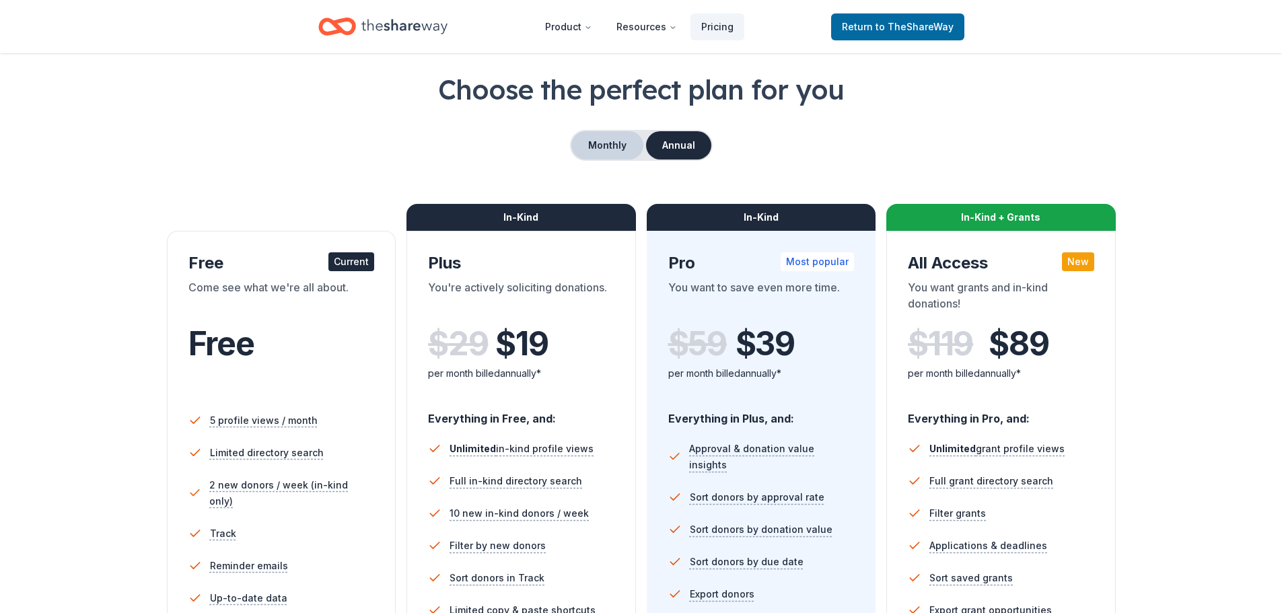
click at [612, 142] on button "Monthly" at bounding box center [608, 145] width 72 height 28
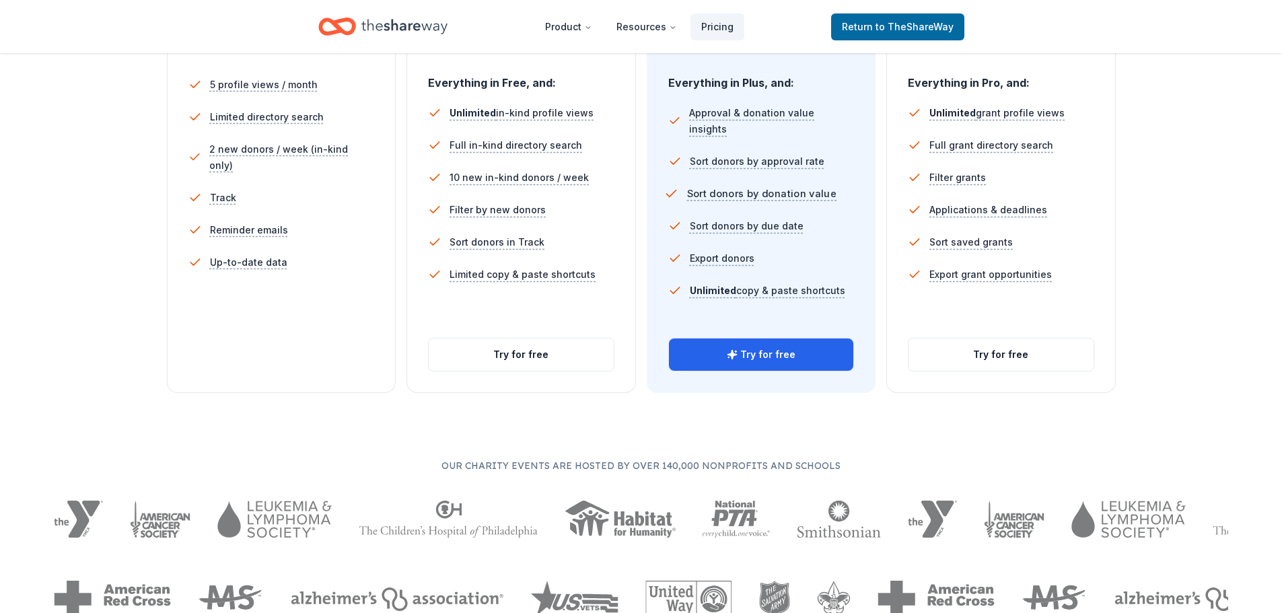
scroll to position [394, 0]
click at [761, 344] on button "Try for free" at bounding box center [761, 354] width 185 height 32
